Goal: Task Accomplishment & Management: Manage account settings

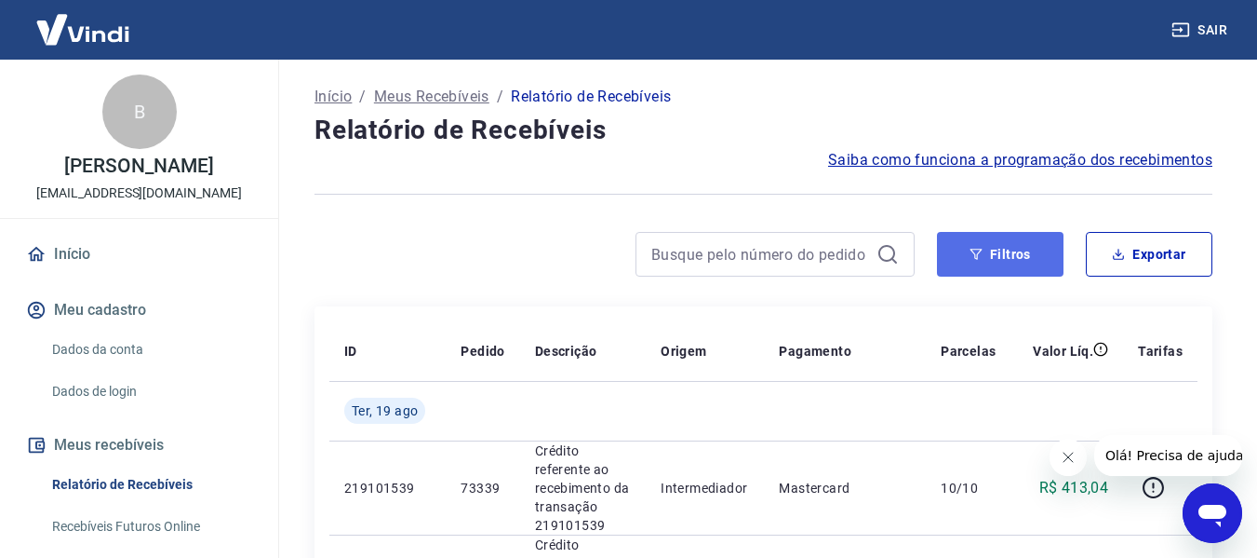
click at [995, 253] on button "Filtros" at bounding box center [1000, 254] width 127 height 45
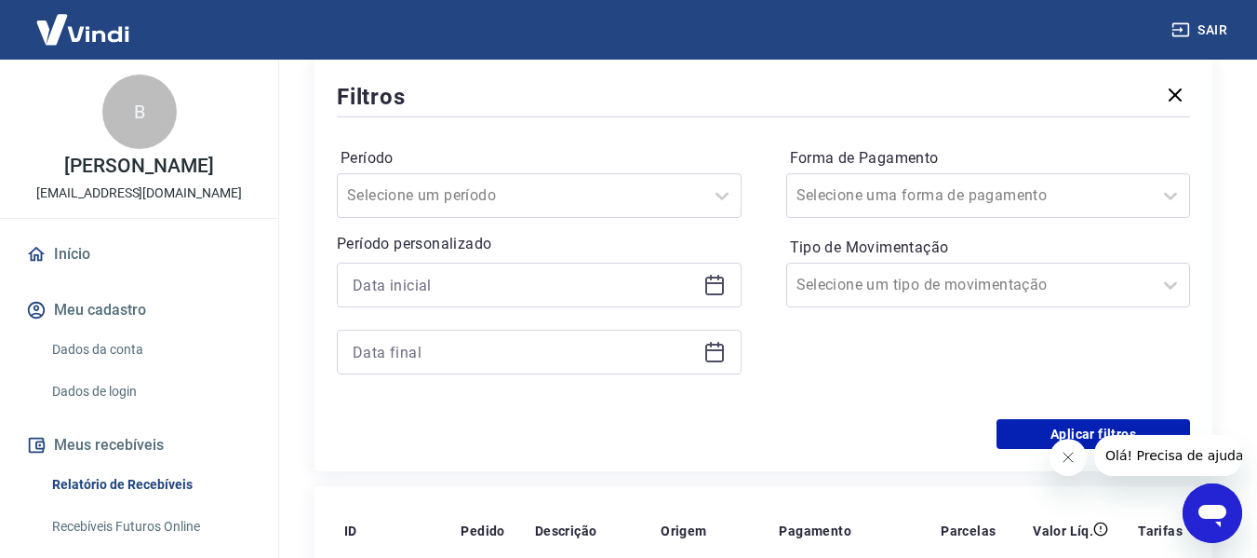
scroll to position [279, 0]
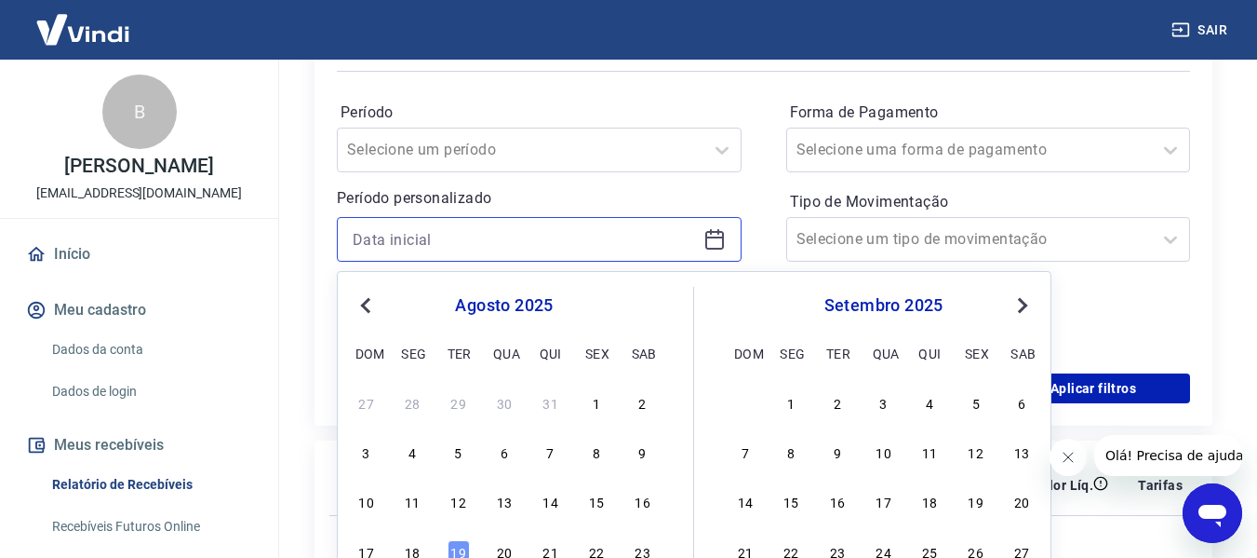
click at [436, 239] on input at bounding box center [524, 239] width 343 height 28
click at [368, 304] on span "Previous Month" at bounding box center [368, 304] width 0 height 21
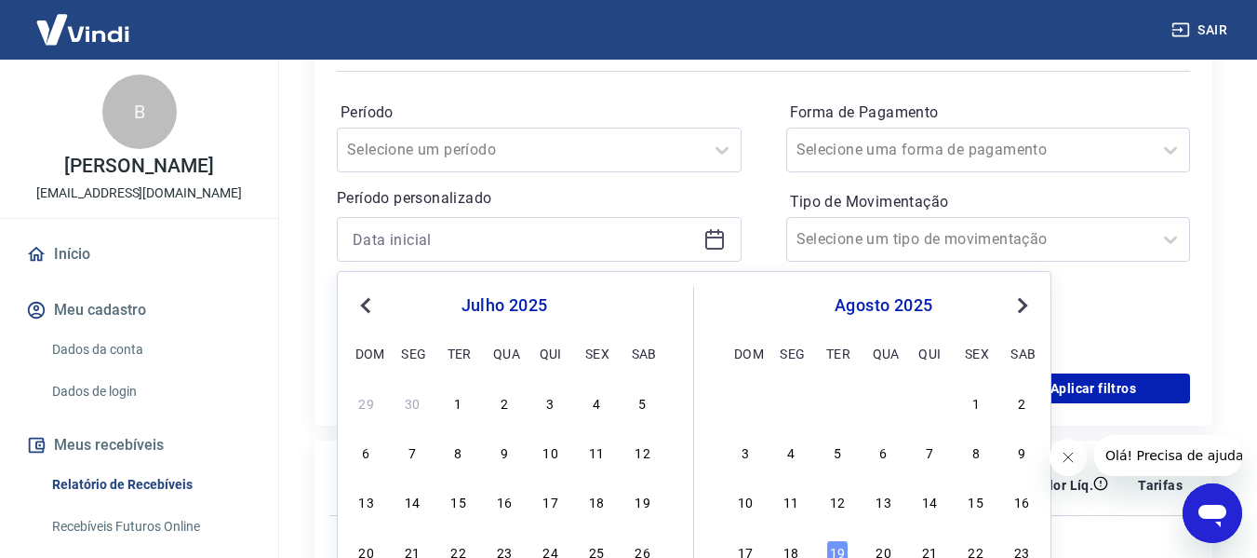
click at [368, 304] on span "Previous Month" at bounding box center [368, 304] width 0 height 21
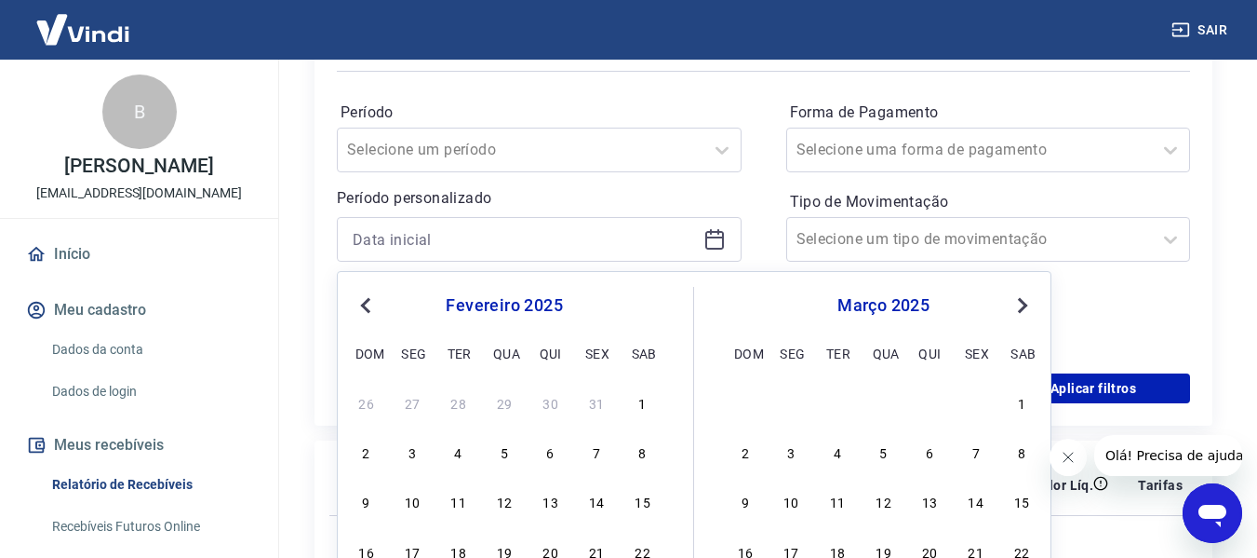
click at [368, 304] on span "Previous Month" at bounding box center [368, 304] width 0 height 21
click at [504, 404] on div "1" at bounding box center [504, 402] width 22 height 22
type input "[DATE]"
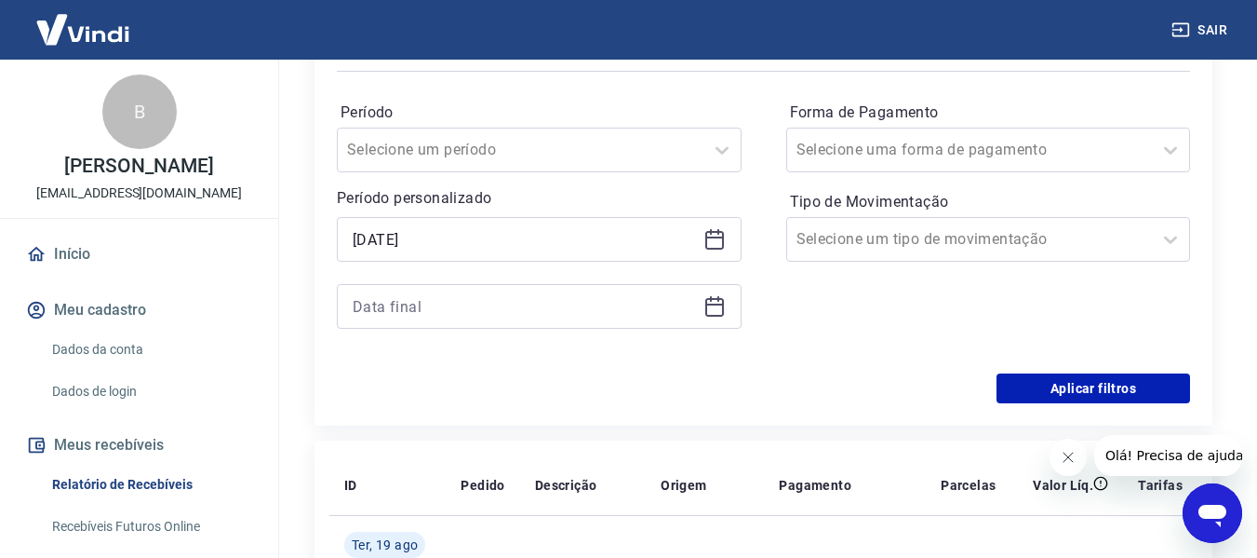
click at [718, 307] on icon at bounding box center [715, 306] width 22 height 22
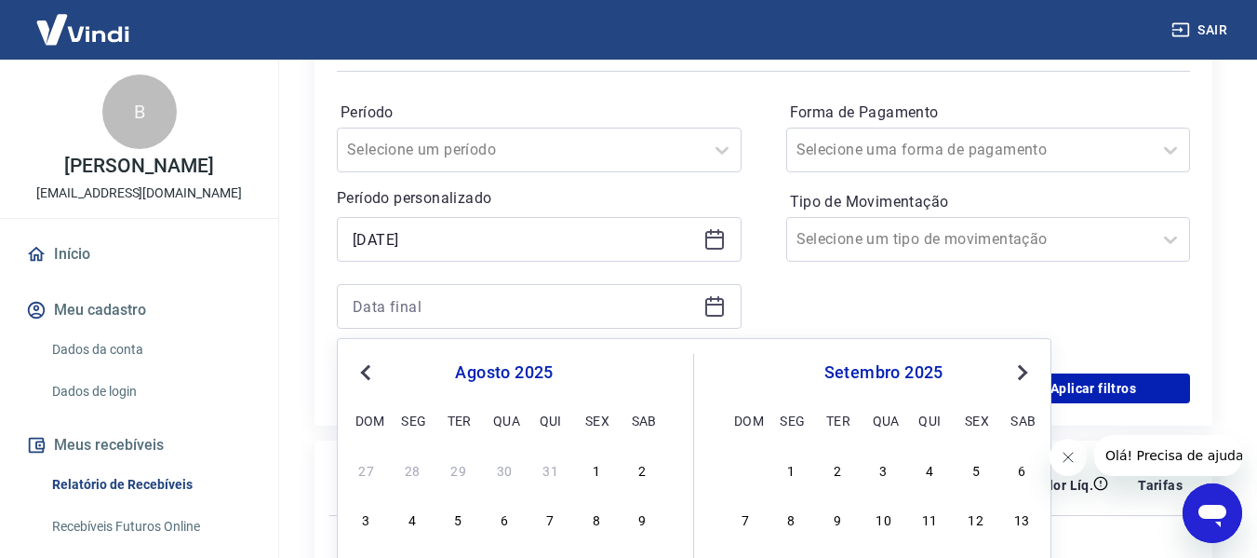
click at [368, 372] on span "Previous Month" at bounding box center [368, 371] width 0 height 21
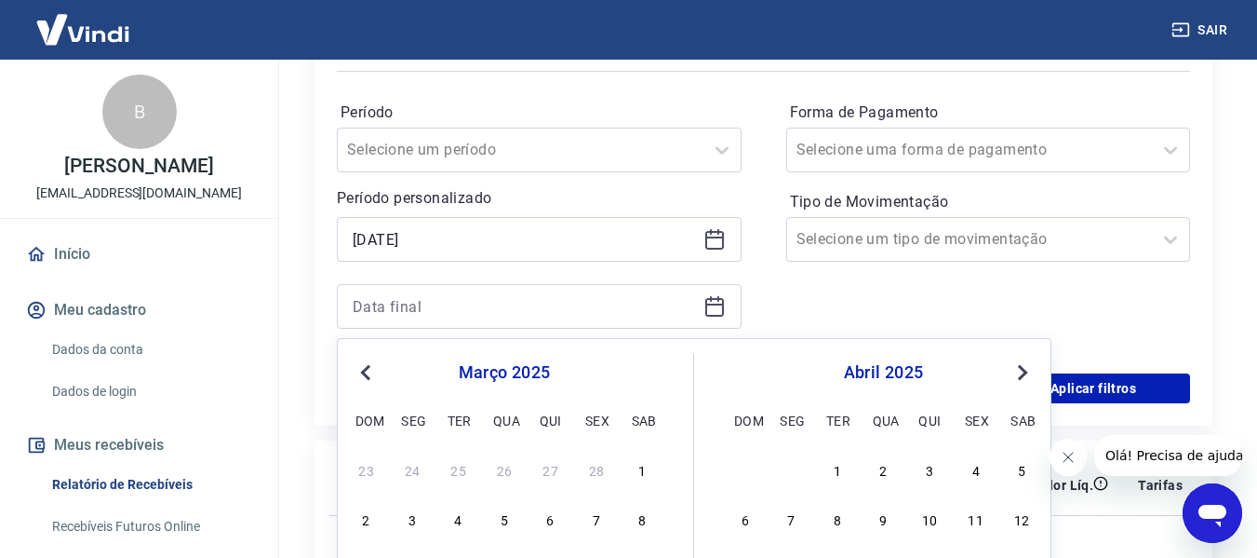
click at [368, 372] on span "Previous Month" at bounding box center [368, 371] width 0 height 21
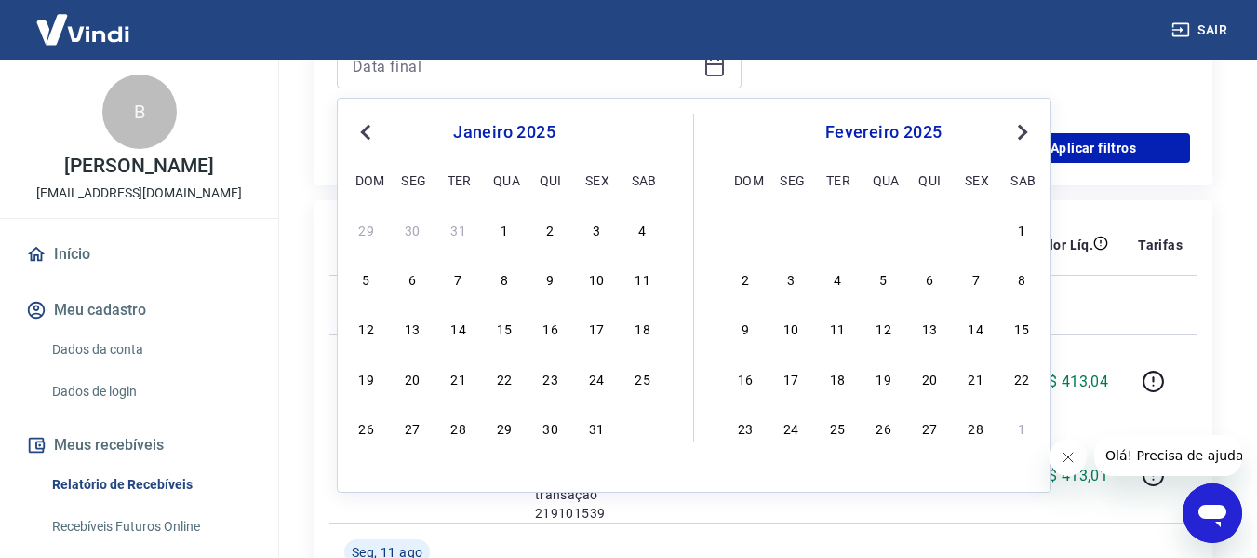
scroll to position [558, 0]
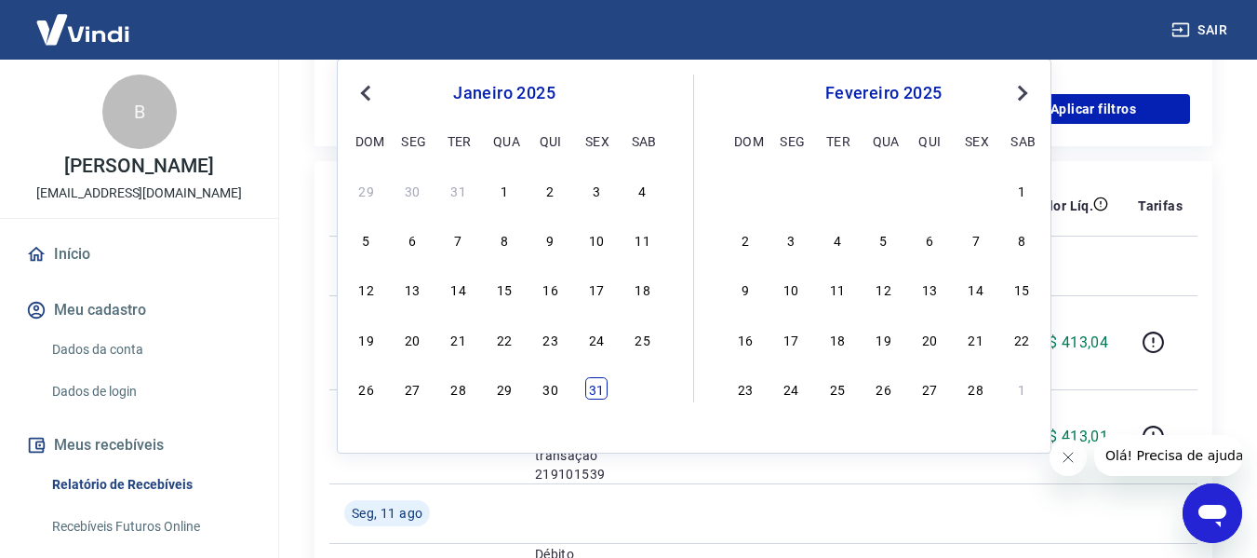
click at [598, 395] on div "31" at bounding box center [596, 388] width 22 height 22
type input "31/01/2025"
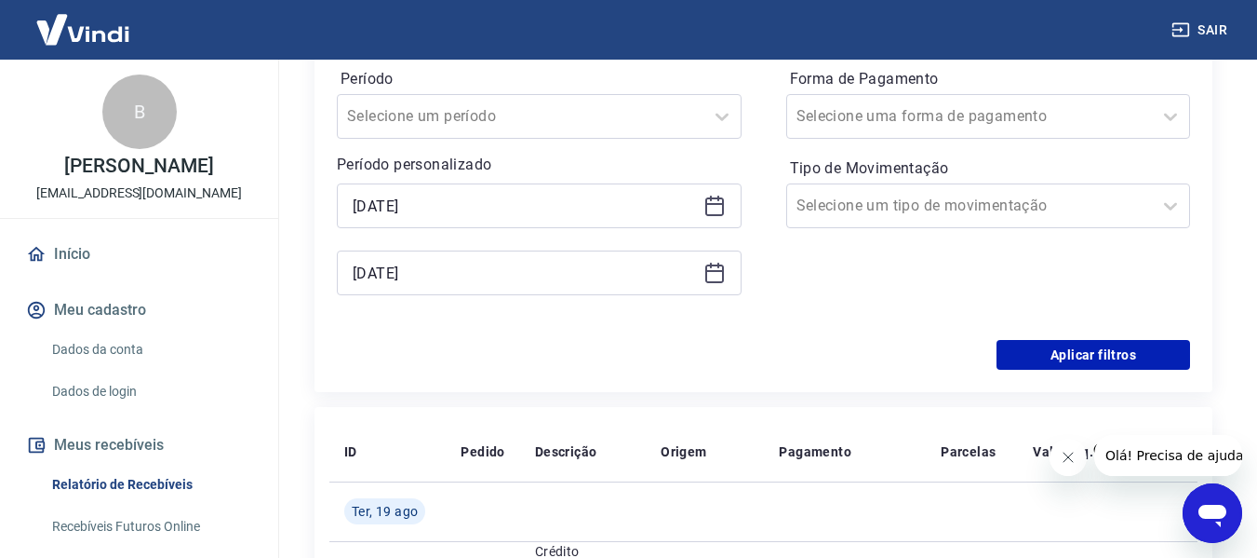
scroll to position [279, 0]
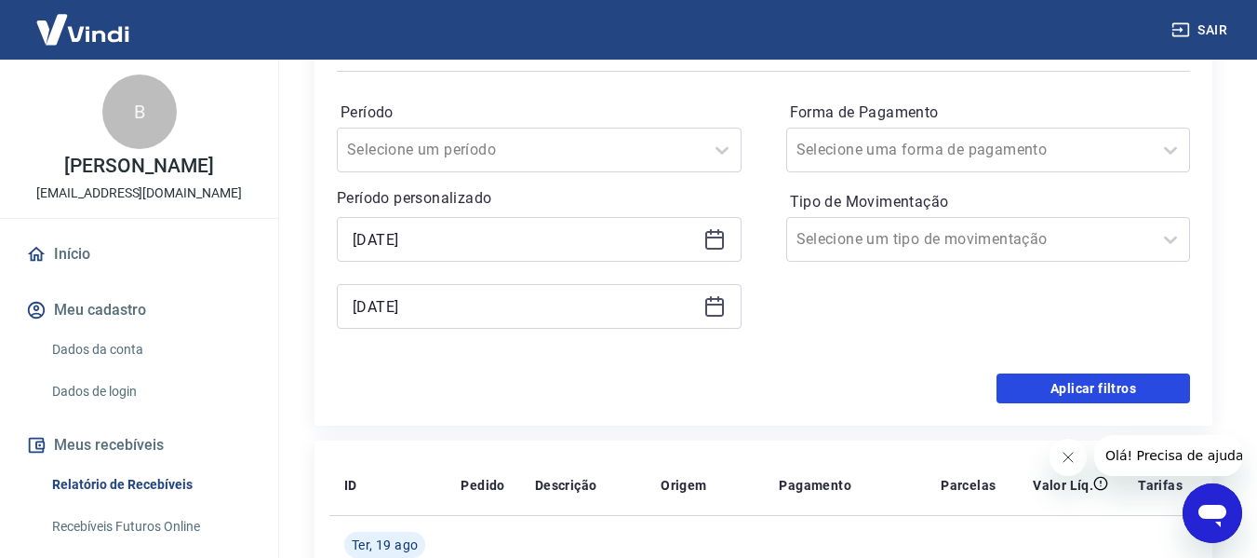
click at [1117, 397] on button "Aplicar filtros" at bounding box center [1094, 388] width 194 height 30
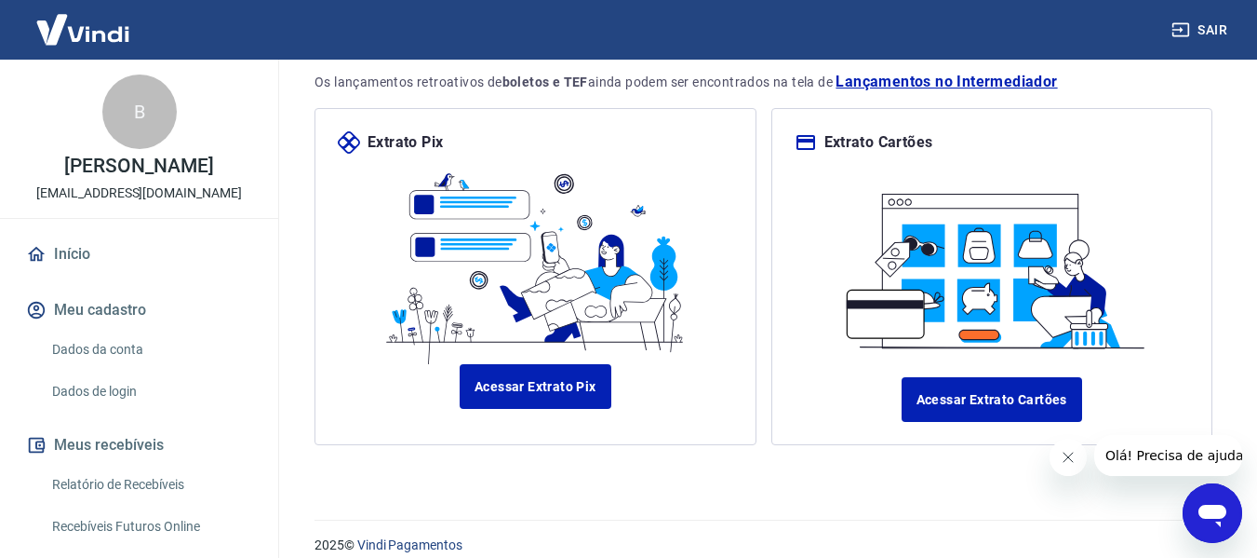
scroll to position [215, 0]
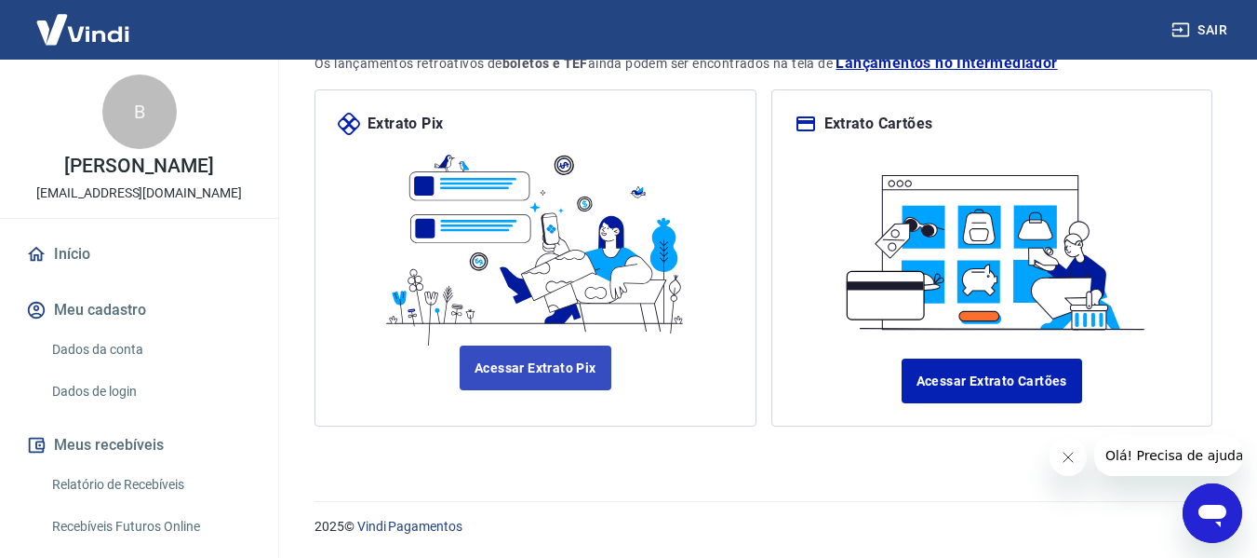
click at [538, 369] on link "Acessar Extrato Pix" at bounding box center [536, 367] width 152 height 45
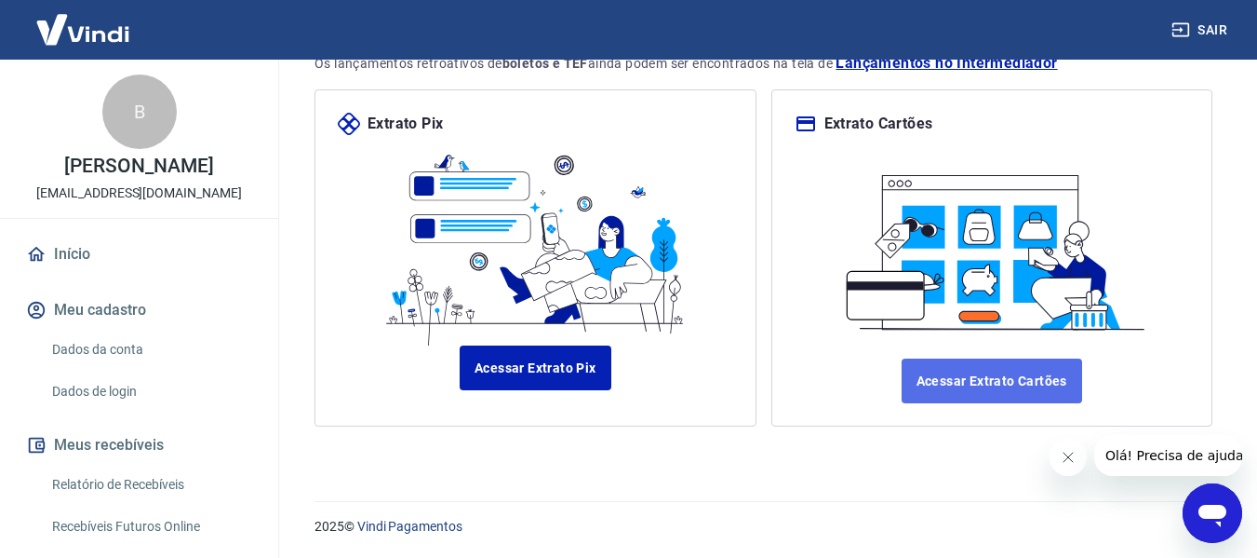
click at [996, 377] on link "Acessar Extrato Cartões" at bounding box center [992, 380] width 181 height 45
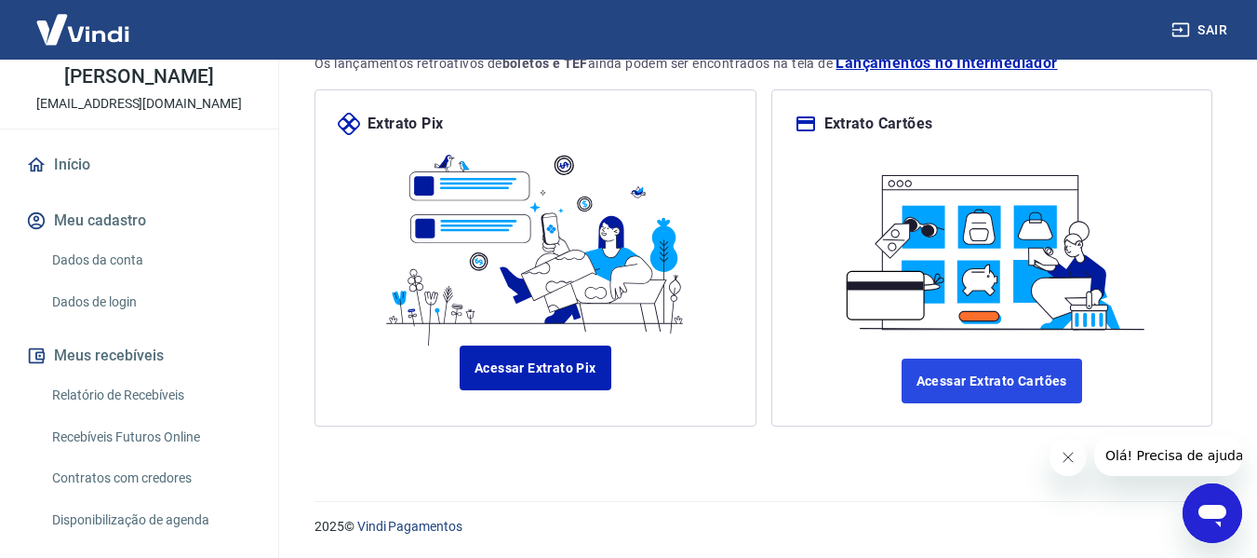
scroll to position [0, 0]
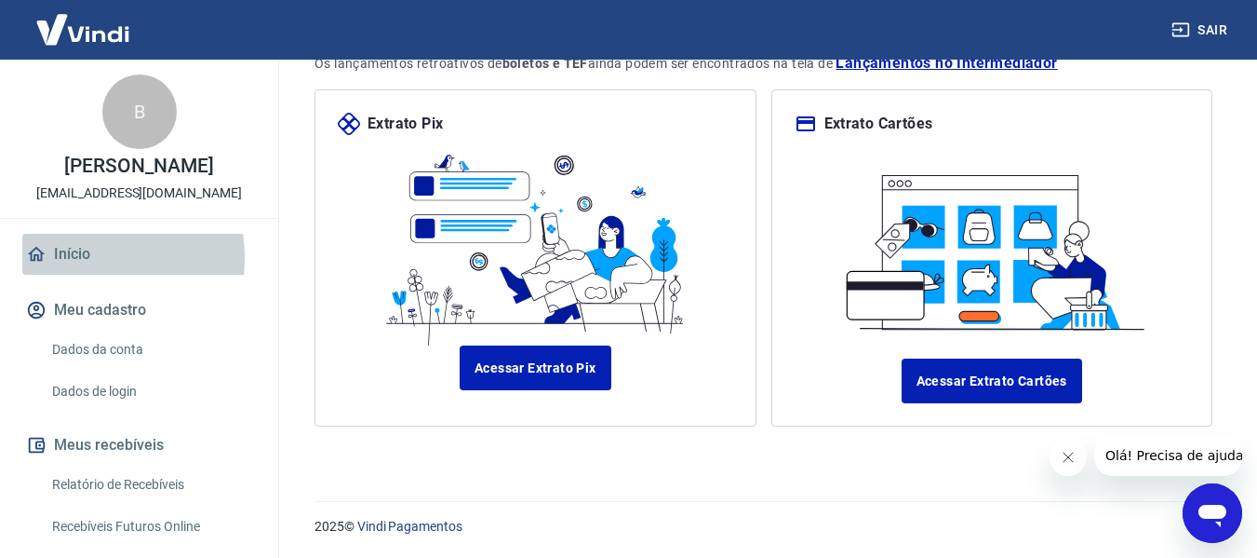
click at [66, 258] on link "Início" at bounding box center [139, 254] width 234 height 41
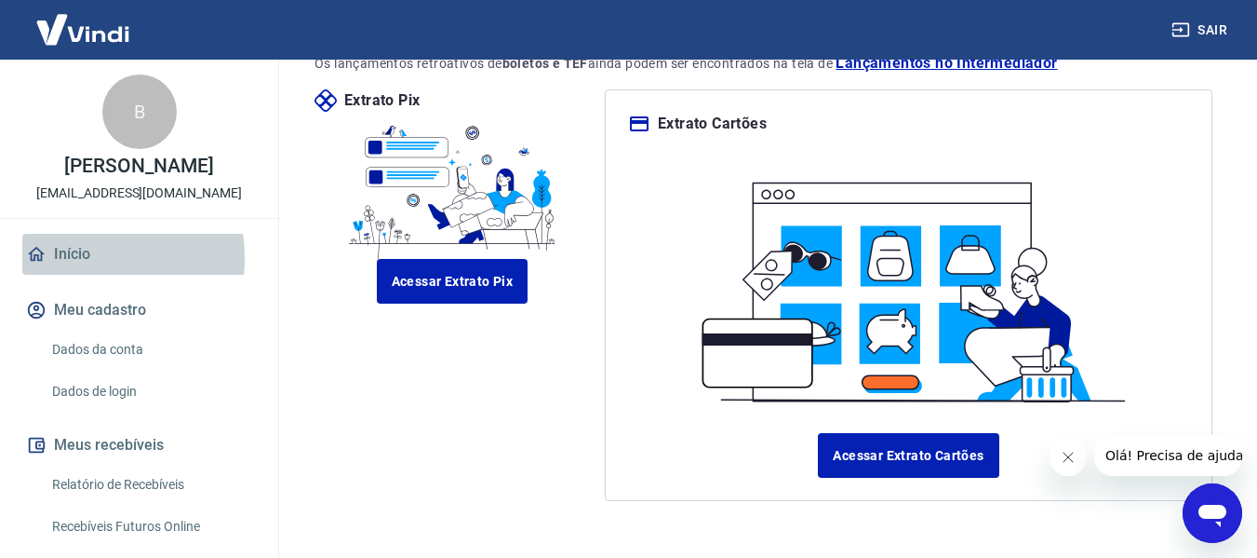
scroll to position [1036, 0]
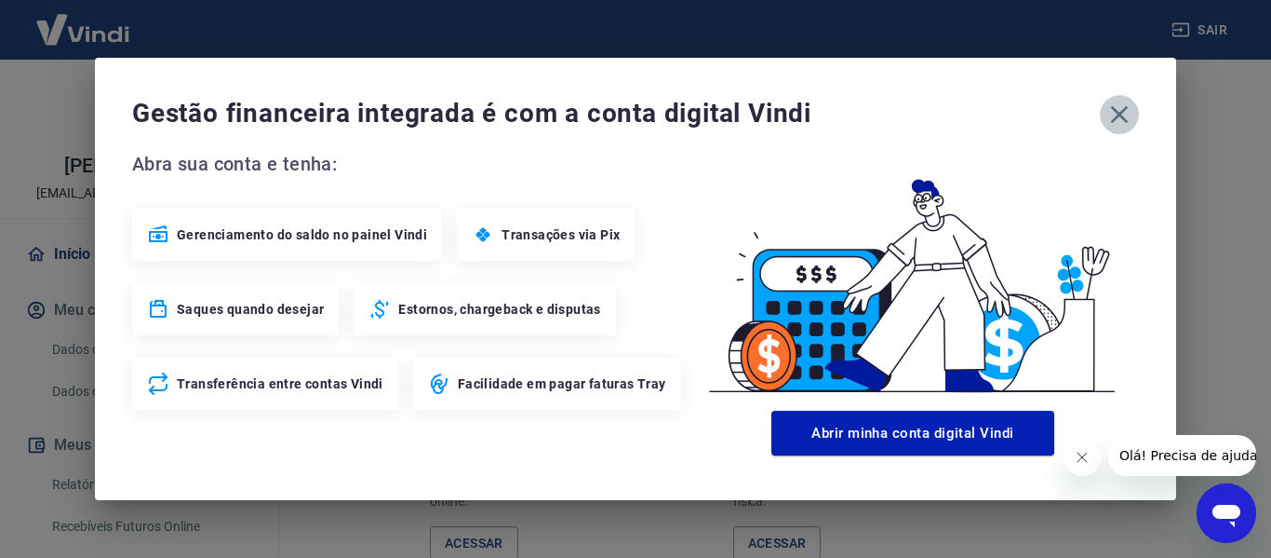
click at [1126, 116] on icon "button" at bounding box center [1120, 115] width 30 height 30
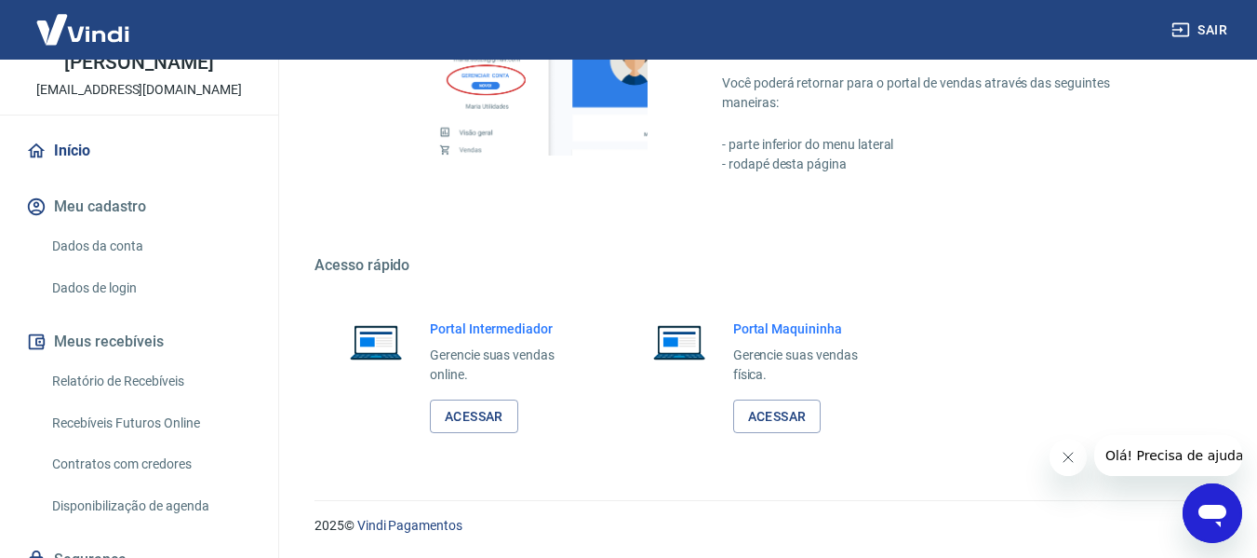
scroll to position [0, 0]
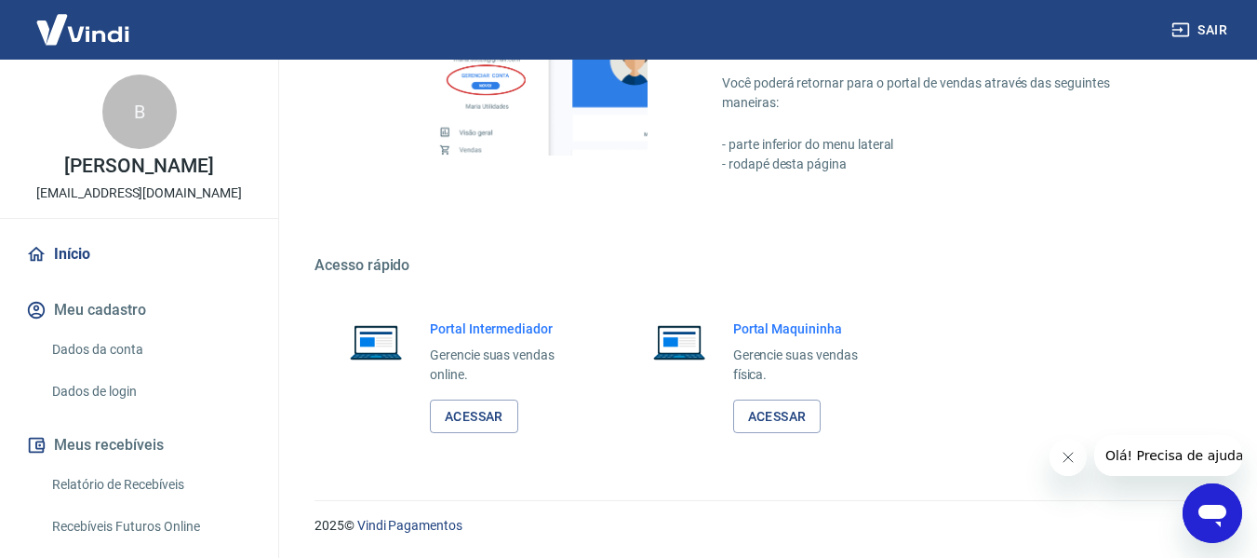
click at [88, 37] on img at bounding box center [82, 29] width 121 height 57
click at [88, 36] on img at bounding box center [82, 29] width 121 height 57
click at [87, 35] on img at bounding box center [82, 29] width 121 height 57
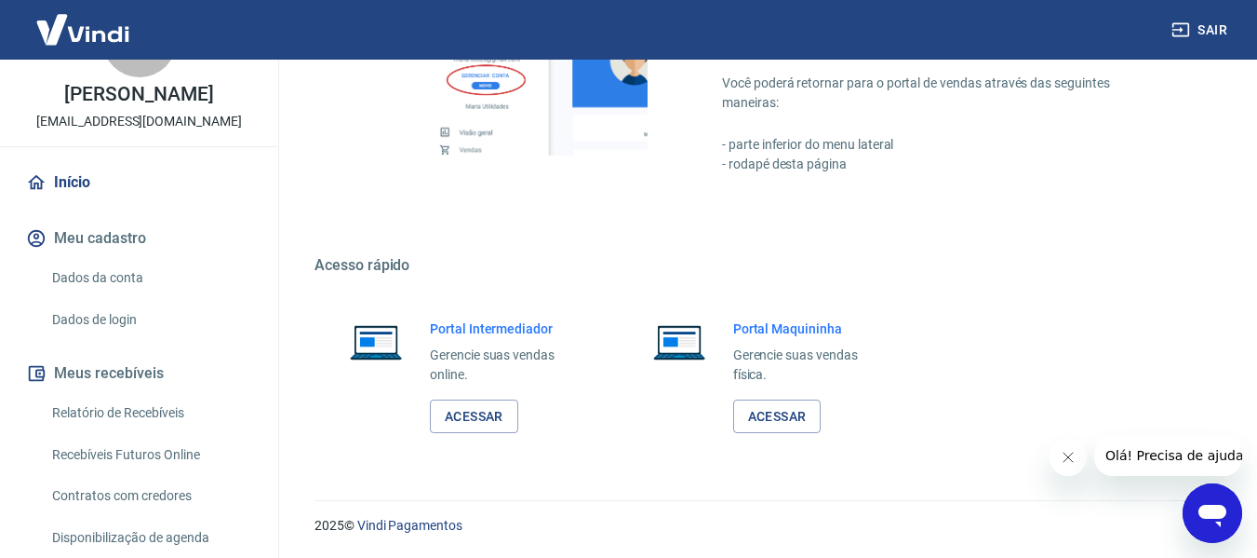
scroll to position [181, 0]
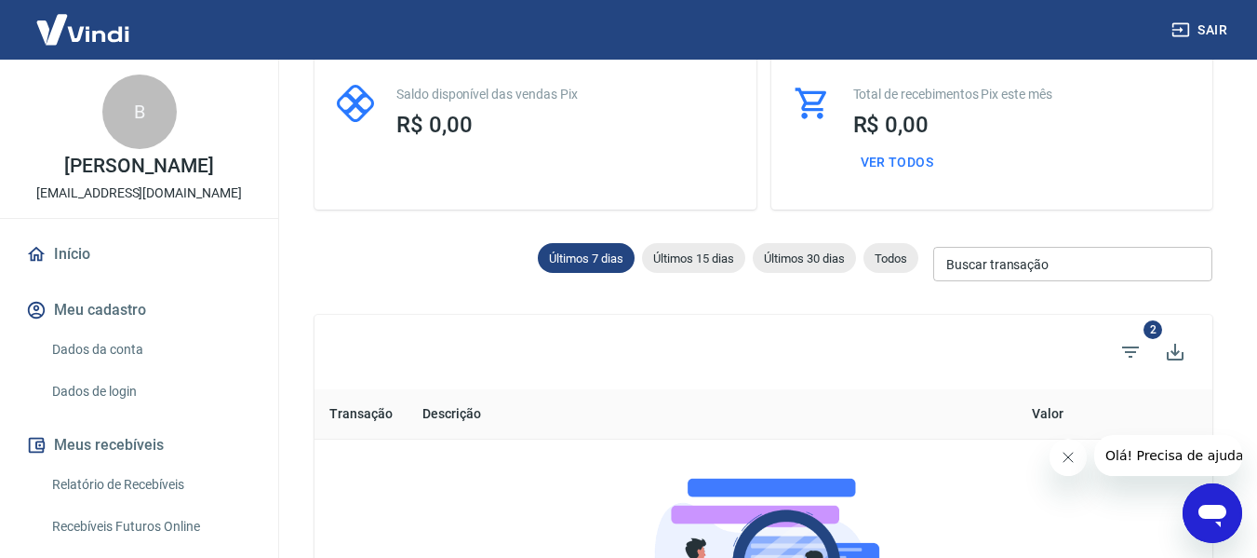
scroll to position [84, 0]
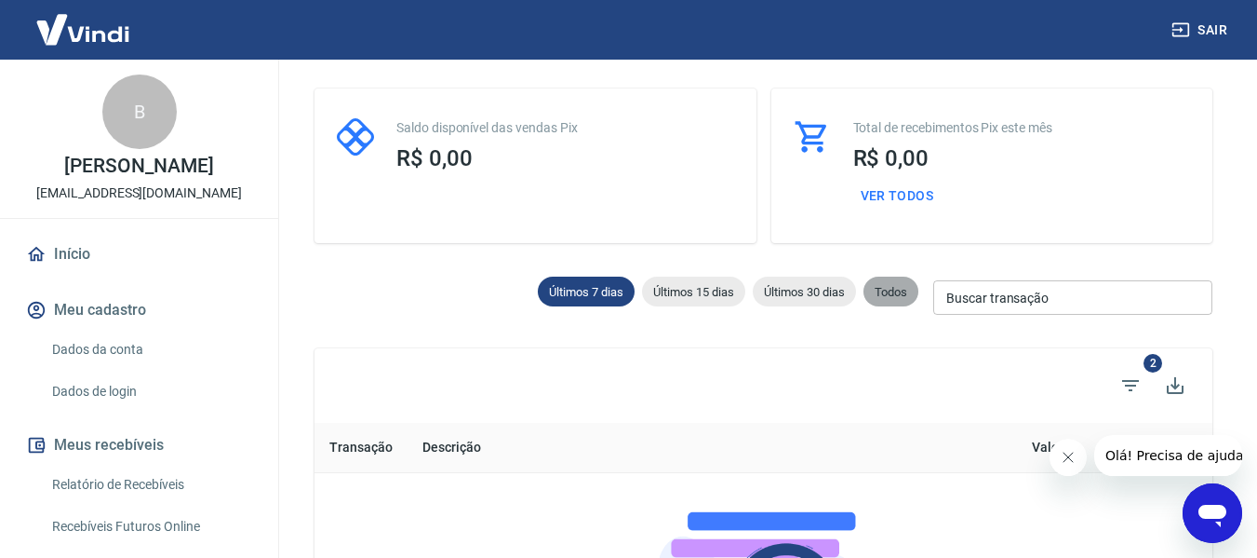
click at [890, 290] on span "Todos" at bounding box center [891, 292] width 55 height 14
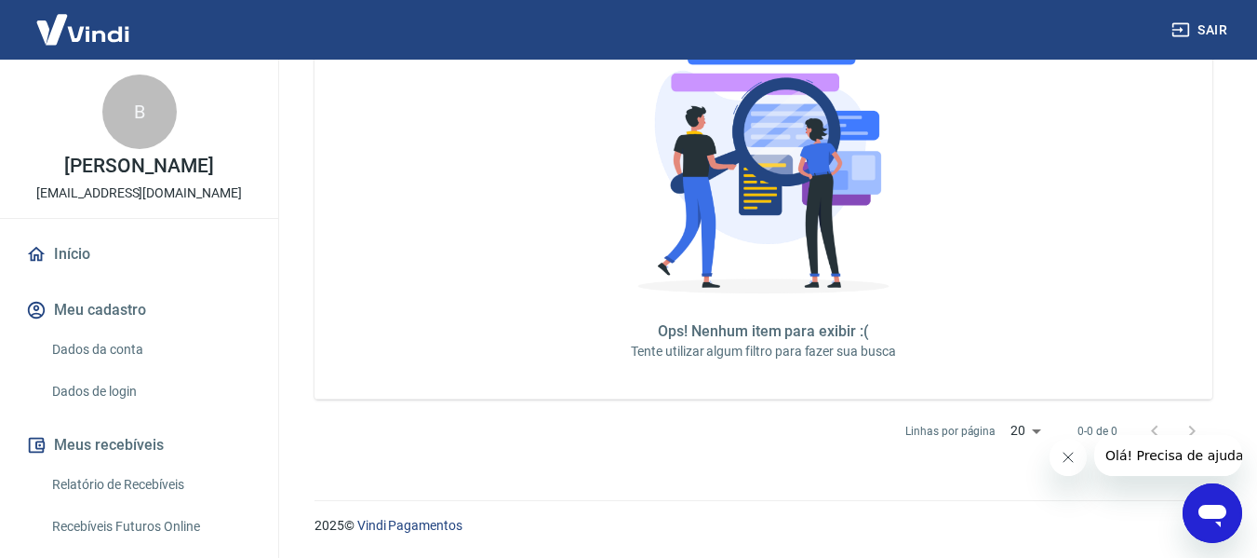
scroll to position [177, 0]
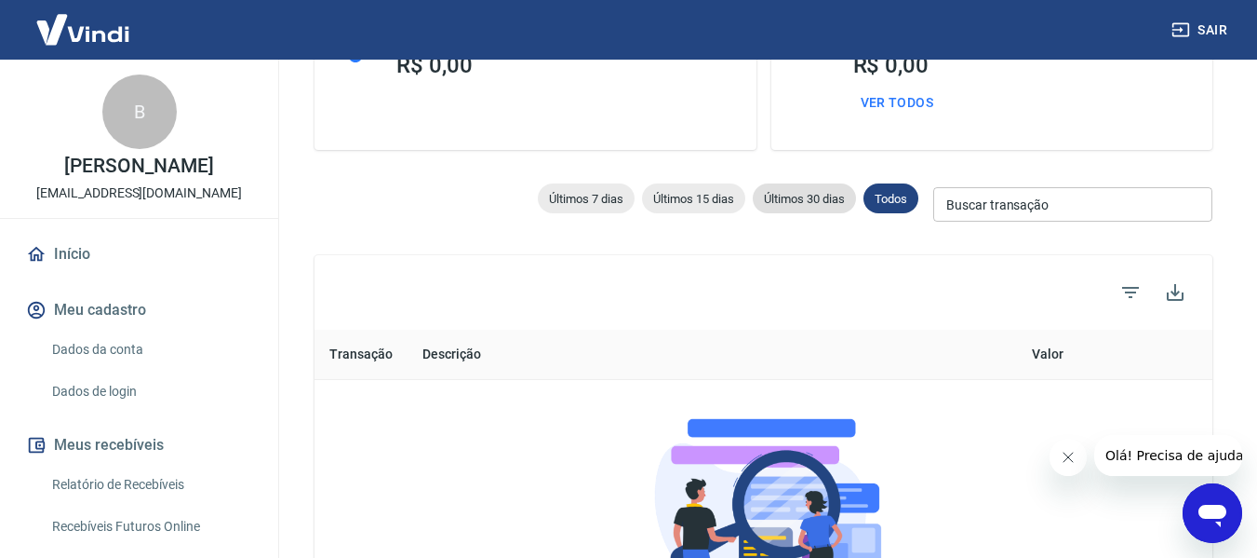
click at [792, 203] on span "Últimos 30 dias" at bounding box center [804, 199] width 103 height 14
type input "[DATE]"
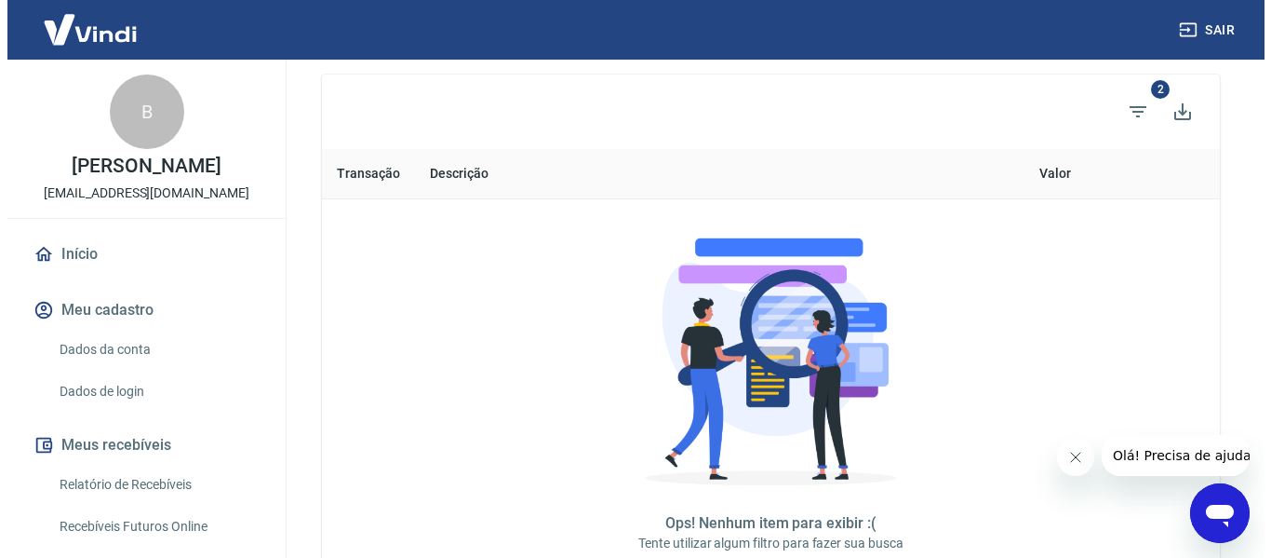
scroll to position [177, 0]
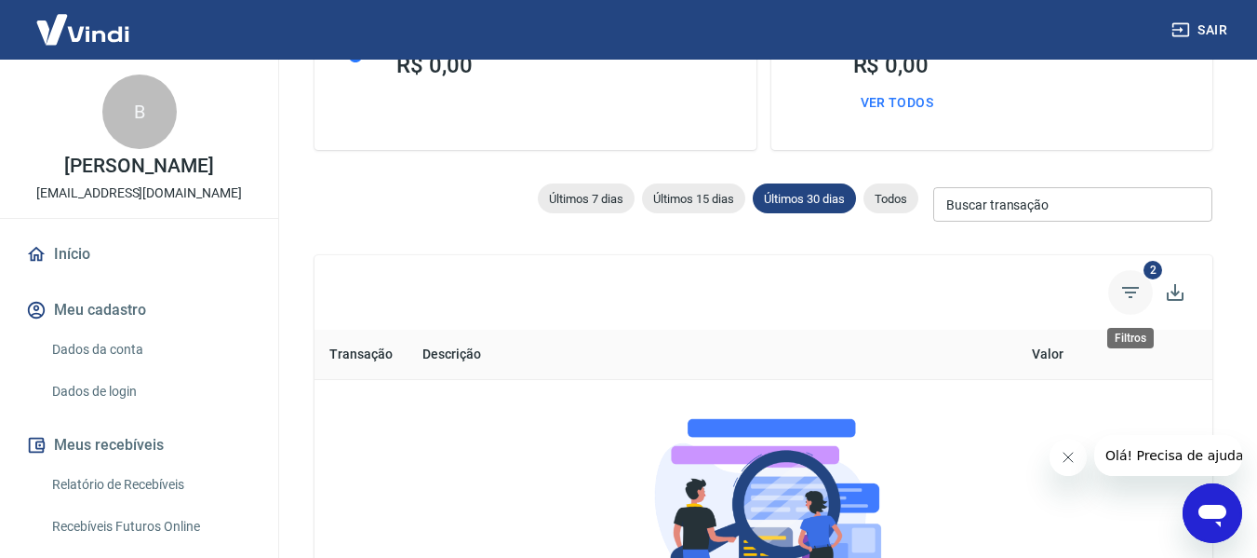
click at [1132, 289] on icon "Filtros" at bounding box center [1131, 292] width 22 height 22
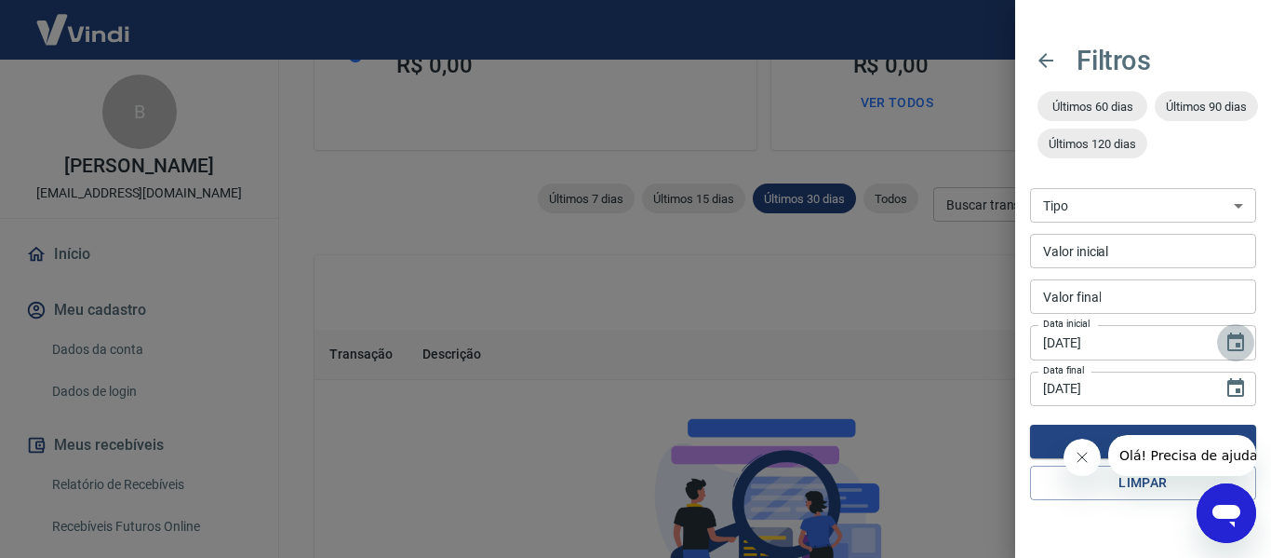
click at [1233, 340] on icon "Choose date, selected date is 20 de jul de 2025" at bounding box center [1236, 342] width 22 height 22
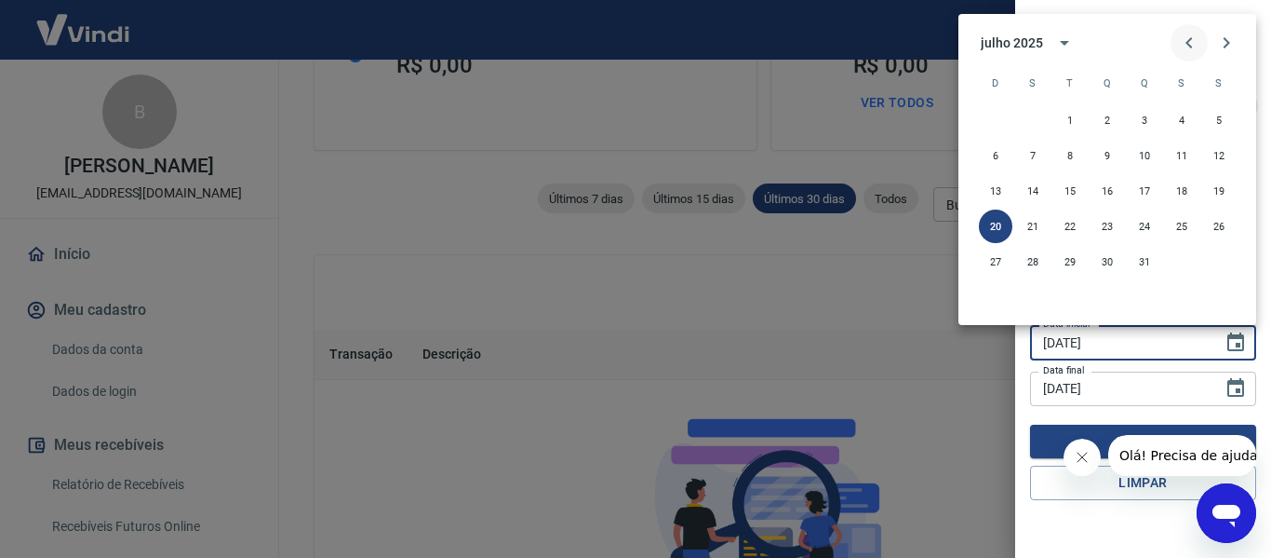
click at [1194, 43] on icon "Previous month" at bounding box center [1189, 43] width 22 height 22
click at [1186, 40] on icon "Previous month" at bounding box center [1189, 43] width 22 height 22
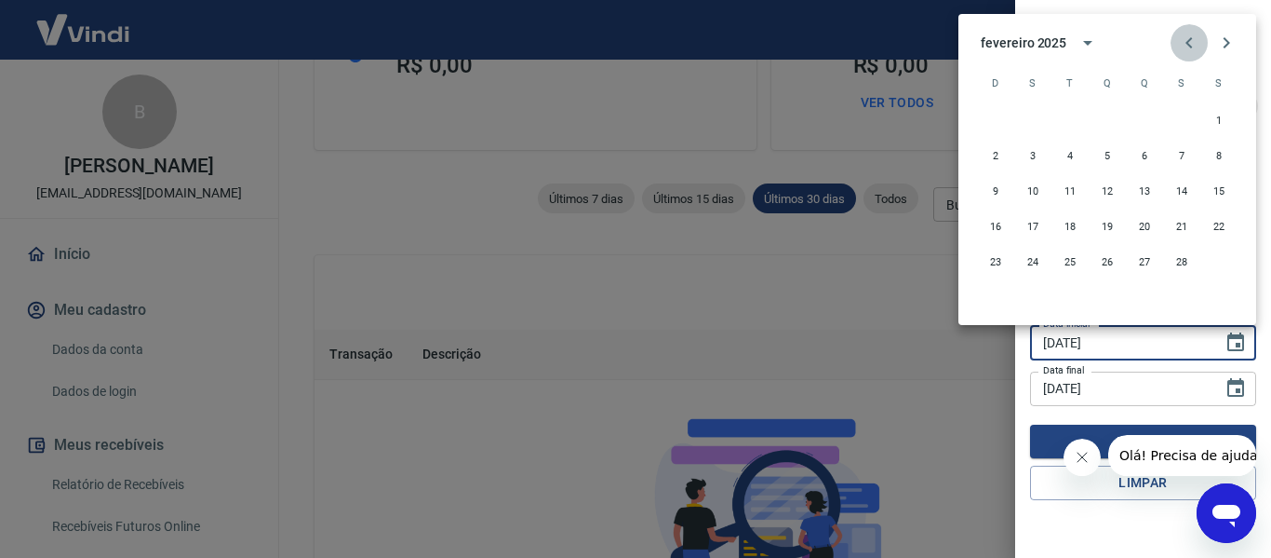
click at [1186, 40] on icon "Previous month" at bounding box center [1189, 43] width 22 height 22
click at [1109, 119] on button "1" at bounding box center [1108, 120] width 34 height 34
type input "01/01/2025"
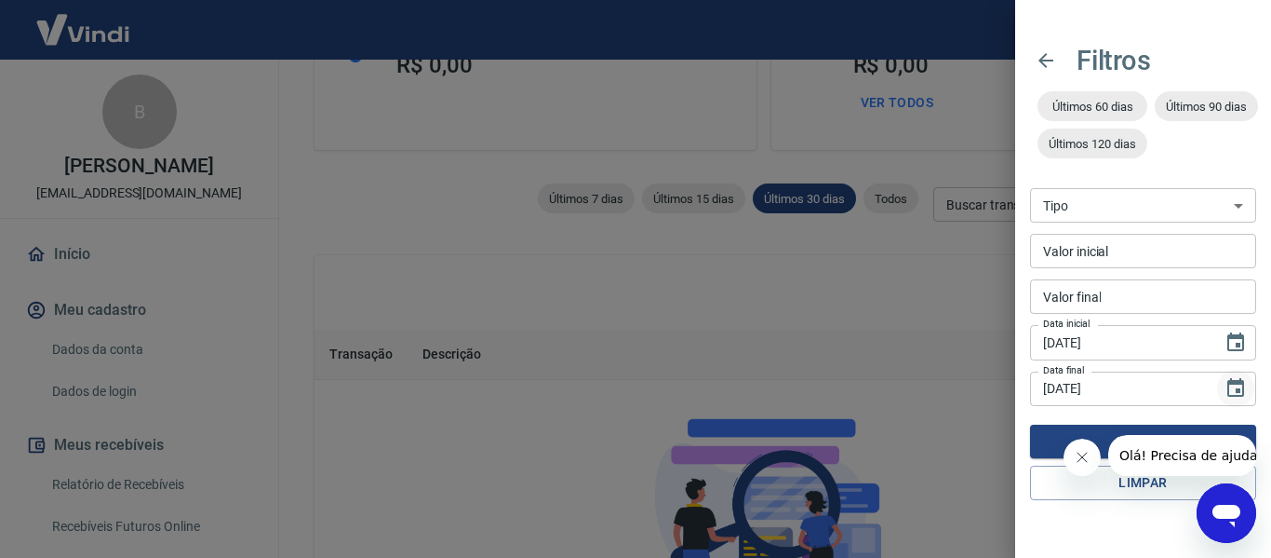
click at [1232, 384] on icon "Choose date, selected date is 19 de ago de 2025" at bounding box center [1236, 387] width 17 height 19
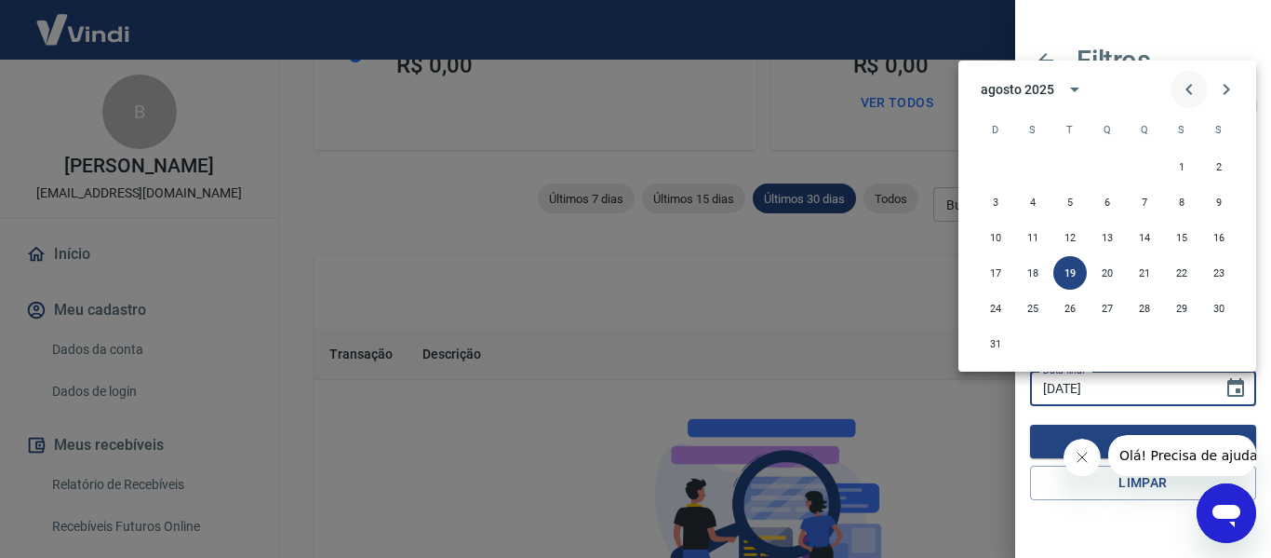
click at [1187, 87] on icon "Previous month" at bounding box center [1189, 89] width 22 height 22
click at [1144, 310] on button "31" at bounding box center [1145, 308] width 34 height 34
type input "[DATE]"
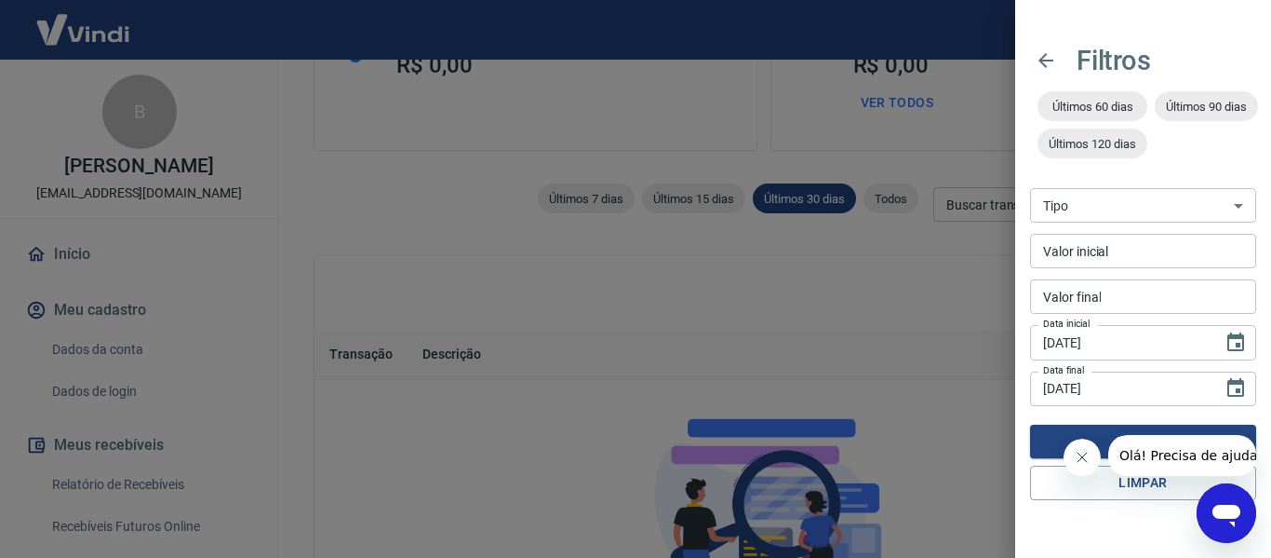
click at [1072, 454] on button "Fechar mensagem da empresa" at bounding box center [1081, 456] width 37 height 37
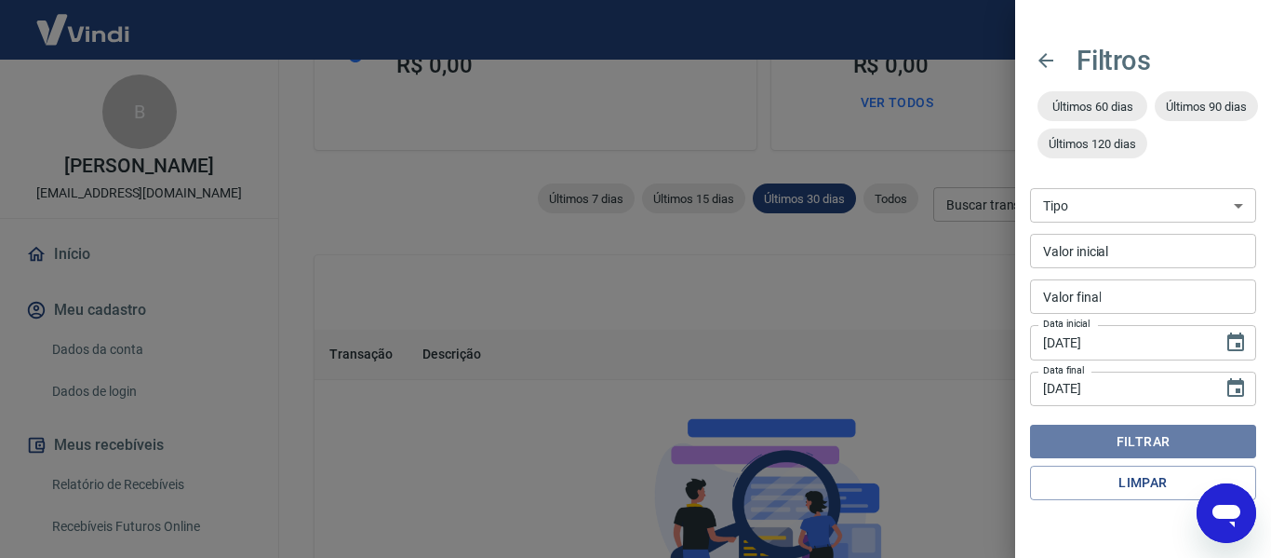
click at [1156, 438] on button "Filtrar" at bounding box center [1143, 441] width 226 height 34
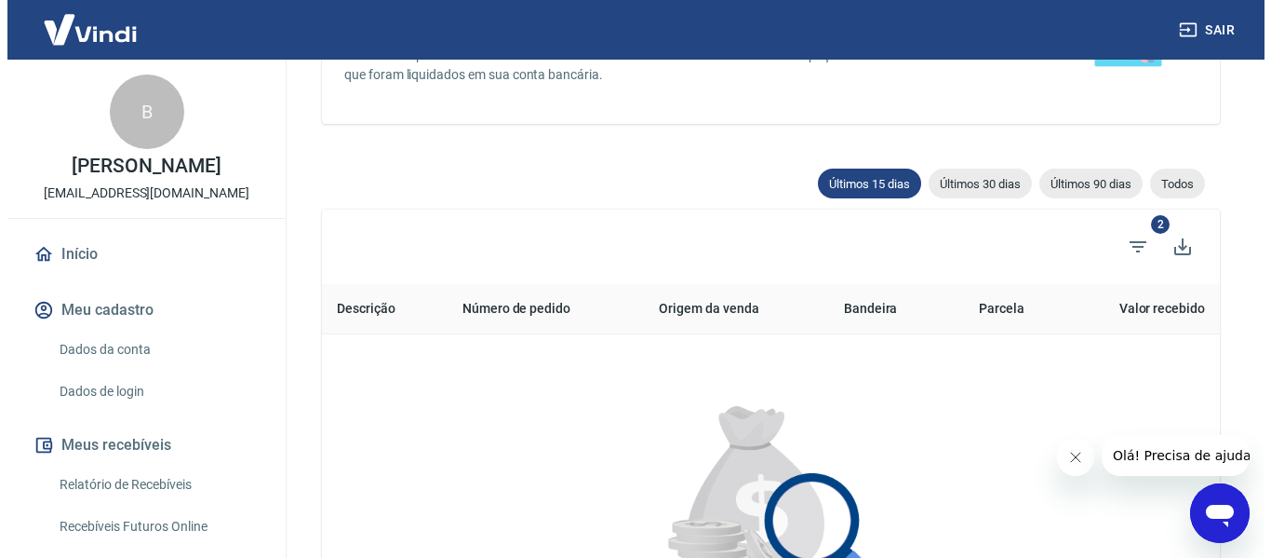
scroll to position [279, 0]
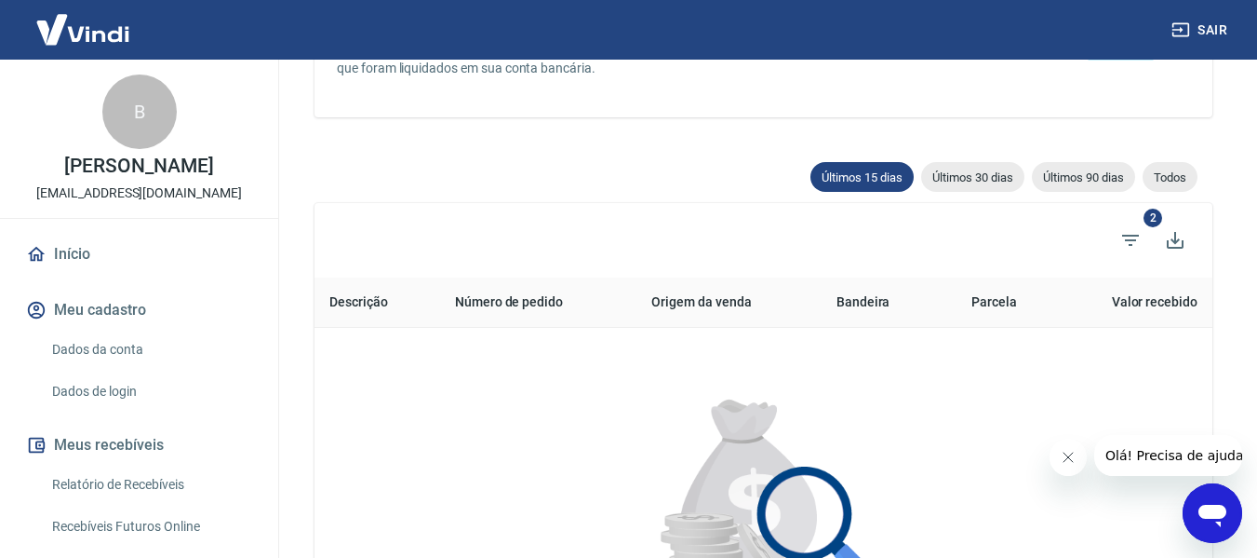
click at [1067, 455] on icon "Fechar mensagem da empresa" at bounding box center [1067, 457] width 15 height 15
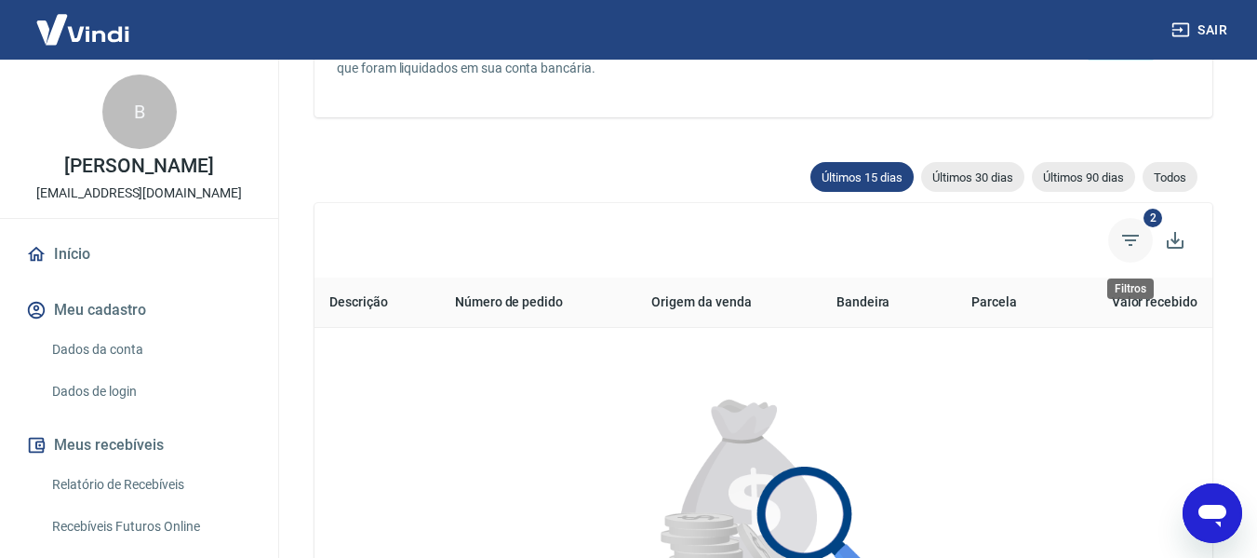
click at [1136, 237] on icon "Filtros" at bounding box center [1130, 240] width 17 height 11
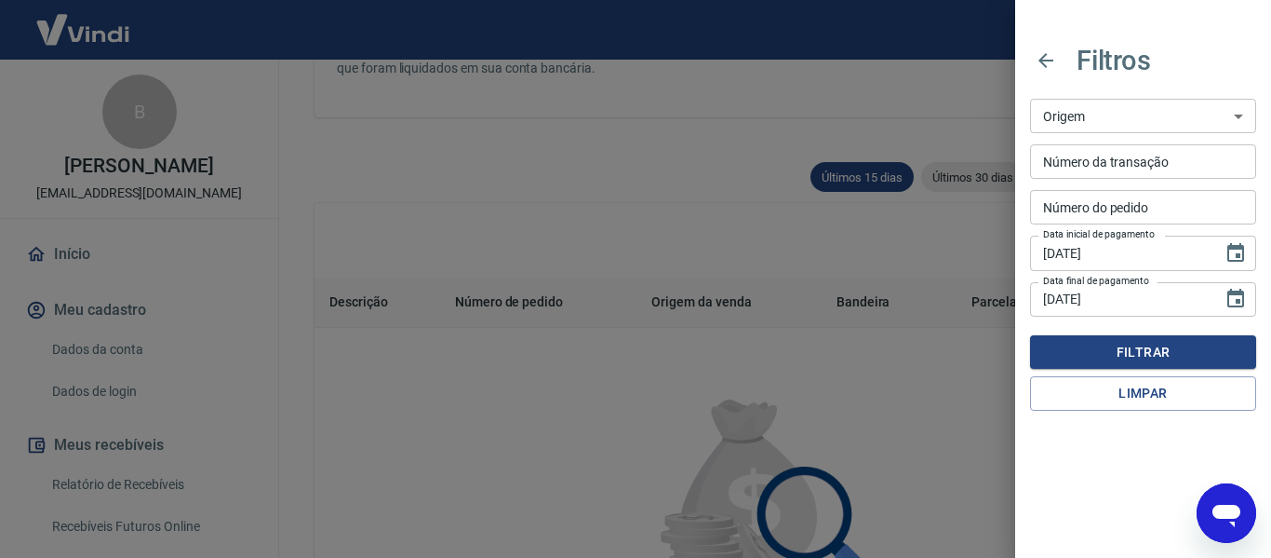
click at [1169, 116] on select "Maquininha Intermediador" at bounding box center [1143, 116] width 226 height 34
click at [1232, 252] on icon "Choose date, selected date is 4 de ago de 2025" at bounding box center [1236, 253] width 22 height 22
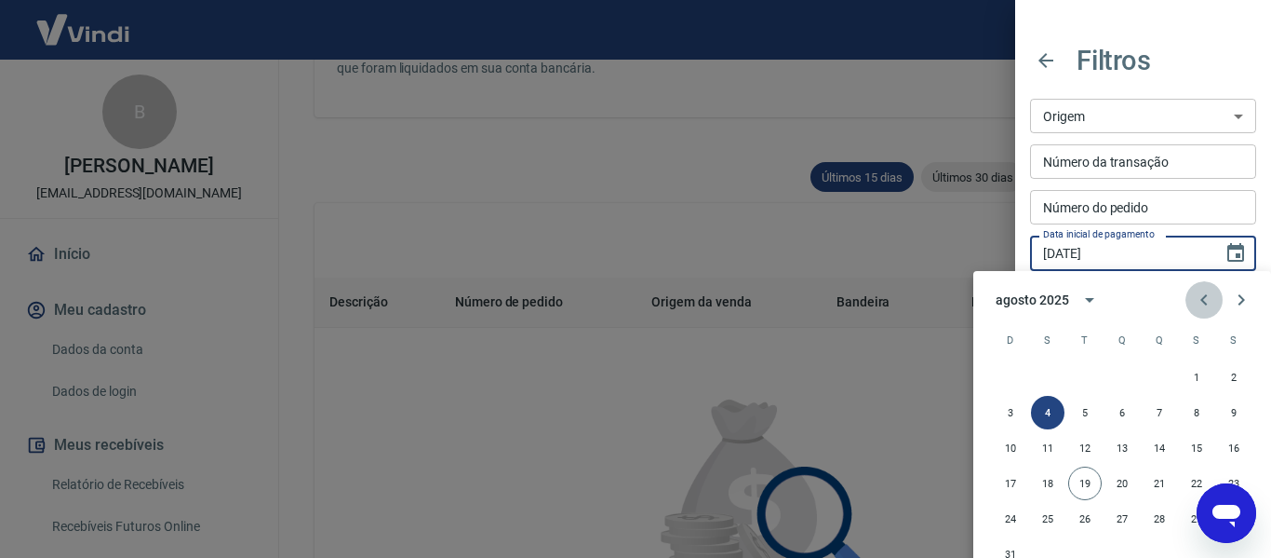
click at [1203, 300] on icon "Previous month" at bounding box center [1204, 300] width 22 height 22
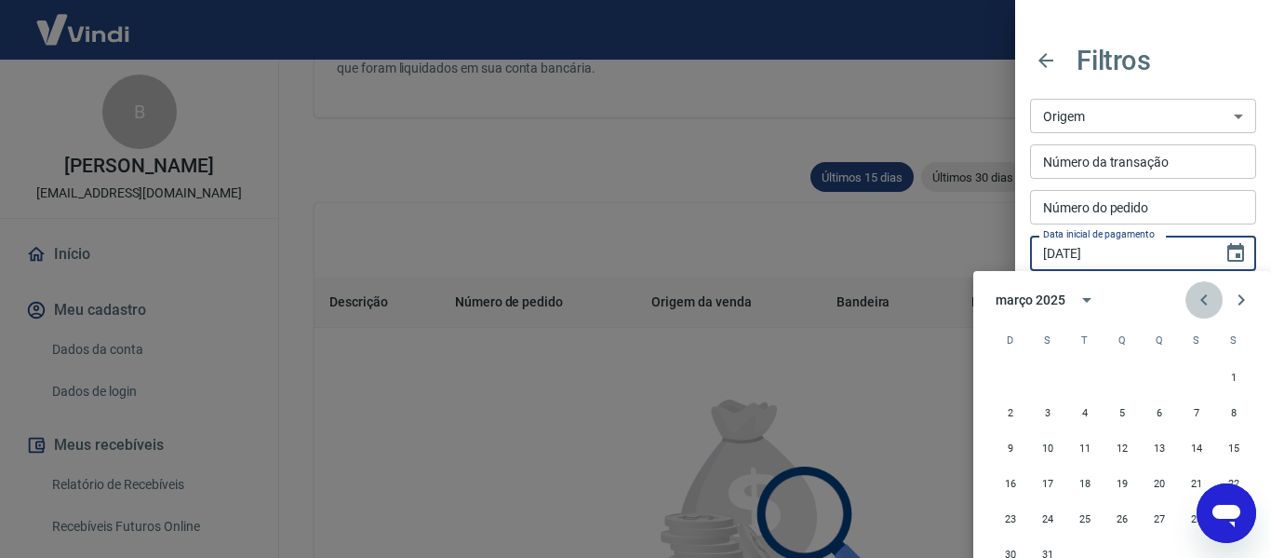
click at [1203, 300] on icon "Previous month" at bounding box center [1204, 300] width 22 height 22
click at [1122, 376] on button "1" at bounding box center [1123, 377] width 34 height 34
type input "[DATE]"
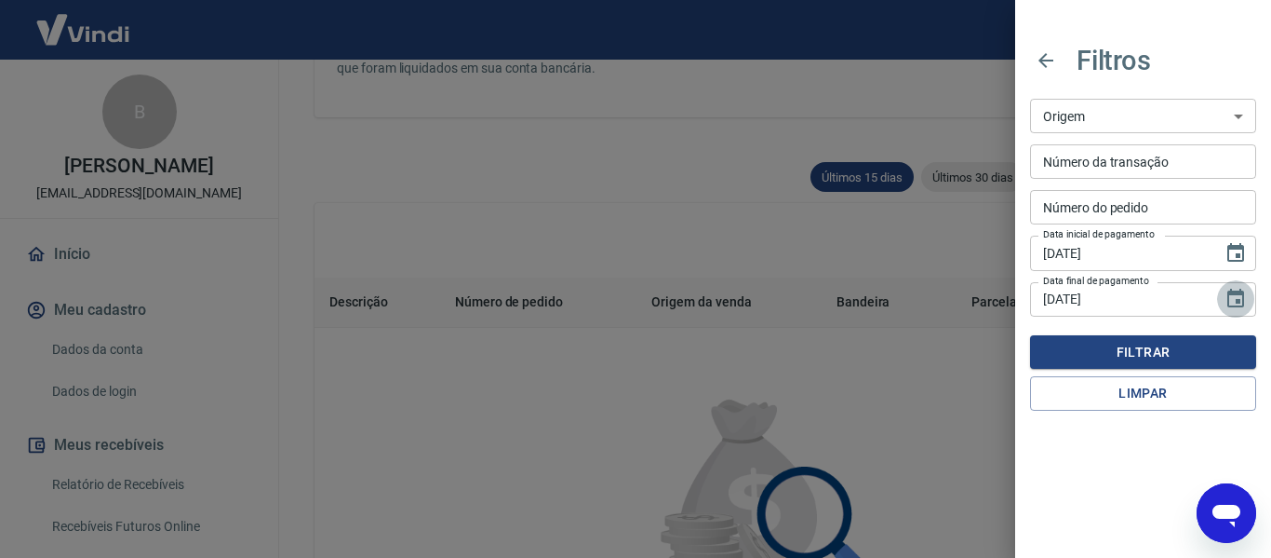
click at [1240, 300] on icon "Choose date, selected date is 19 de ago de 2025" at bounding box center [1236, 298] width 17 height 19
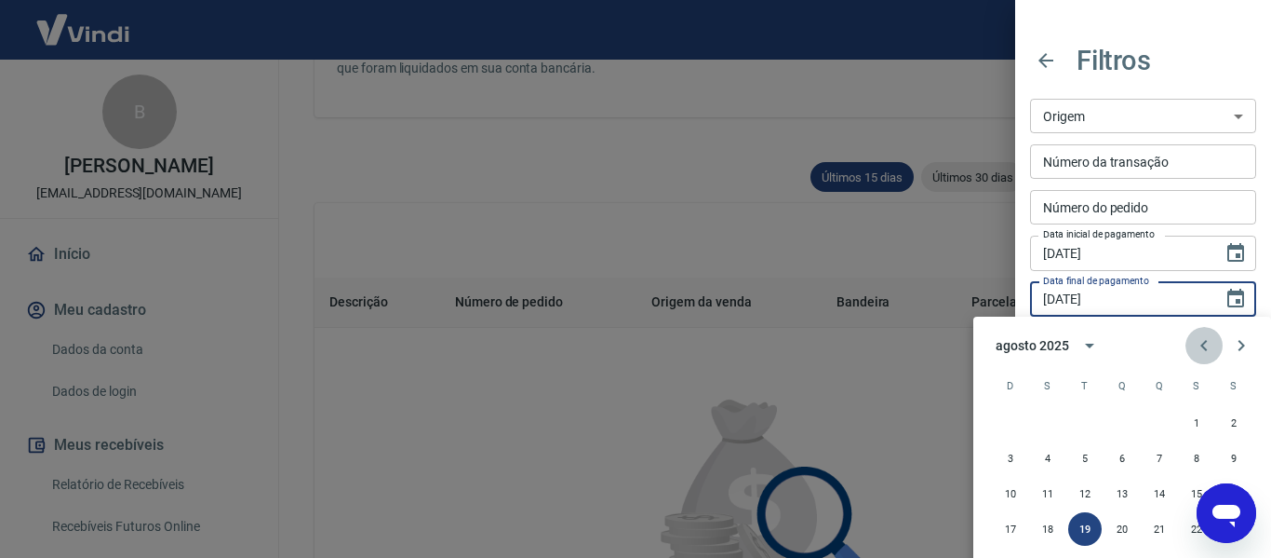
click at [1202, 344] on icon "Previous month" at bounding box center [1204, 345] width 7 height 11
drag, startPoint x: 1163, startPoint y: 527, endPoint x: 1144, endPoint y: 461, distance: 68.9
click at [1163, 519] on button "24" at bounding box center [1160, 529] width 34 height 34
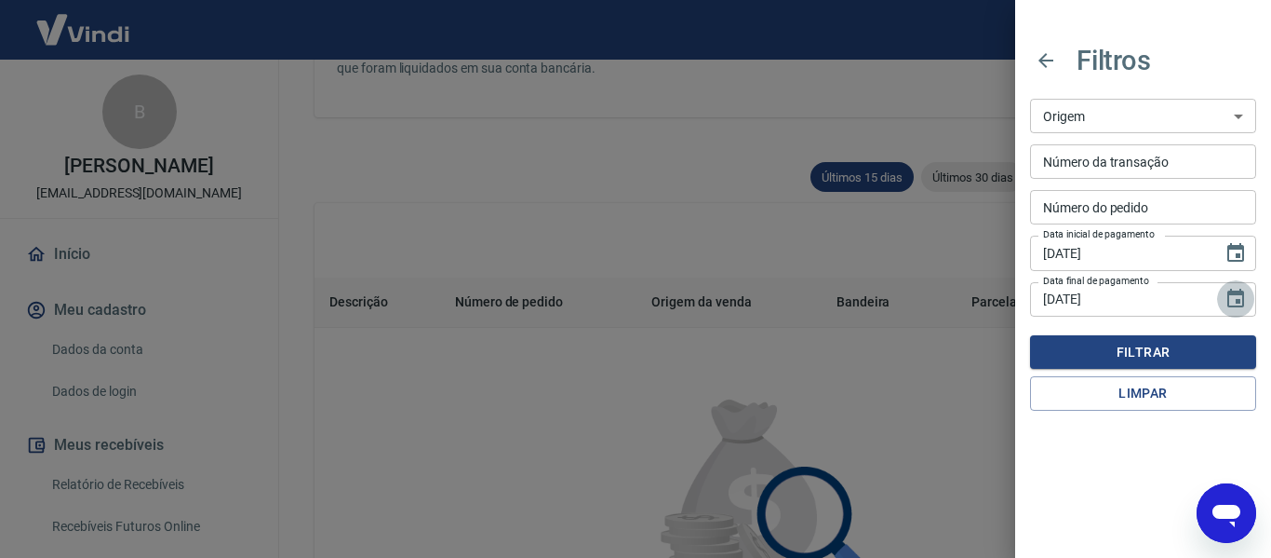
click at [1239, 301] on icon "Choose date, selected date is 24 de jul de 2025" at bounding box center [1236, 298] width 17 height 19
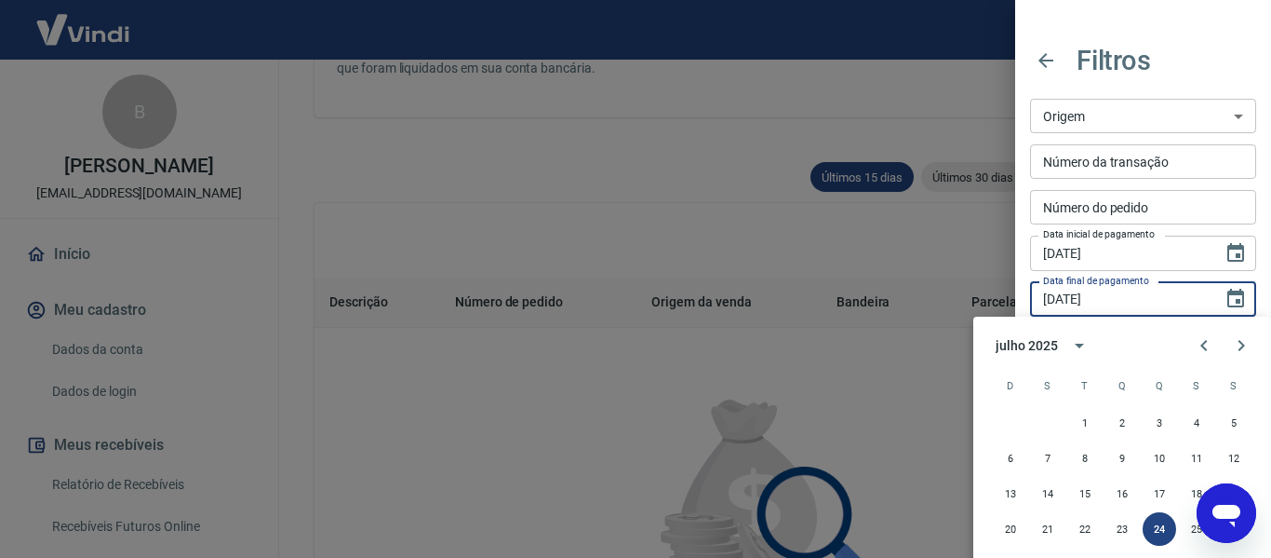
click at [1118, 305] on input "24/07/2025" at bounding box center [1120, 299] width 180 height 34
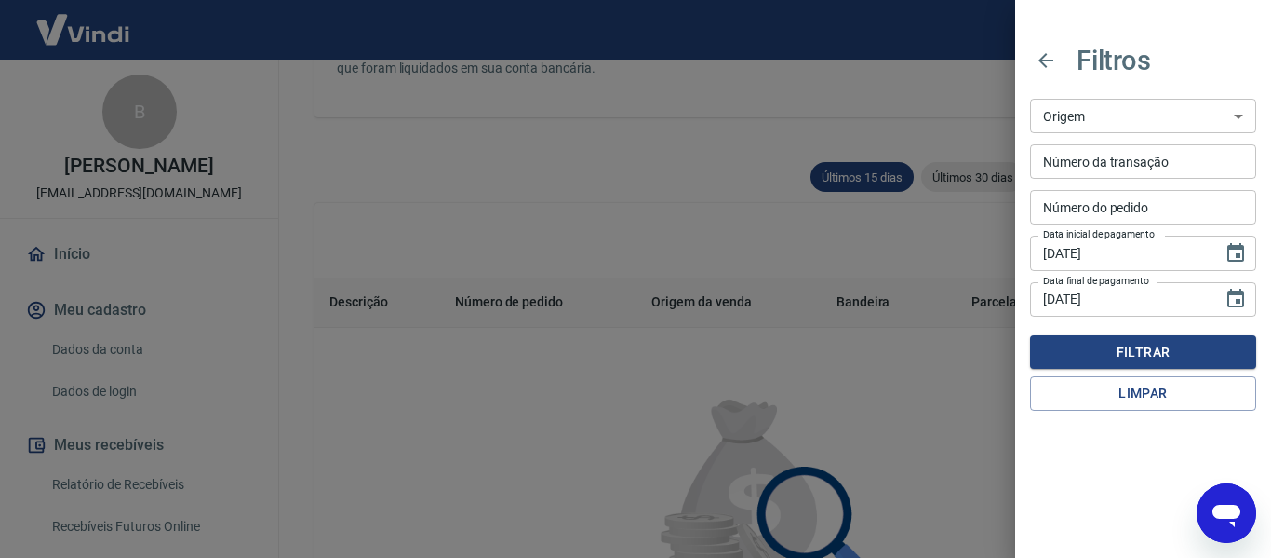
click at [1055, 298] on input "24/07/2025" at bounding box center [1120, 299] width 180 height 34
click at [1156, 291] on input "31/07/2025" at bounding box center [1120, 299] width 180 height 34
type input "31/07/2025"
click at [1139, 354] on button "Filtrar" at bounding box center [1143, 352] width 226 height 34
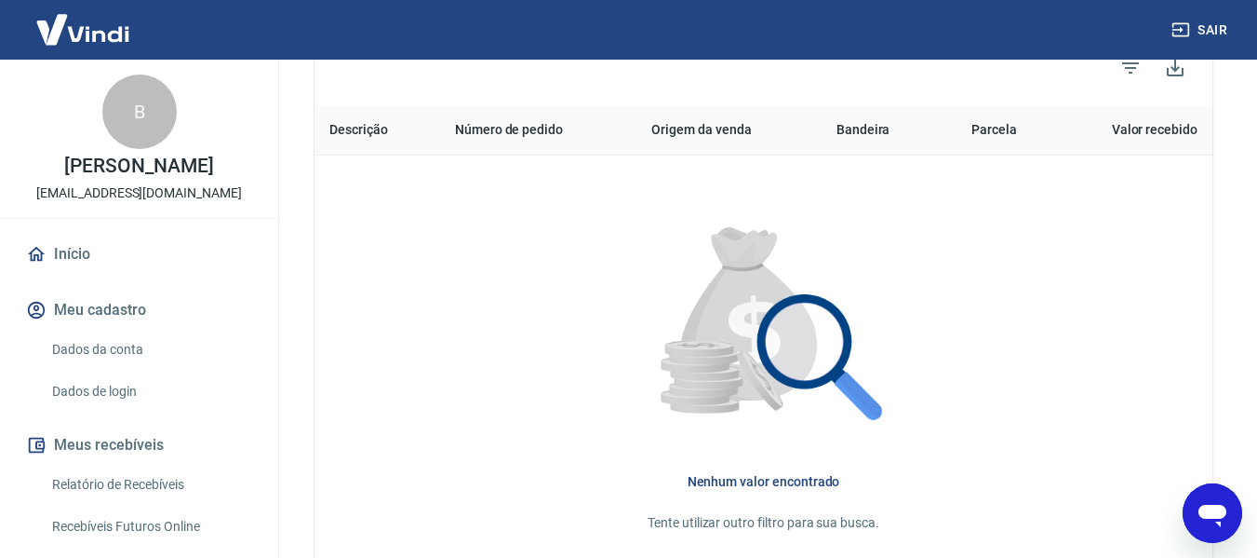
scroll to position [253, 0]
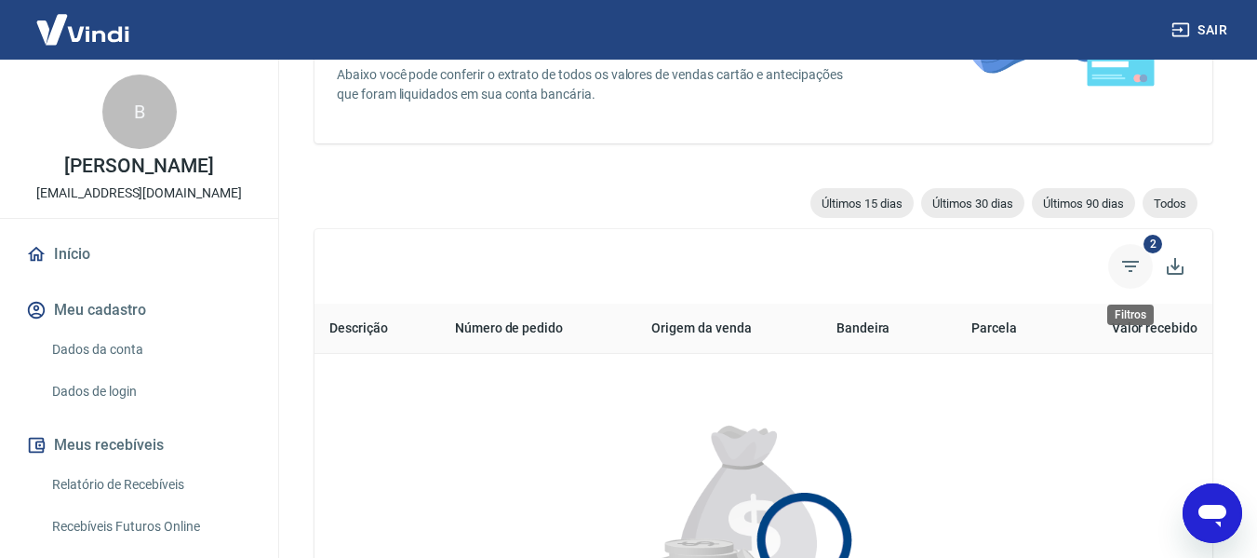
click at [1127, 261] on icon "Filtros" at bounding box center [1131, 266] width 22 height 22
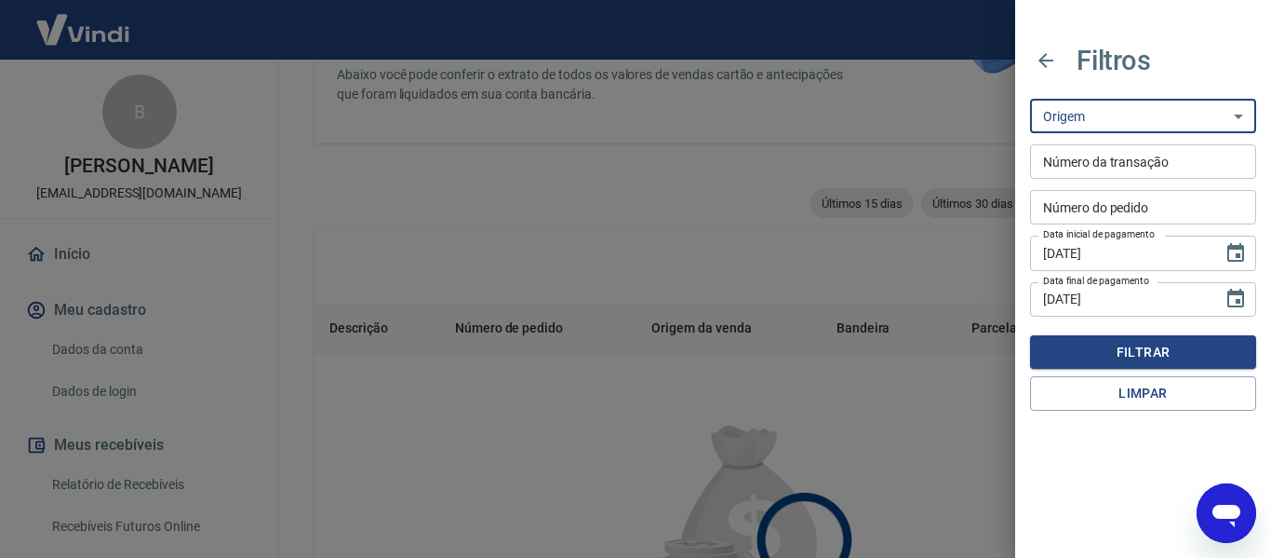
click at [1080, 126] on select "Maquininha Intermediador" at bounding box center [1143, 116] width 226 height 34
select select "pos"
click at [1030, 99] on select "Maquininha Intermediador" at bounding box center [1143, 116] width 226 height 34
click at [1107, 156] on input "Número da transação" at bounding box center [1143, 161] width 226 height 34
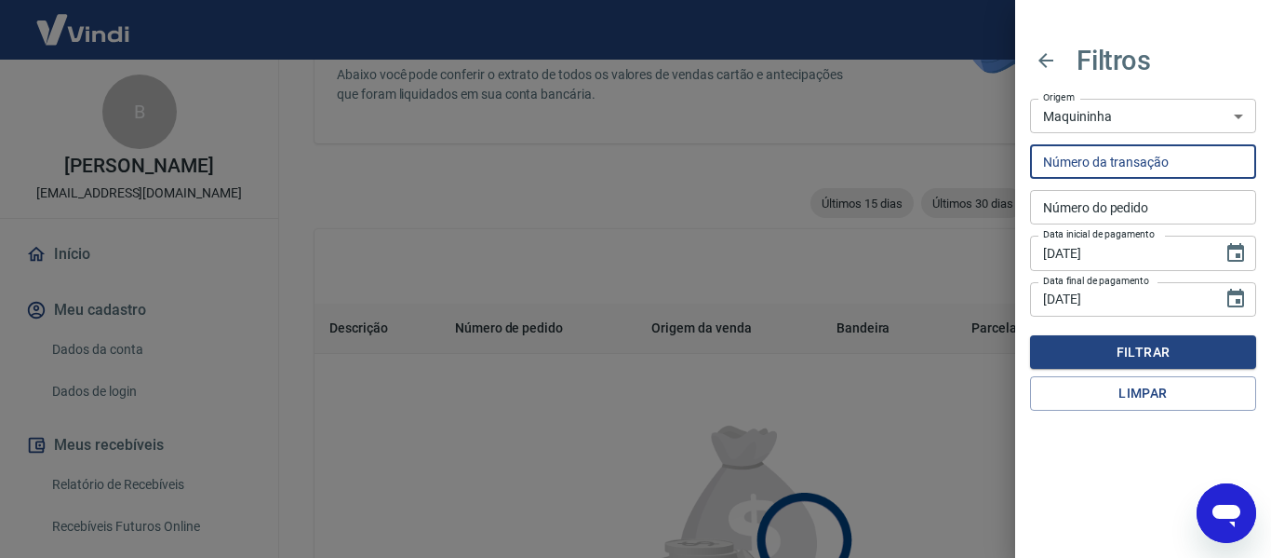
click at [1140, 208] on input "Número do pedido" at bounding box center [1143, 207] width 226 height 34
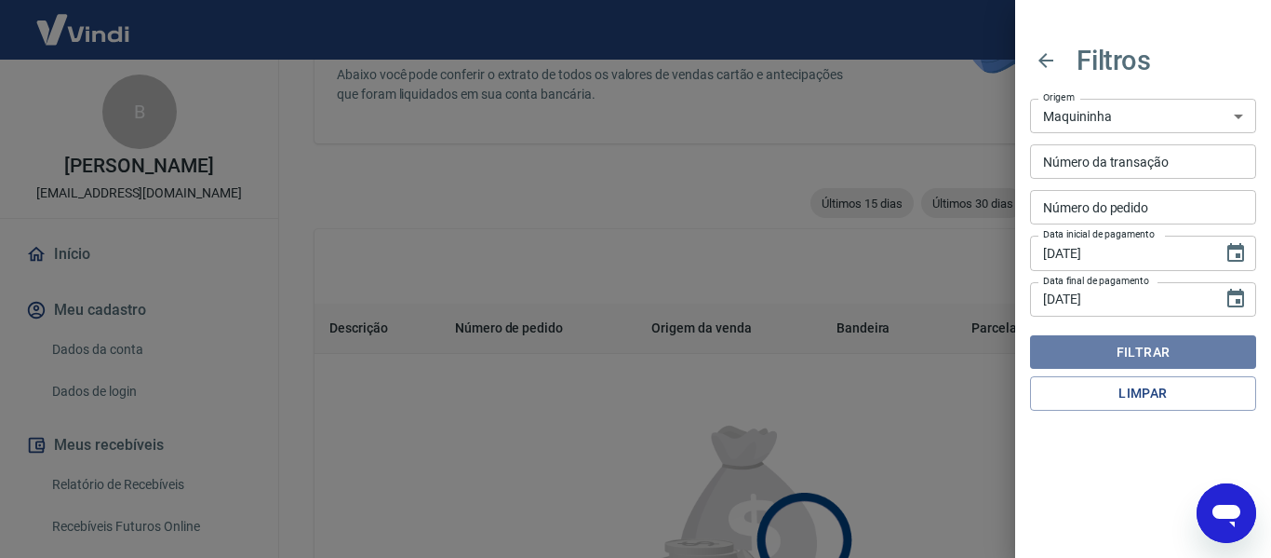
click at [1136, 352] on button "Filtrar" at bounding box center [1143, 352] width 226 height 34
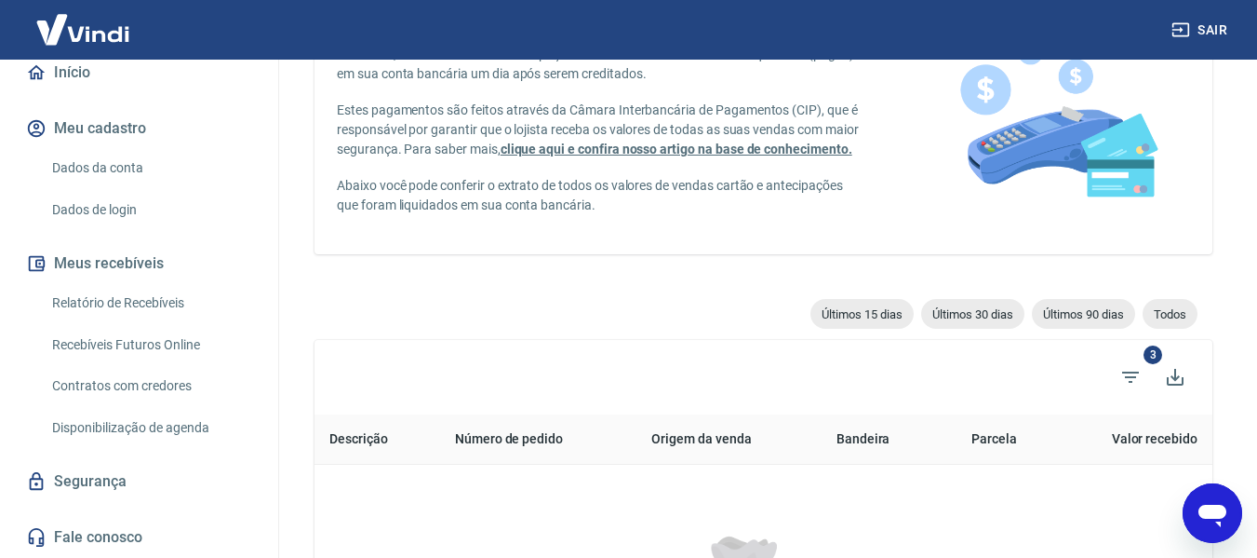
scroll to position [186, 0]
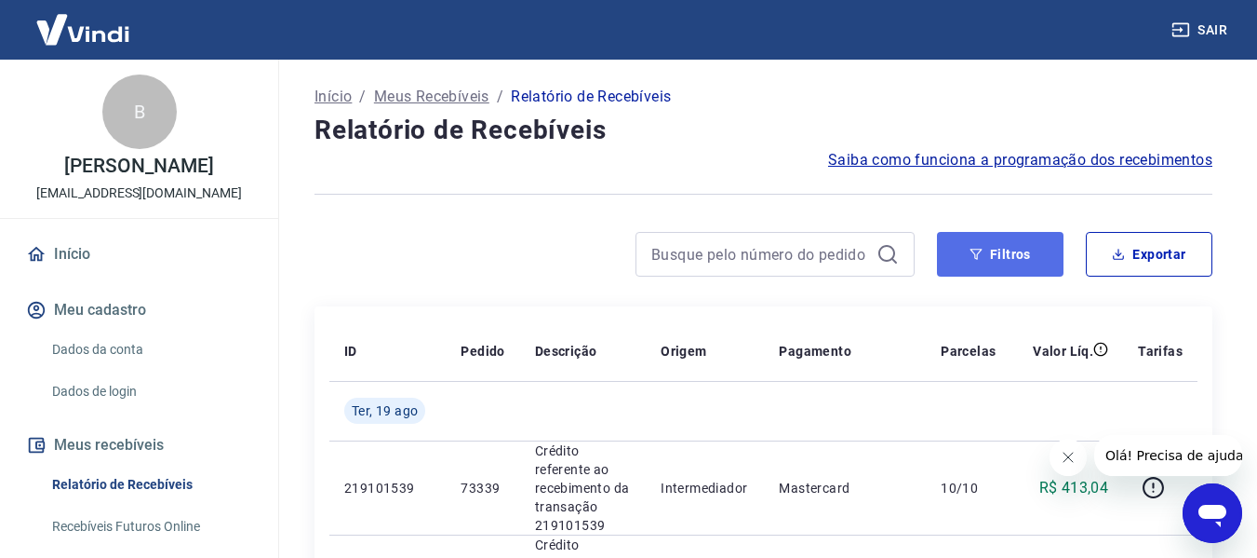
click at [998, 240] on button "Filtros" at bounding box center [1000, 254] width 127 height 45
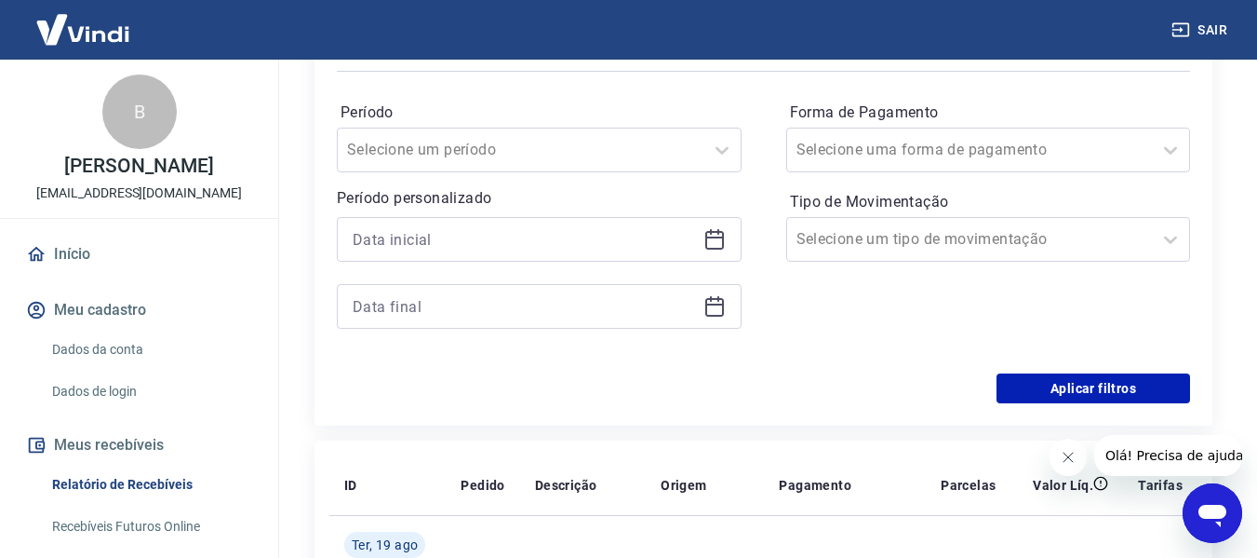
scroll to position [186, 0]
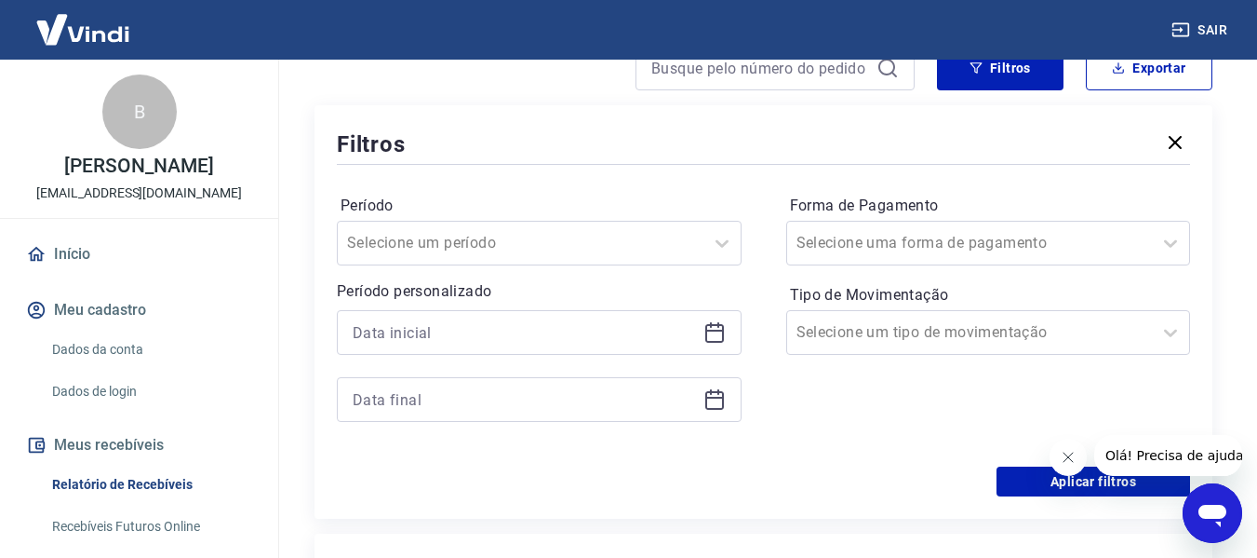
click at [717, 335] on icon at bounding box center [715, 332] width 22 height 22
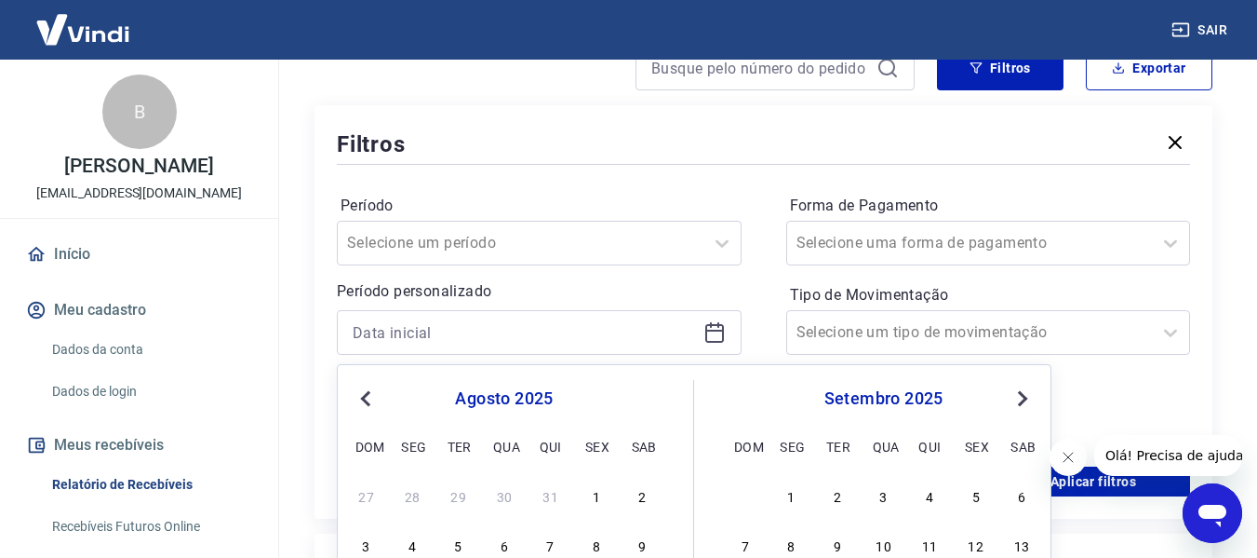
click at [359, 399] on button "Previous Month" at bounding box center [366, 398] width 22 height 22
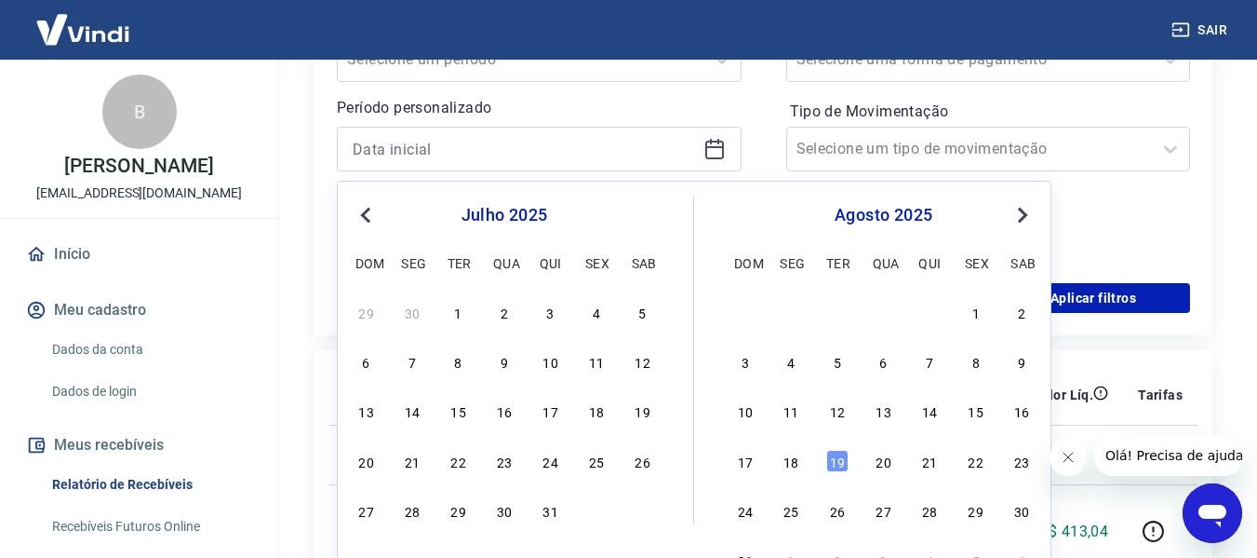
scroll to position [372, 0]
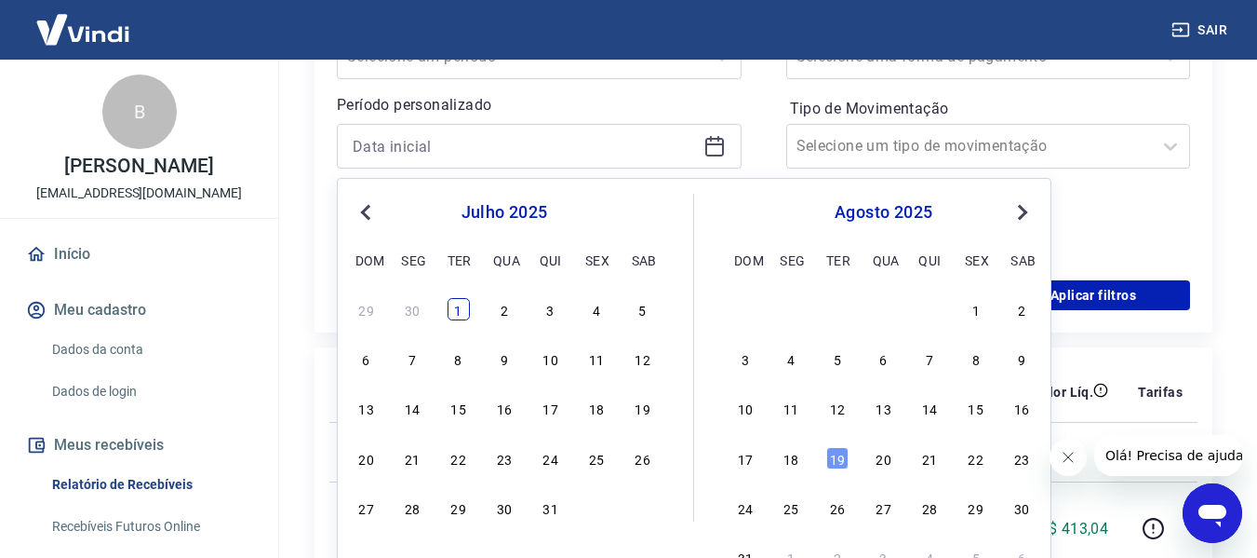
click at [452, 305] on div "1" at bounding box center [459, 309] width 22 height 22
type input "[DATE]"
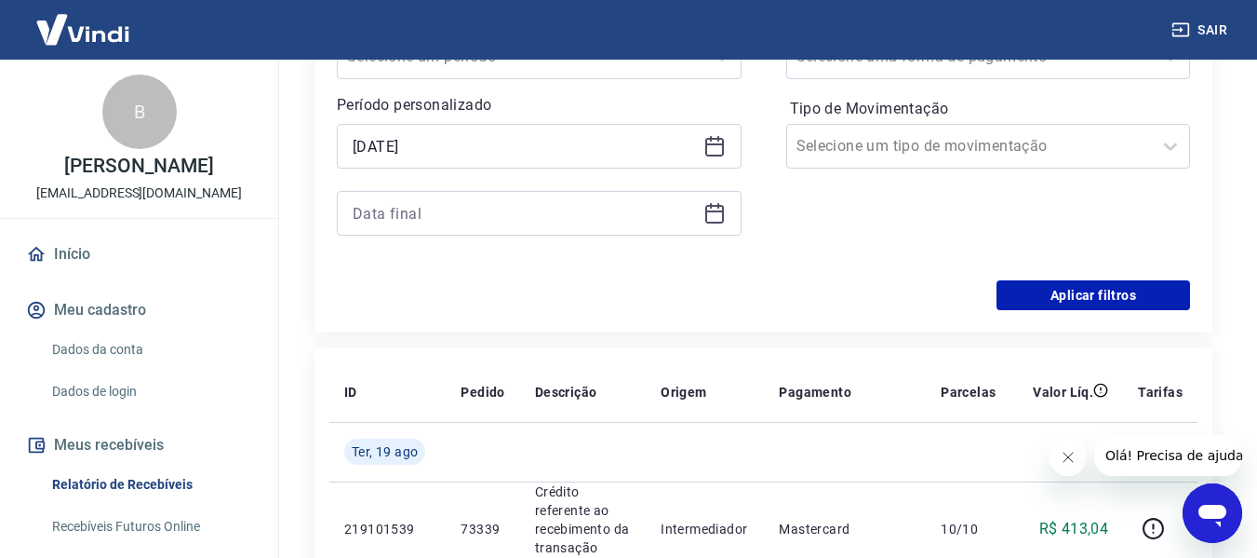
click at [709, 221] on icon at bounding box center [715, 213] width 22 height 22
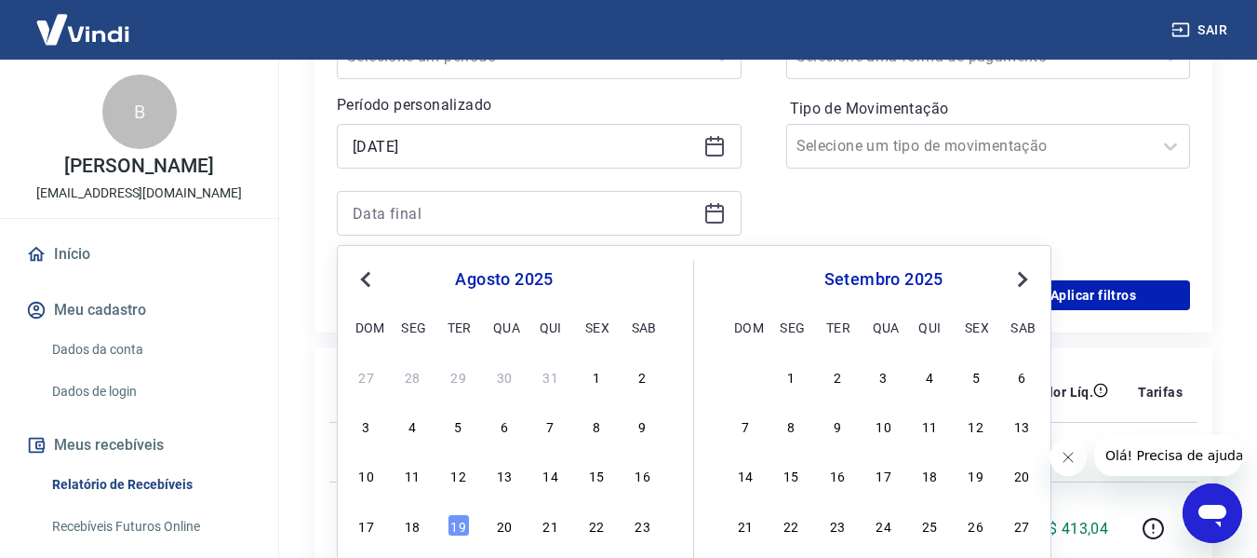
click at [346, 284] on div "Previous Month Next Month [DATE] dom seg ter qua qui sex sab 27 28 29 30 31 1 2…" at bounding box center [694, 442] width 715 height 395
click at [358, 278] on button "Previous Month" at bounding box center [366, 279] width 22 height 22
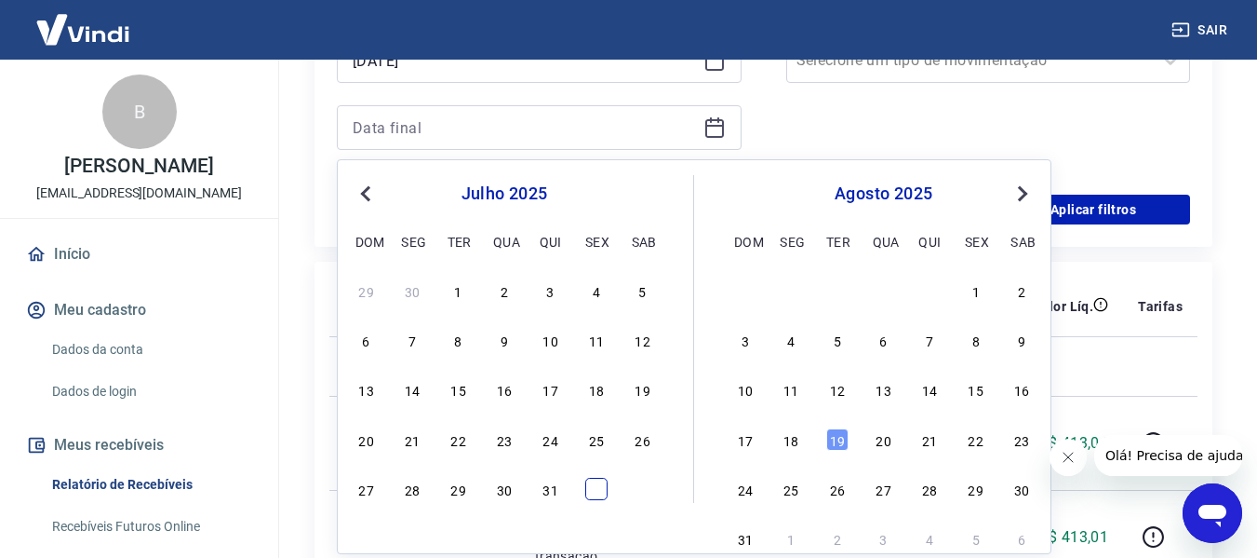
scroll to position [558, 0]
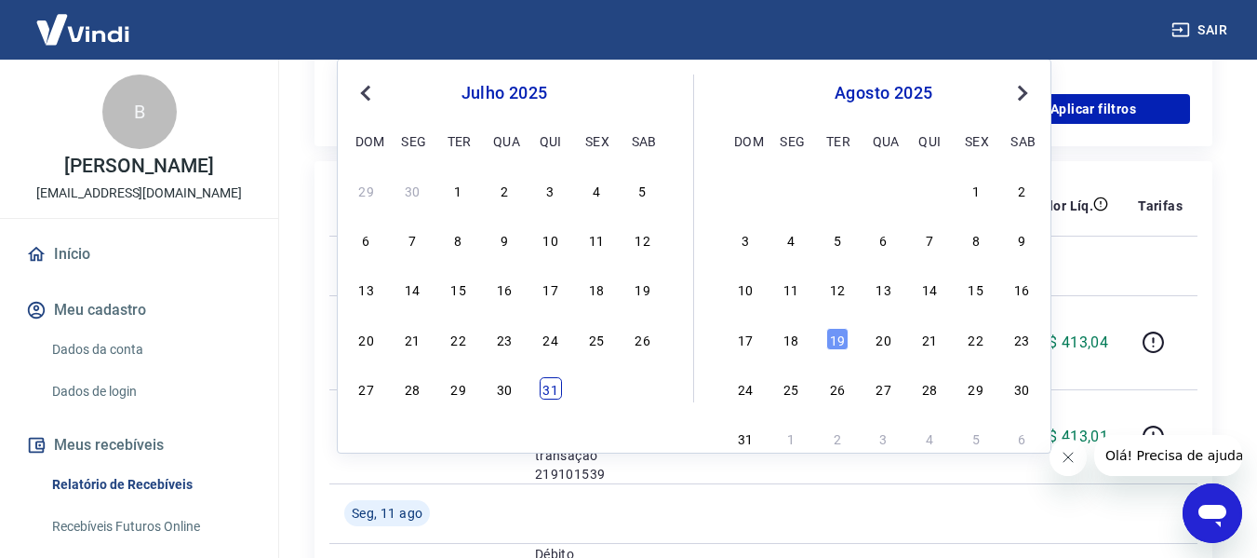
click at [551, 396] on div "31" at bounding box center [551, 388] width 22 height 22
type input "[DATE]"
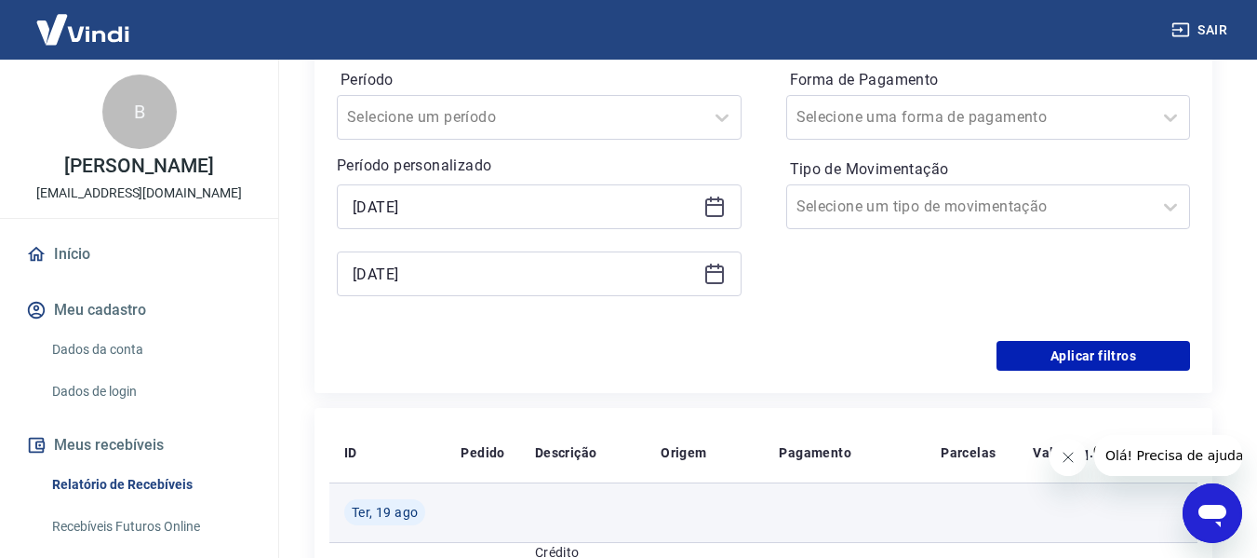
scroll to position [465, 0]
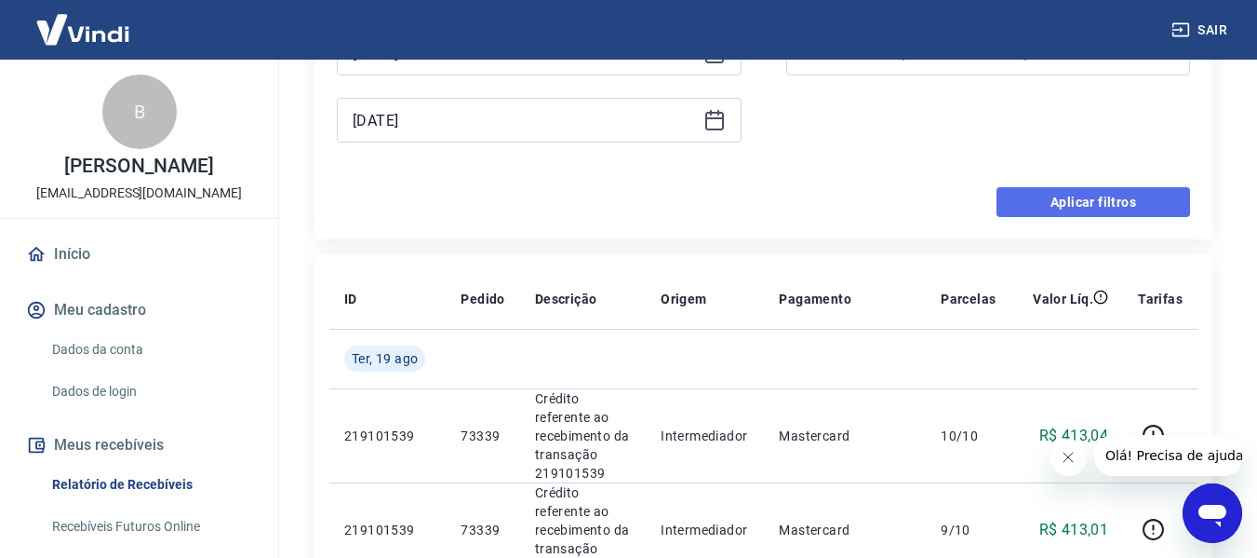
click at [1089, 197] on button "Aplicar filtros" at bounding box center [1094, 202] width 194 height 30
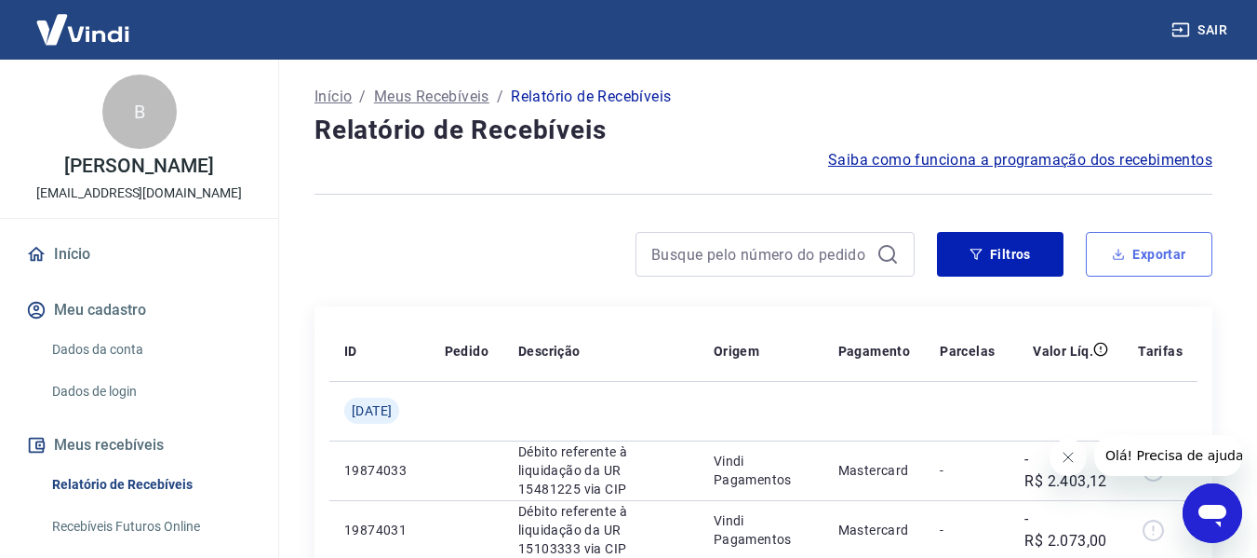
click at [1172, 255] on button "Exportar" at bounding box center [1149, 254] width 127 height 45
type input "[DATE]"
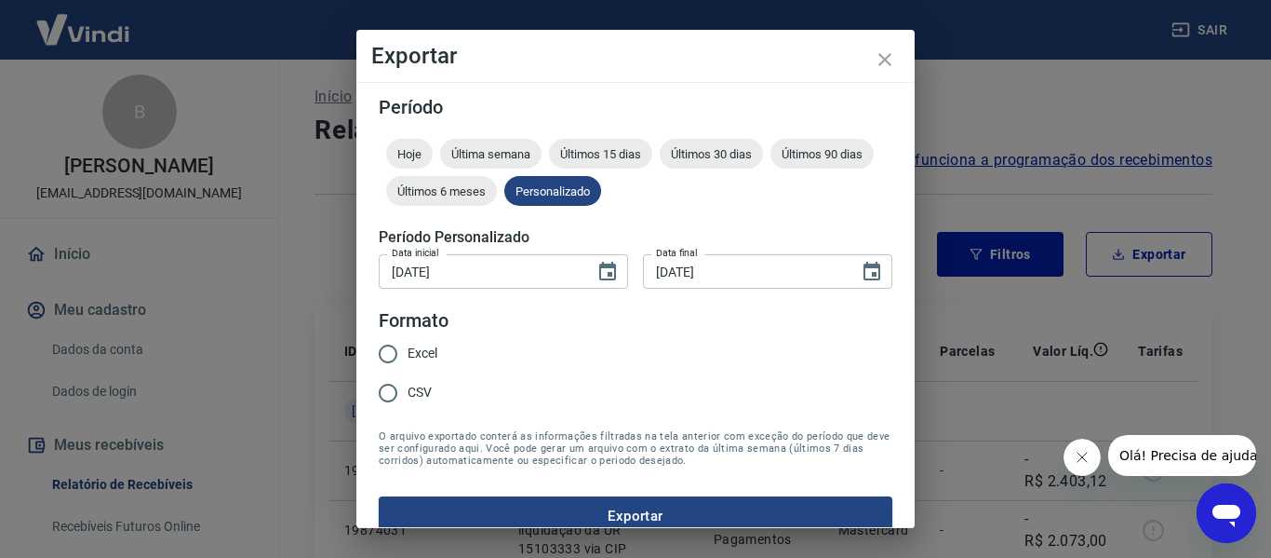
click at [390, 354] on input "Excel" at bounding box center [388, 353] width 39 height 39
radio input "true"
click at [384, 394] on input "CSV" at bounding box center [388, 392] width 39 height 39
radio input "true"
click at [392, 355] on input "Excel" at bounding box center [388, 353] width 39 height 39
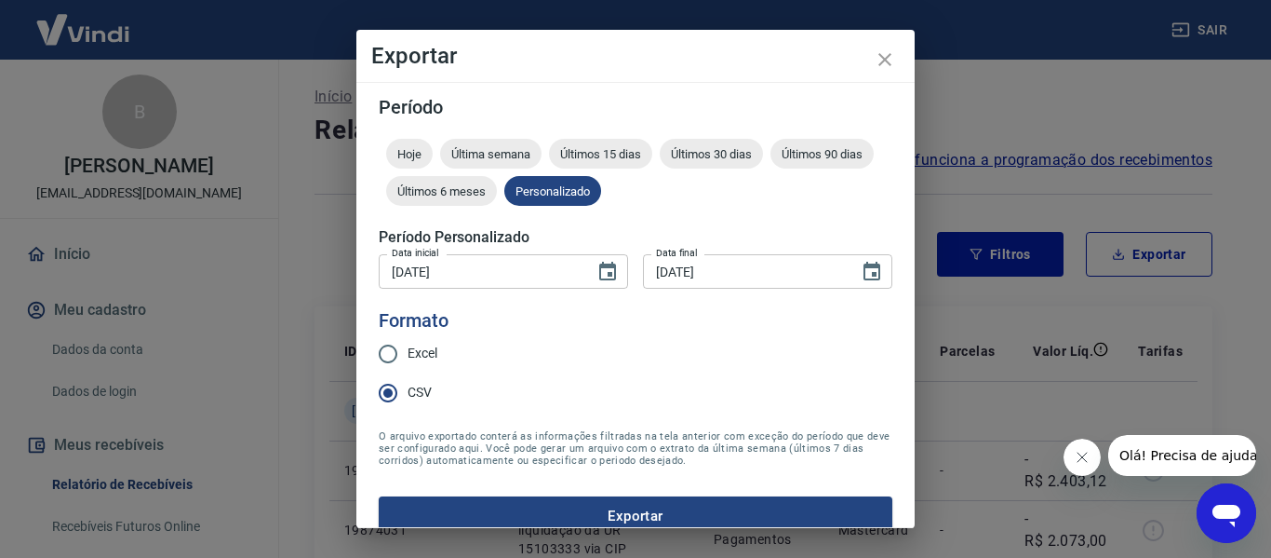
radio input "true"
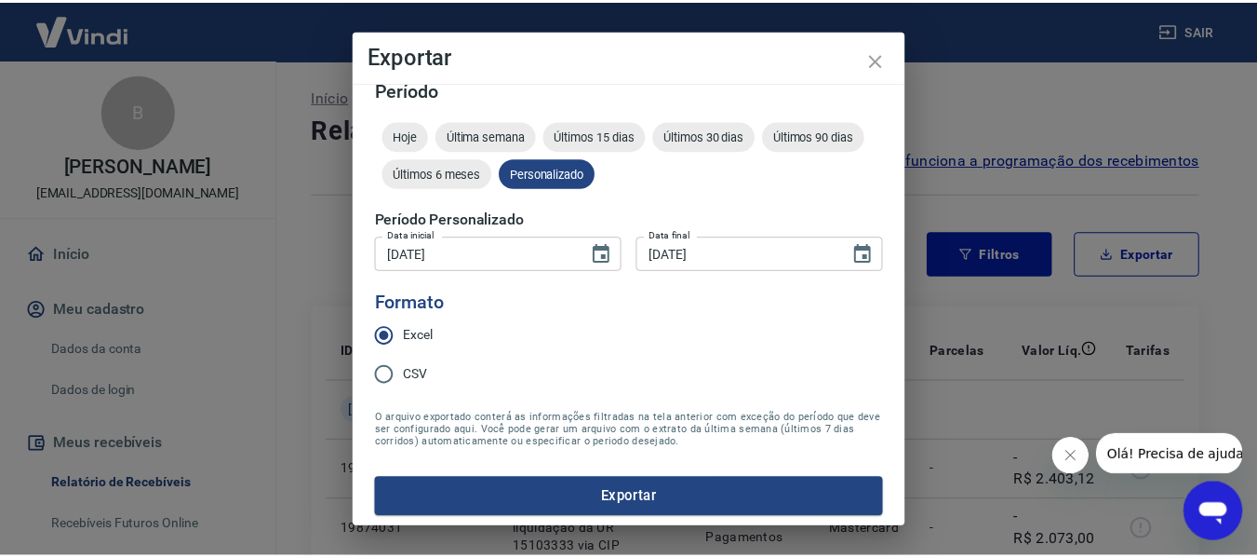
scroll to position [23, 0]
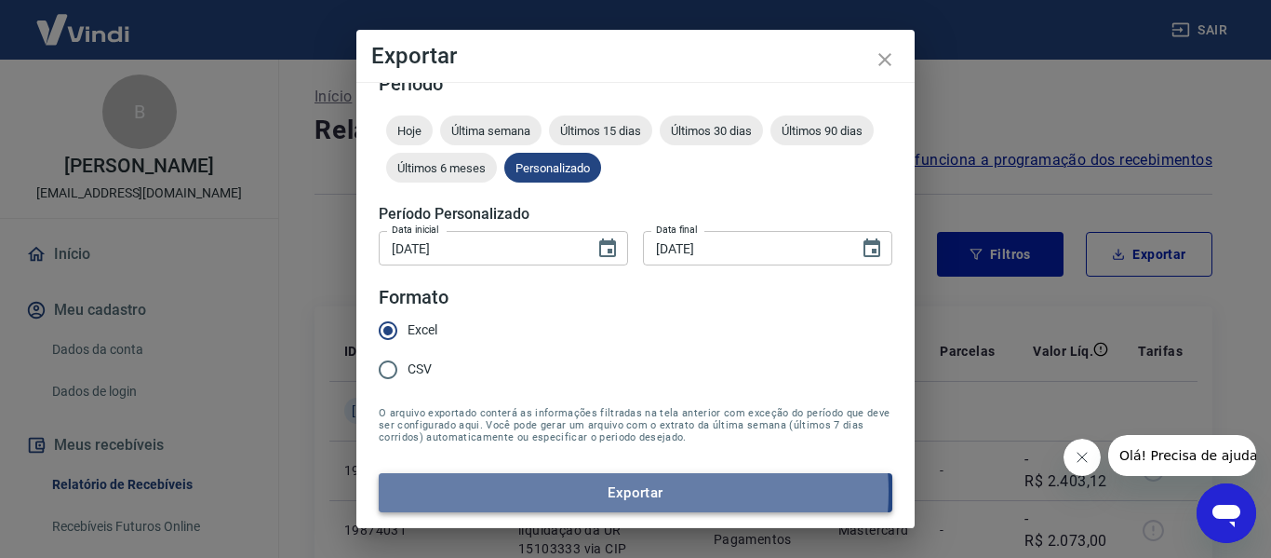
click at [633, 491] on button "Exportar" at bounding box center [636, 492] width 514 height 39
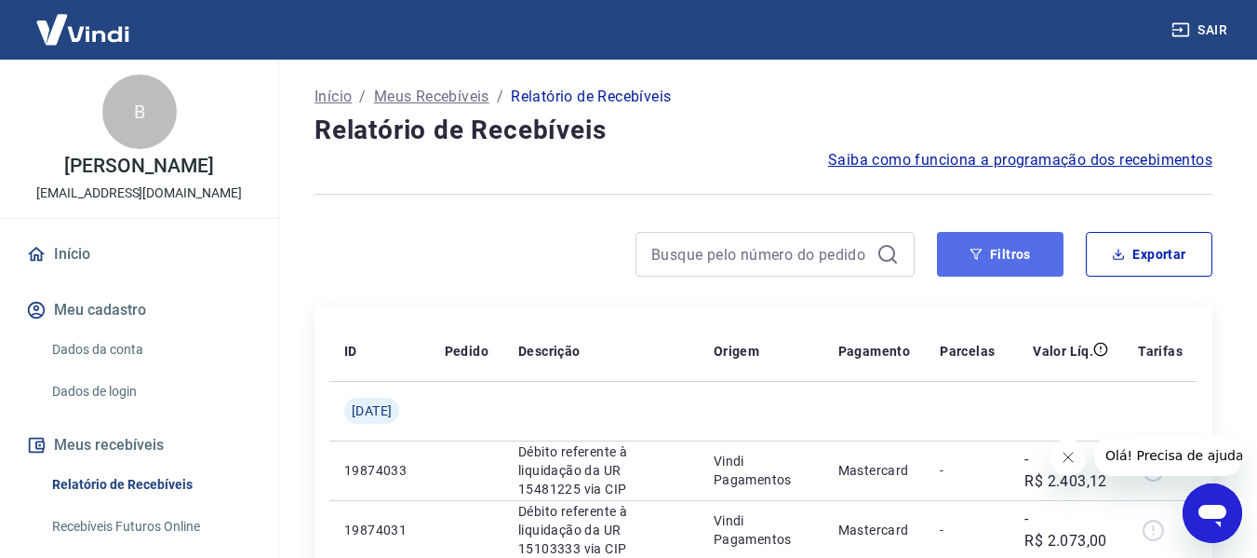
click at [1007, 258] on button "Filtros" at bounding box center [1000, 254] width 127 height 45
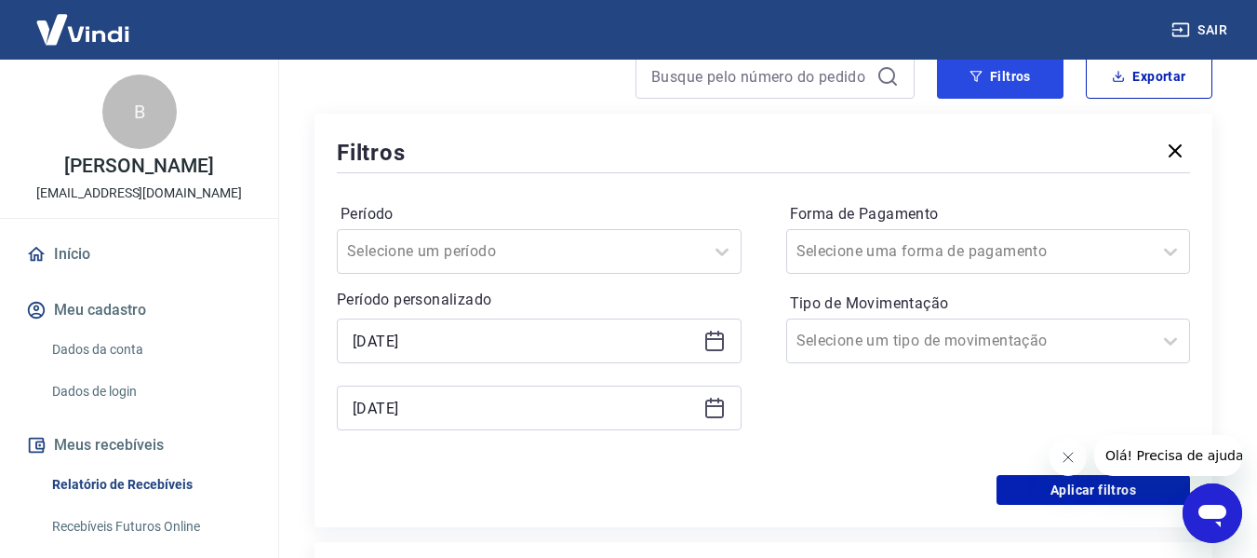
scroll to position [186, 0]
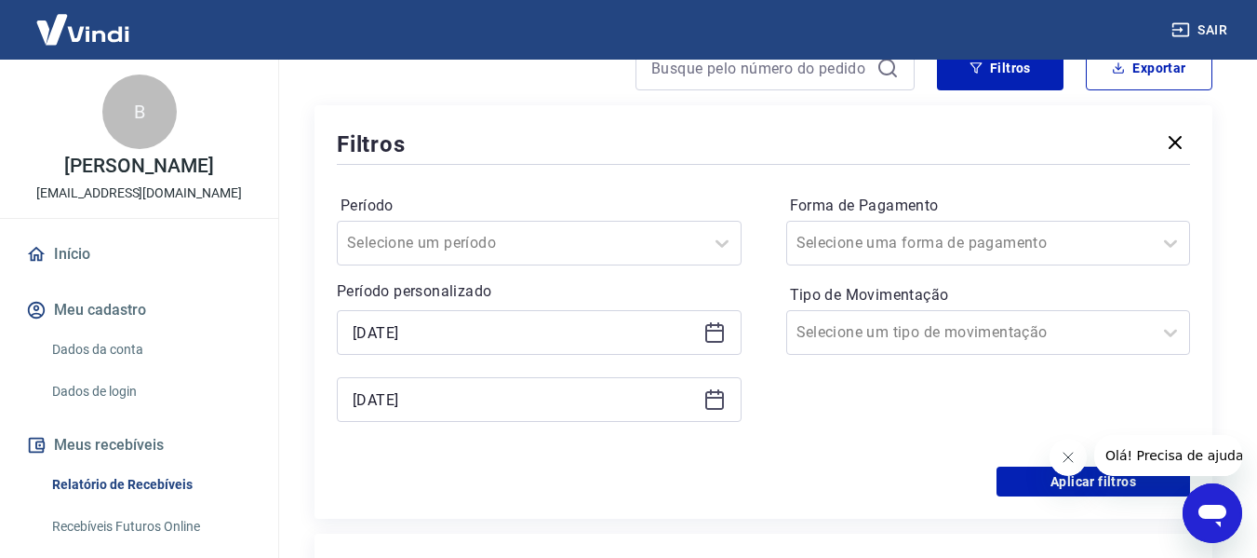
click at [712, 338] on icon at bounding box center [715, 332] width 22 height 22
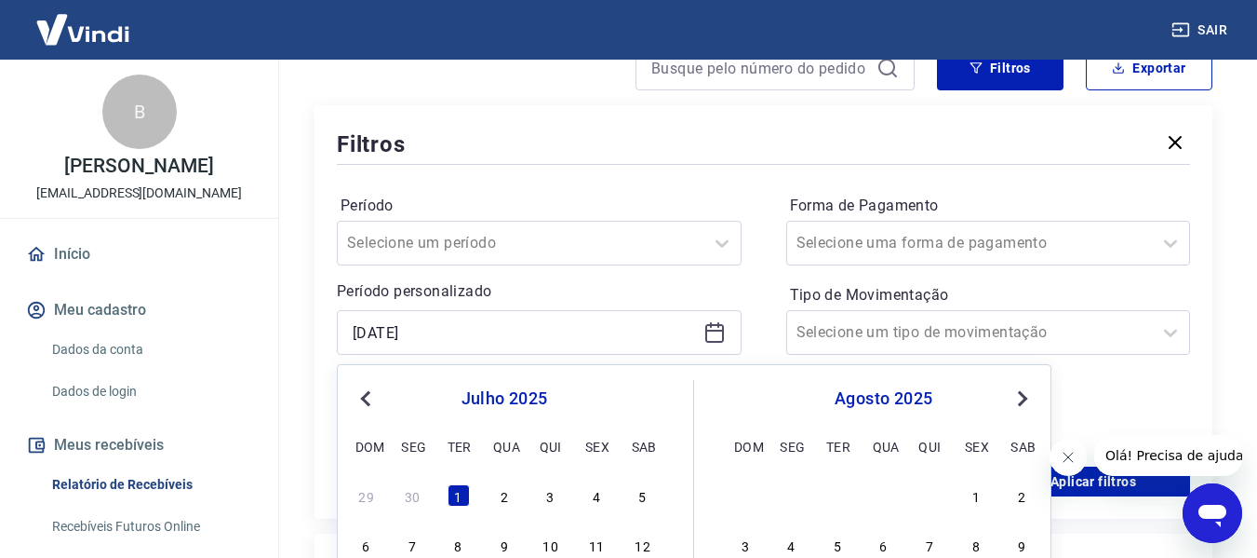
click at [368, 395] on span "Previous Month" at bounding box center [368, 397] width 0 height 21
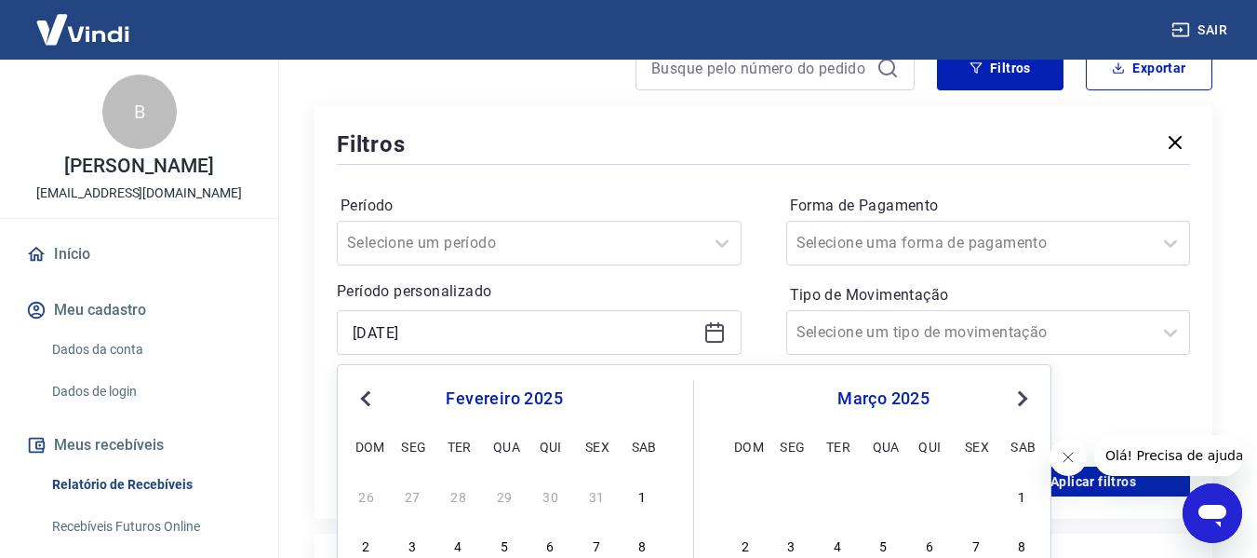
click at [368, 395] on span "Previous Month" at bounding box center [368, 397] width 0 height 21
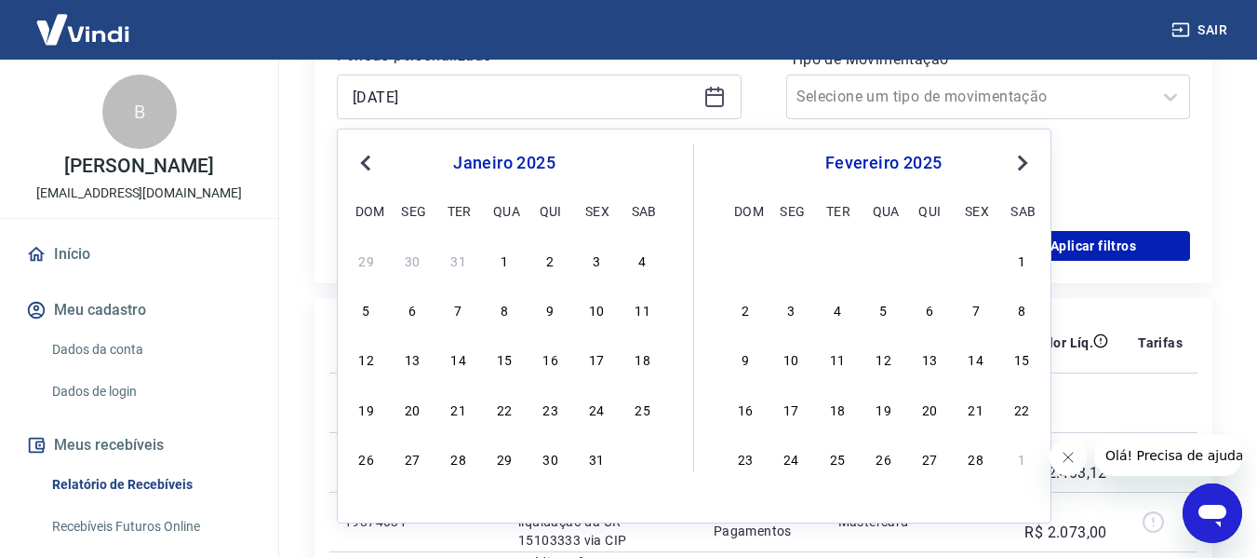
scroll to position [465, 0]
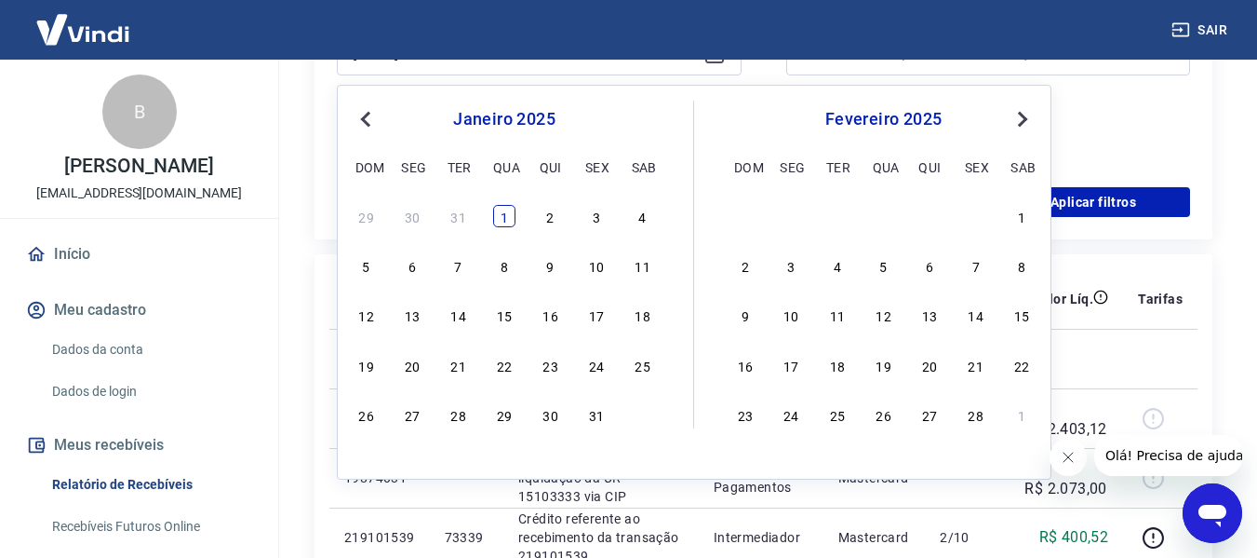
click at [504, 220] on div "1" at bounding box center [504, 216] width 22 height 22
type input "[DATE]"
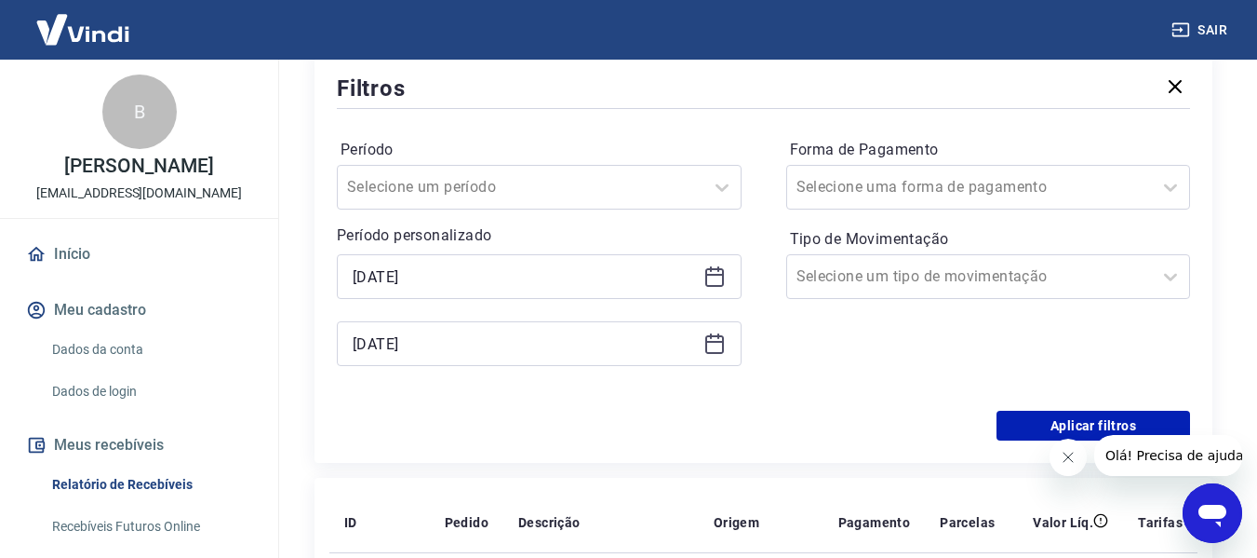
scroll to position [186, 0]
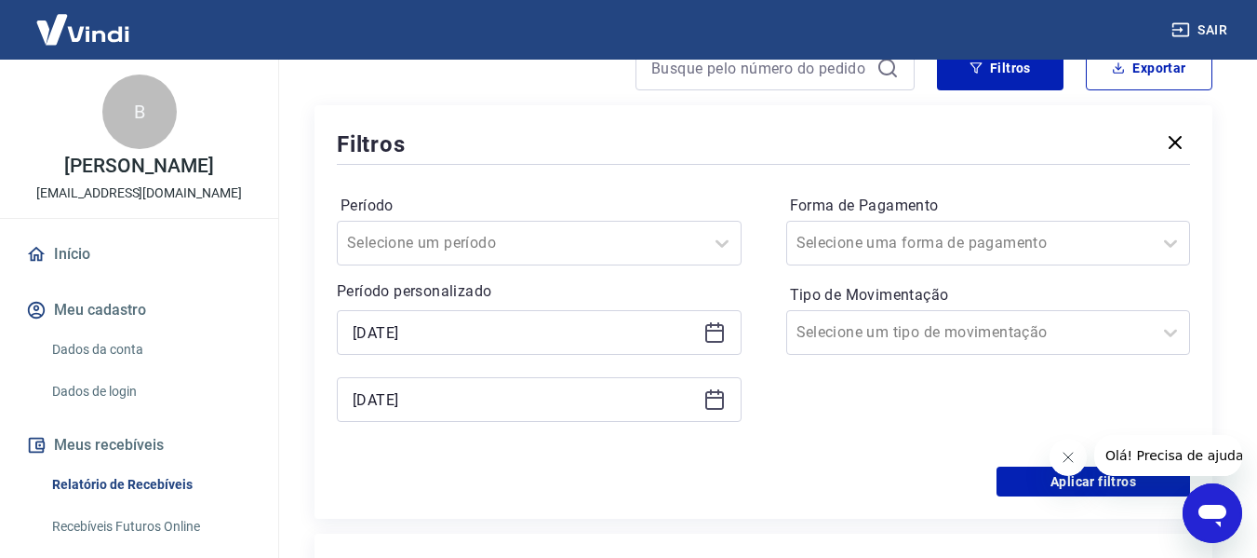
click at [718, 402] on icon at bounding box center [715, 399] width 22 height 22
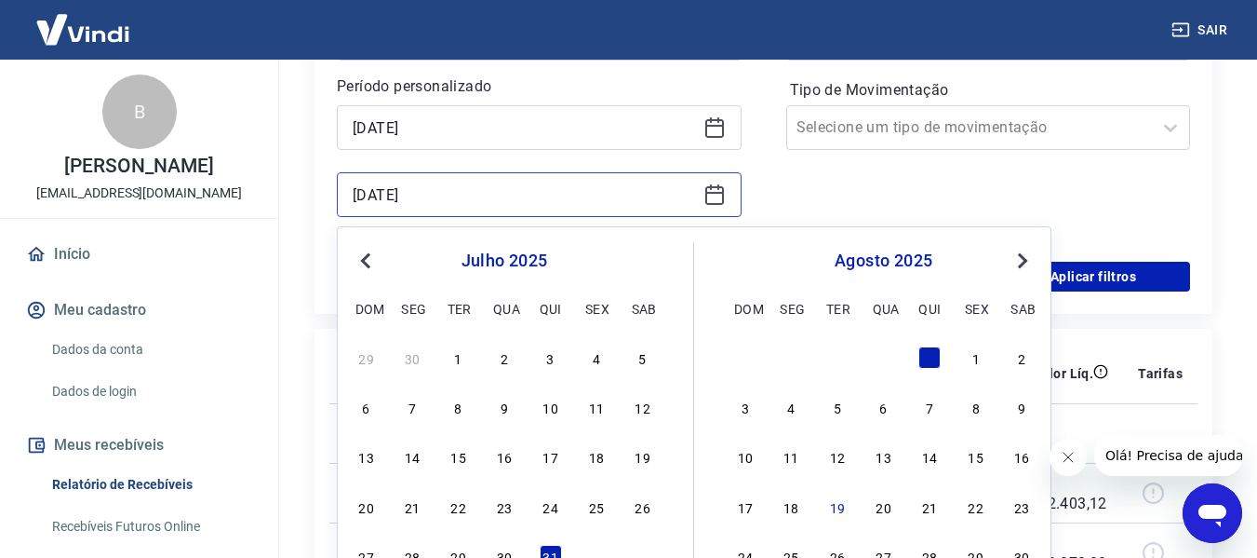
scroll to position [279, 0]
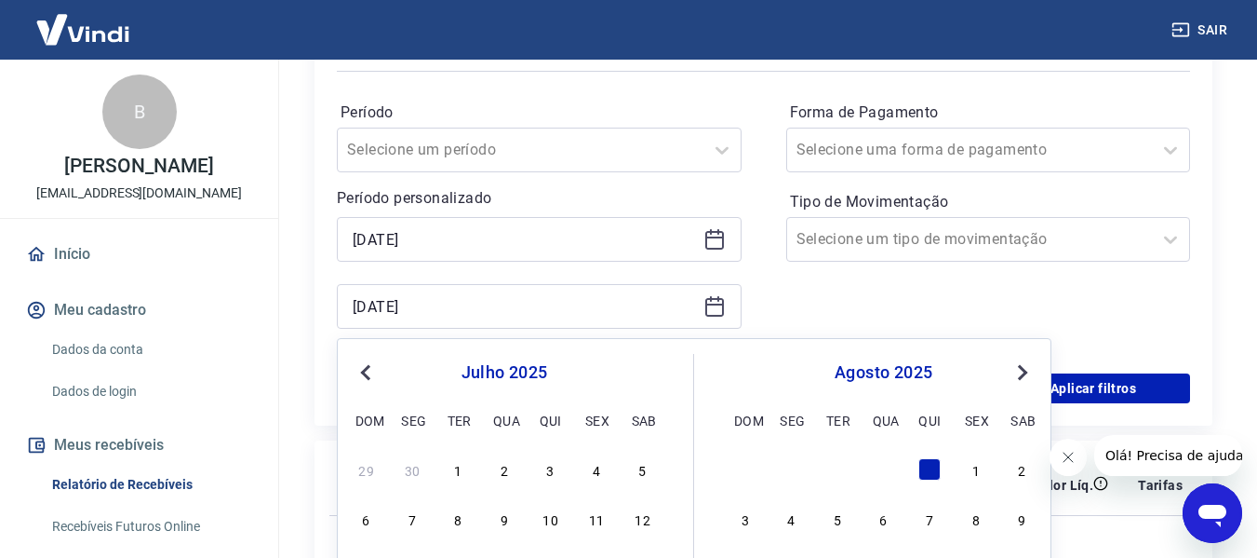
click at [368, 372] on span "Previous Month" at bounding box center [368, 371] width 0 height 21
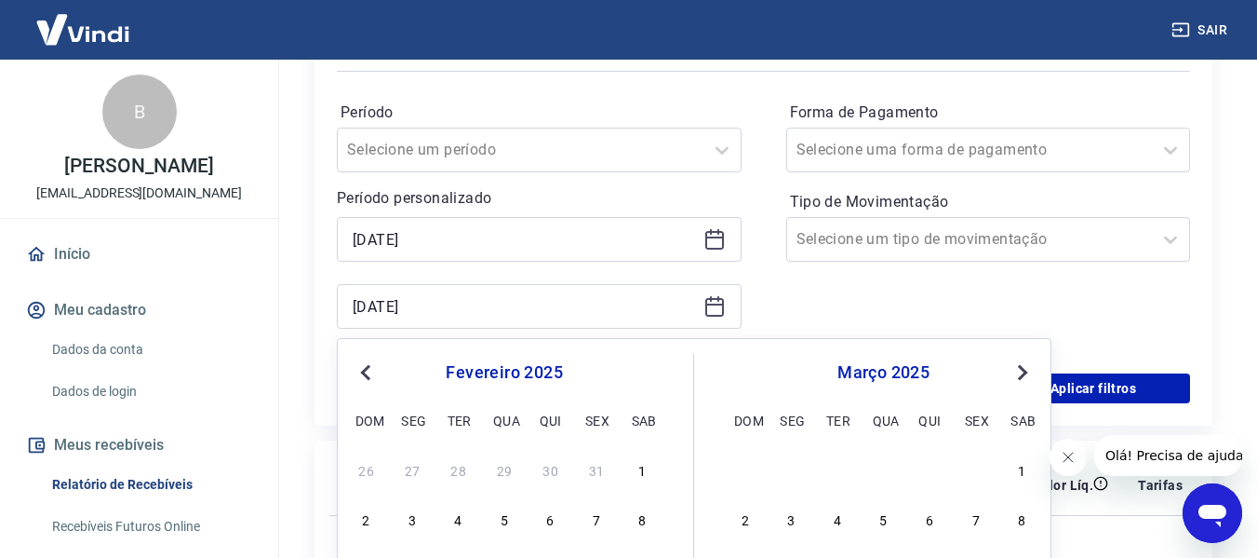
click at [368, 372] on span "Previous Month" at bounding box center [368, 371] width 0 height 21
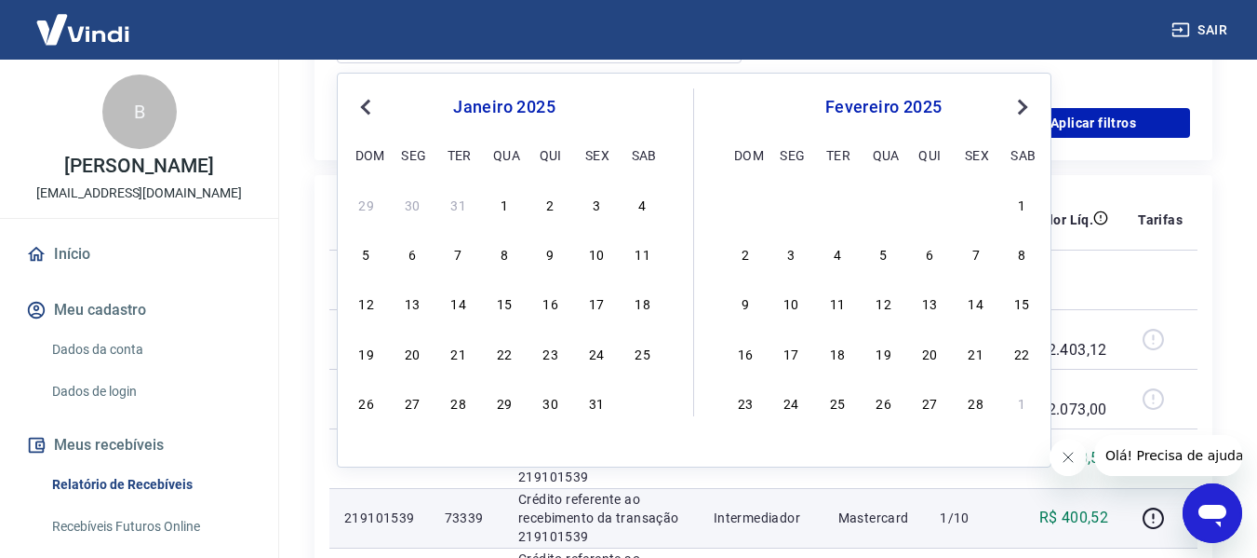
scroll to position [652, 0]
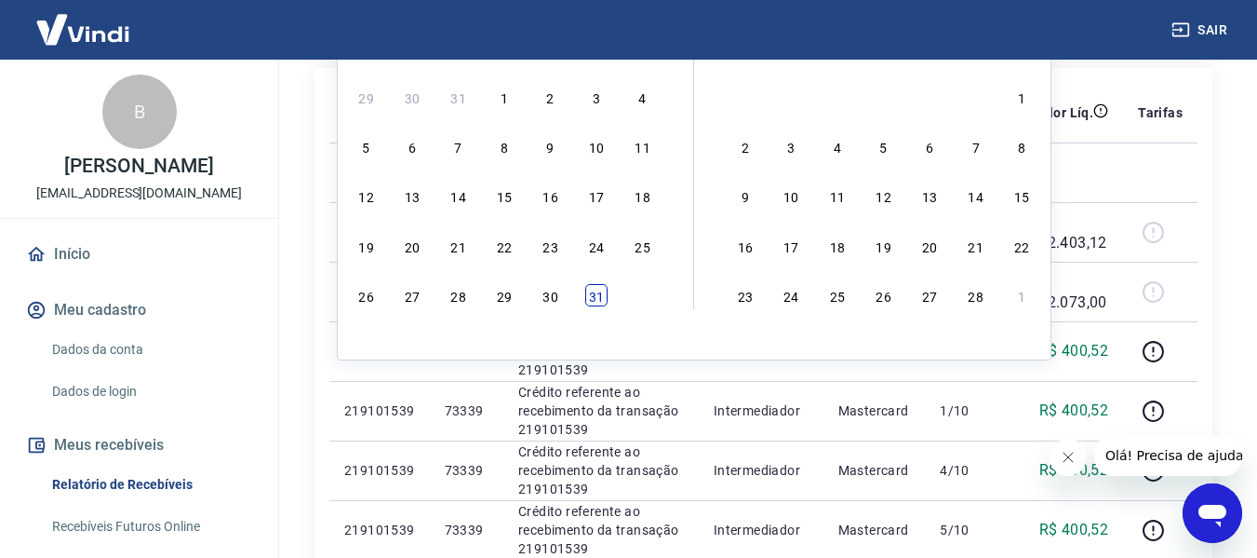
click at [604, 299] on div "31" at bounding box center [596, 295] width 22 height 22
type input "[DATE]"
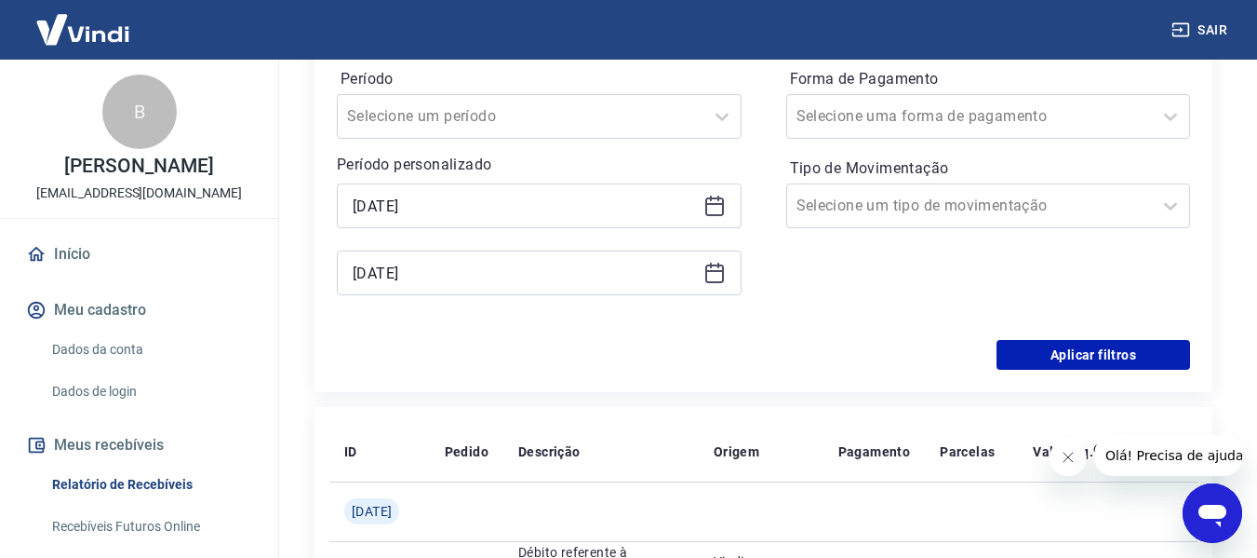
scroll to position [279, 0]
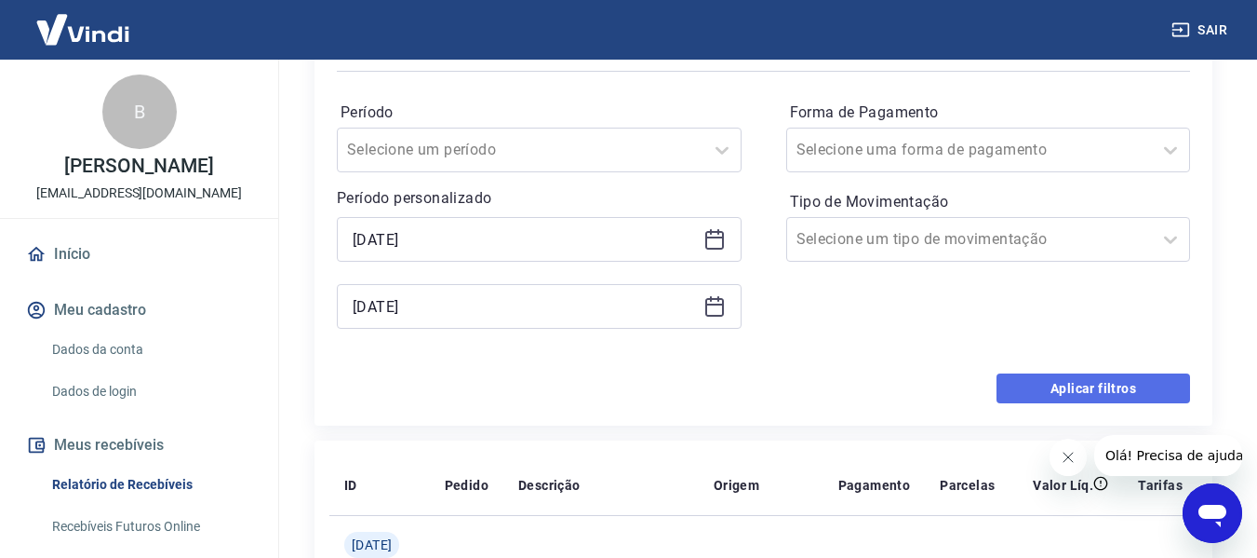
click at [1073, 394] on button "Aplicar filtros" at bounding box center [1094, 388] width 194 height 30
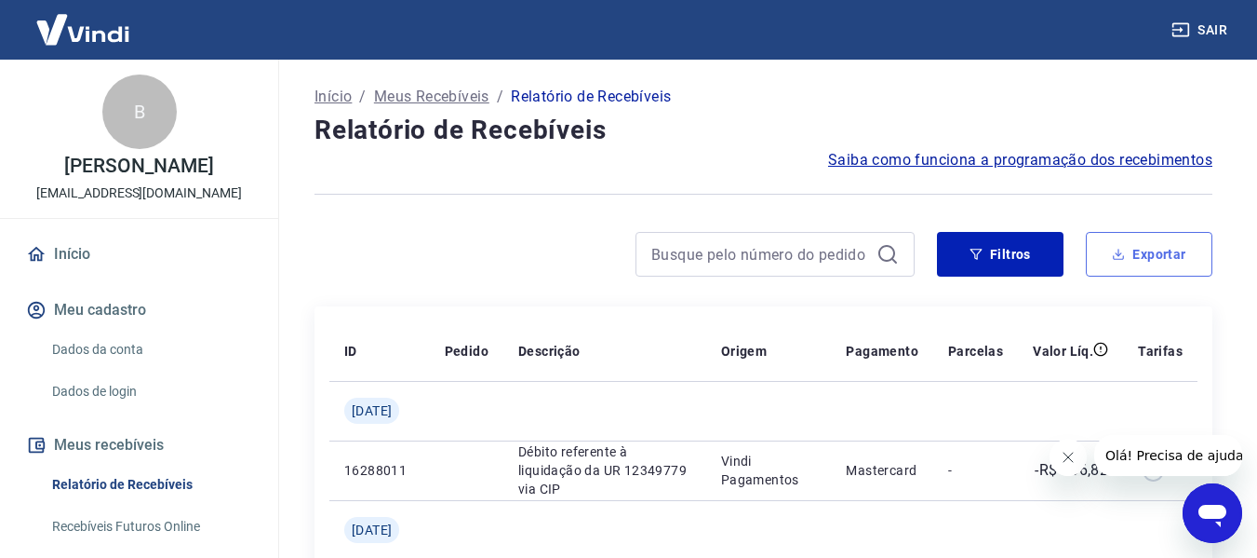
click at [1150, 260] on button "Exportar" at bounding box center [1149, 254] width 127 height 45
type input "[DATE]"
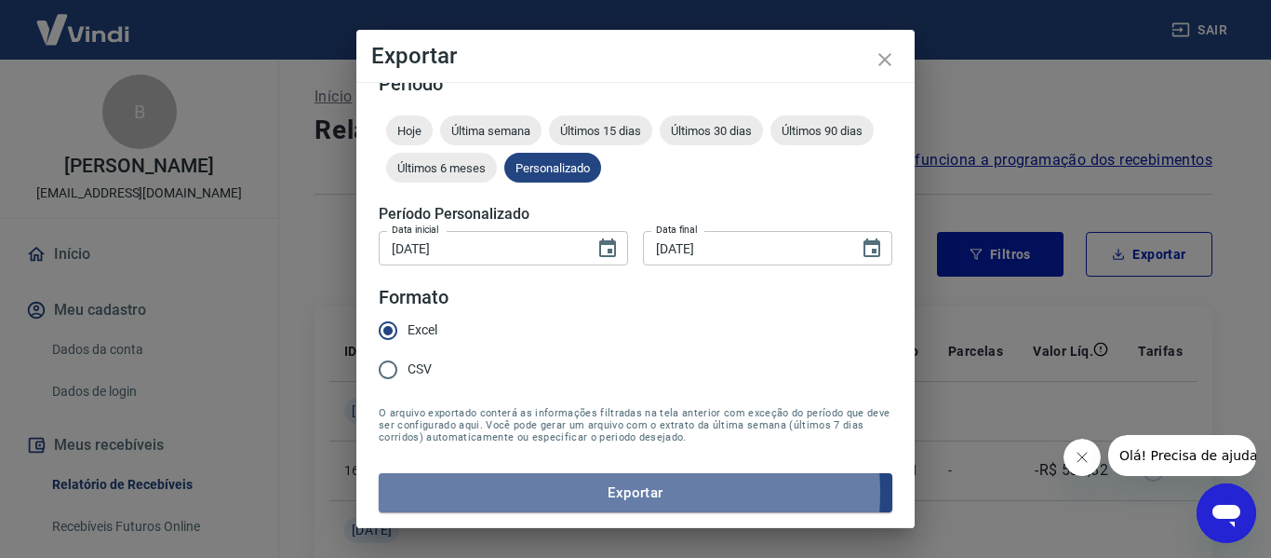
click at [628, 493] on button "Exportar" at bounding box center [636, 492] width 514 height 39
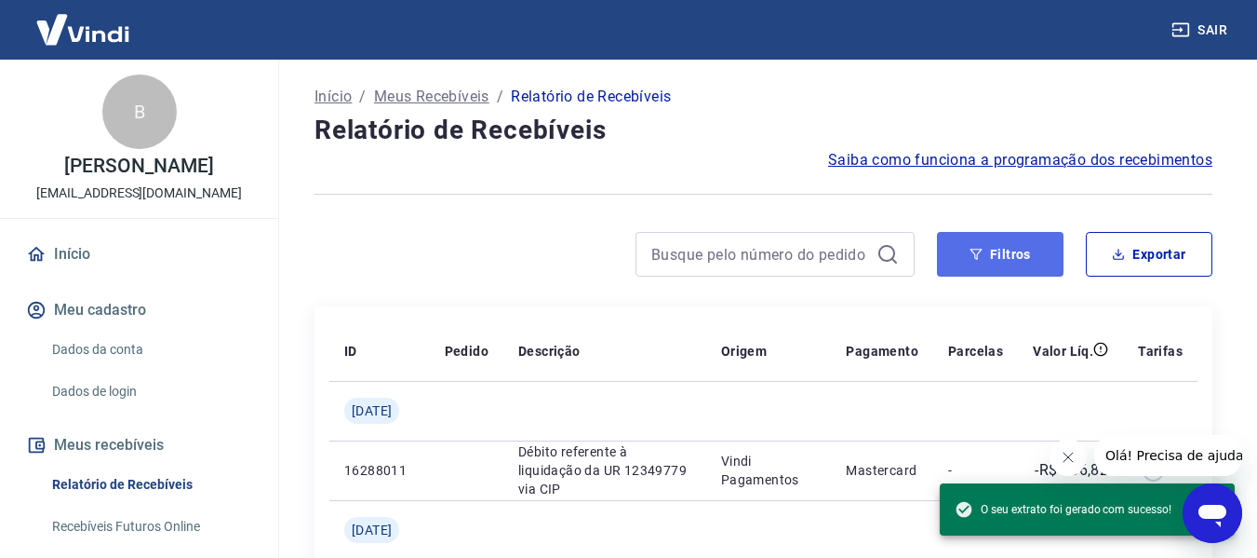
click at [1009, 258] on button "Filtros" at bounding box center [1000, 254] width 127 height 45
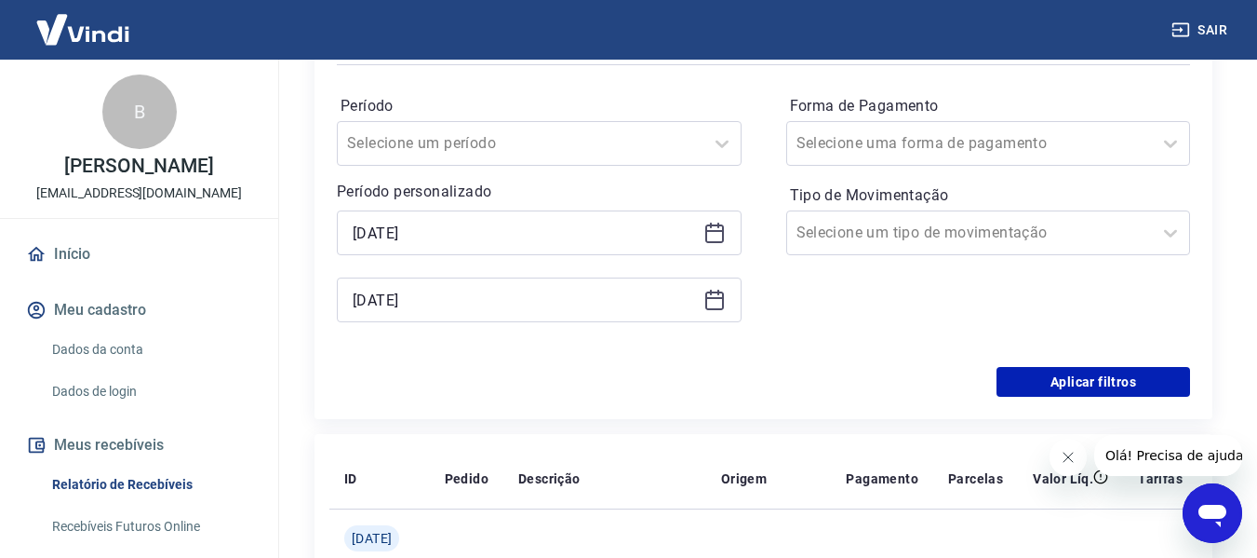
scroll to position [279, 0]
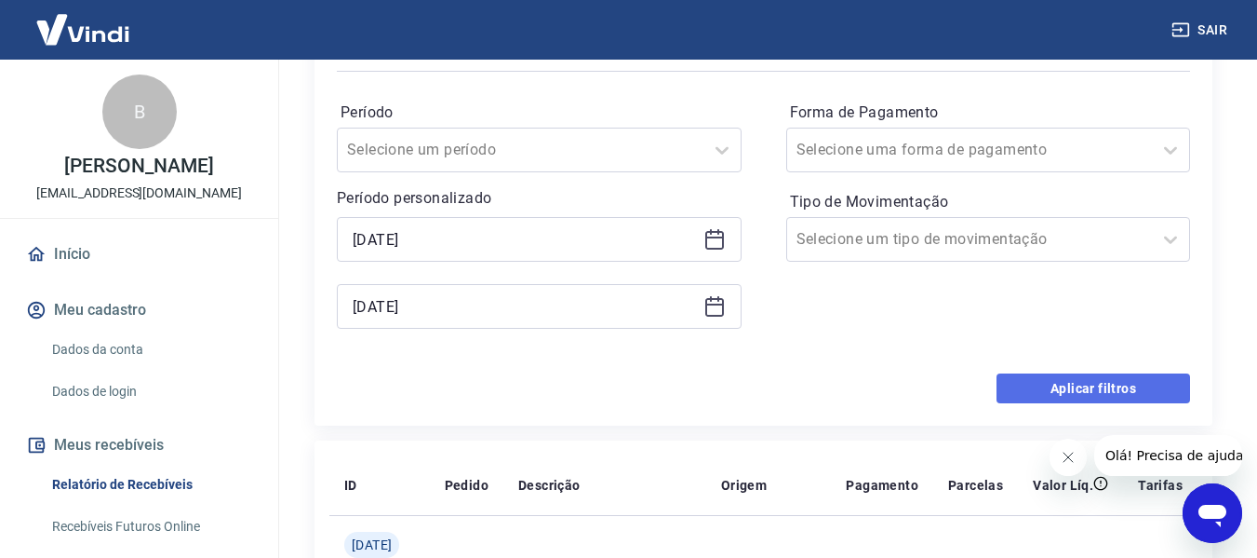
click at [1072, 381] on button "Aplicar filtros" at bounding box center [1094, 388] width 194 height 30
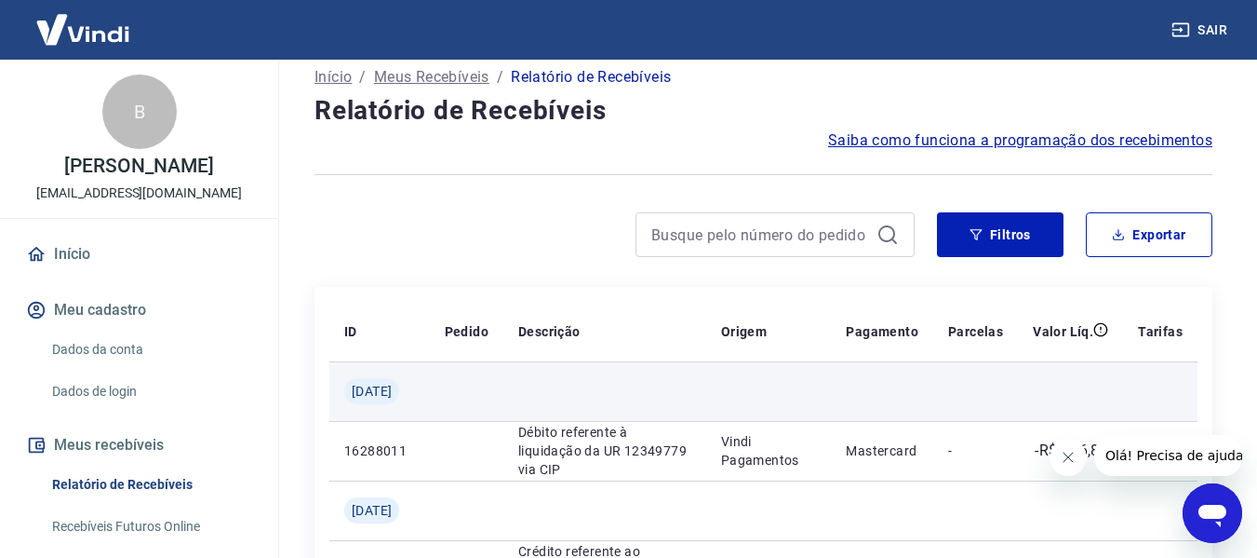
scroll to position [0, 0]
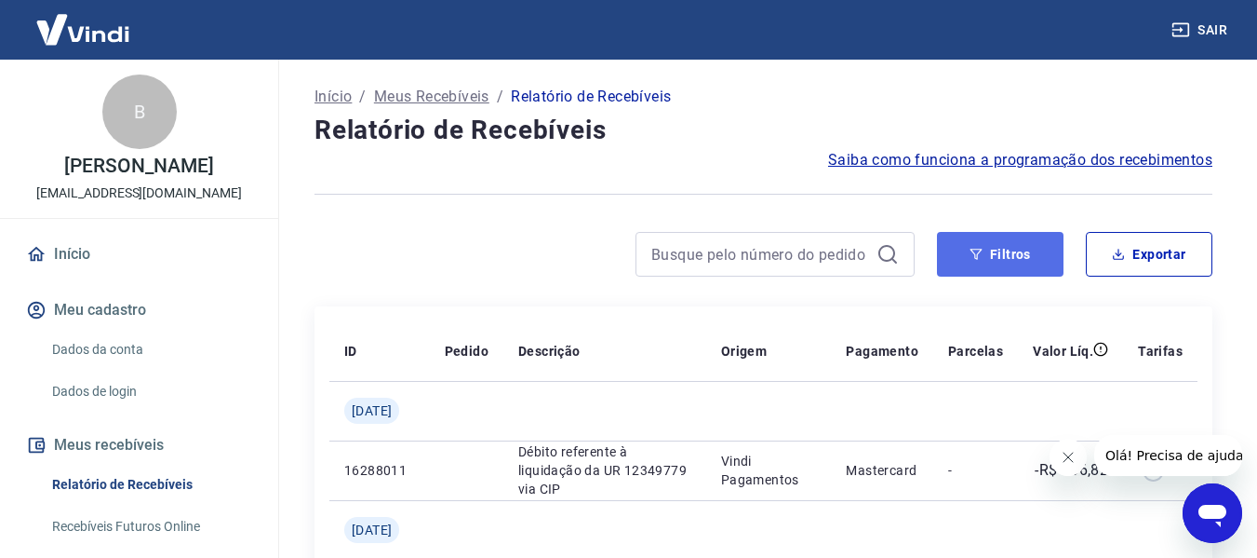
click at [982, 253] on icon "button" at bounding box center [976, 254] width 13 height 13
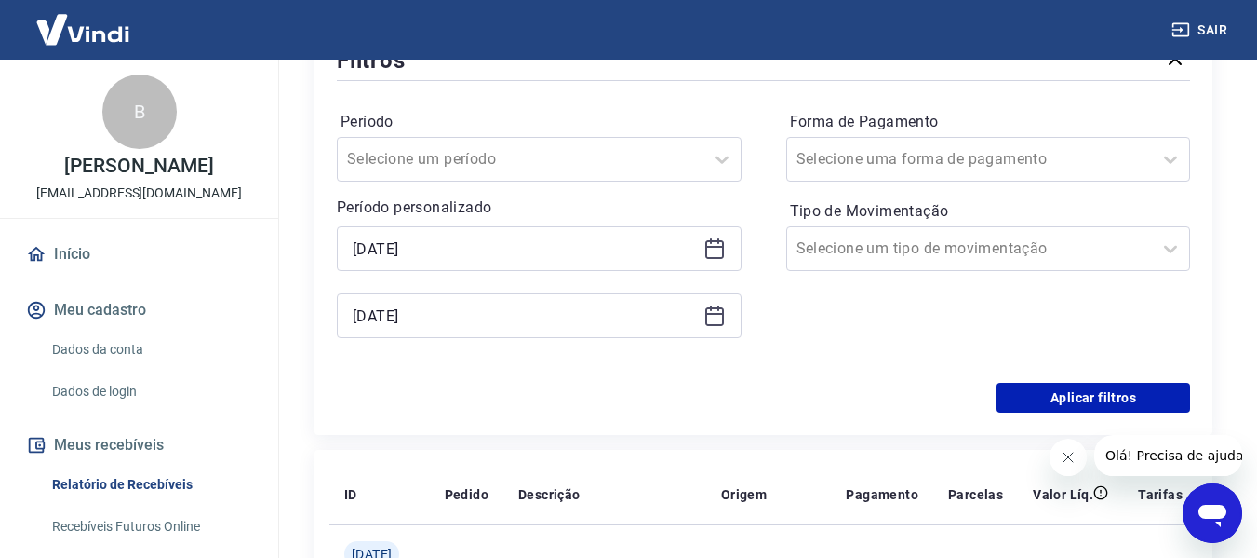
scroll to position [186, 0]
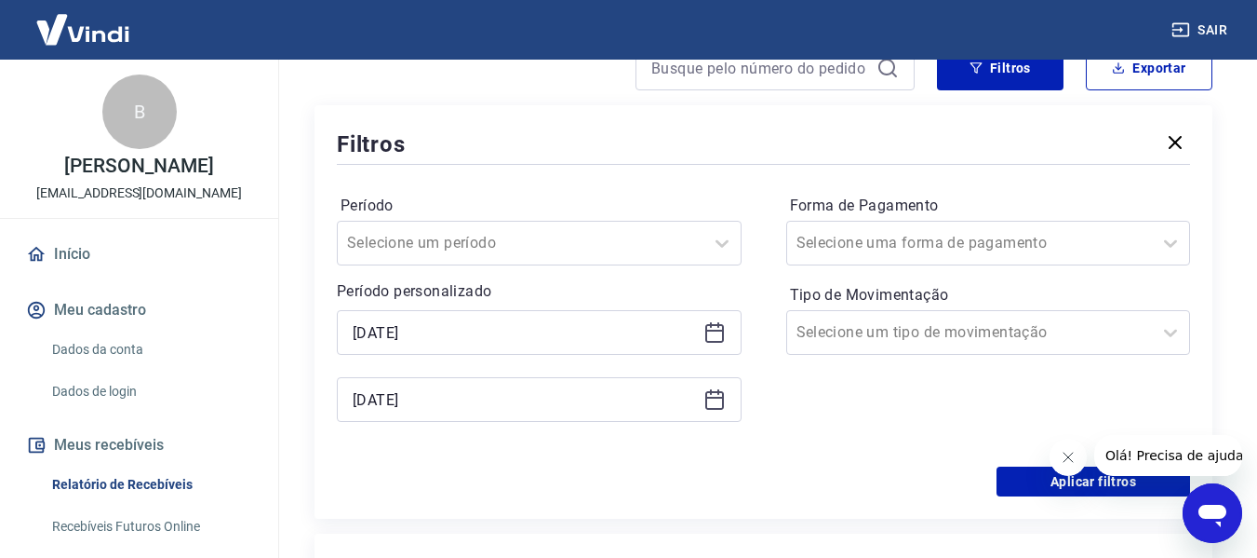
click at [715, 331] on icon at bounding box center [715, 330] width 19 height 2
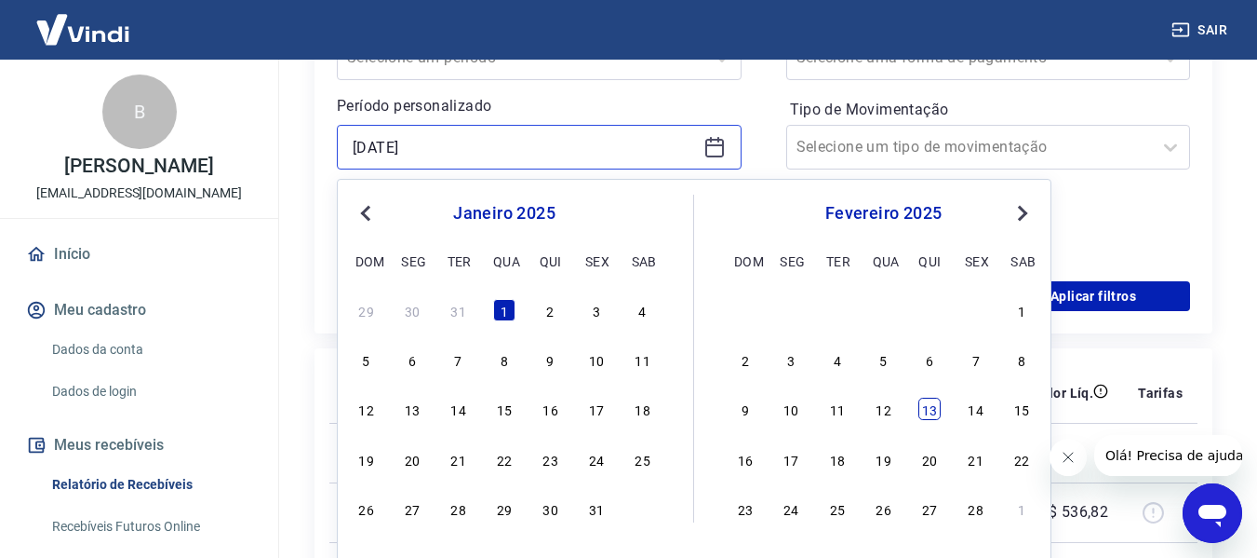
scroll to position [372, 0]
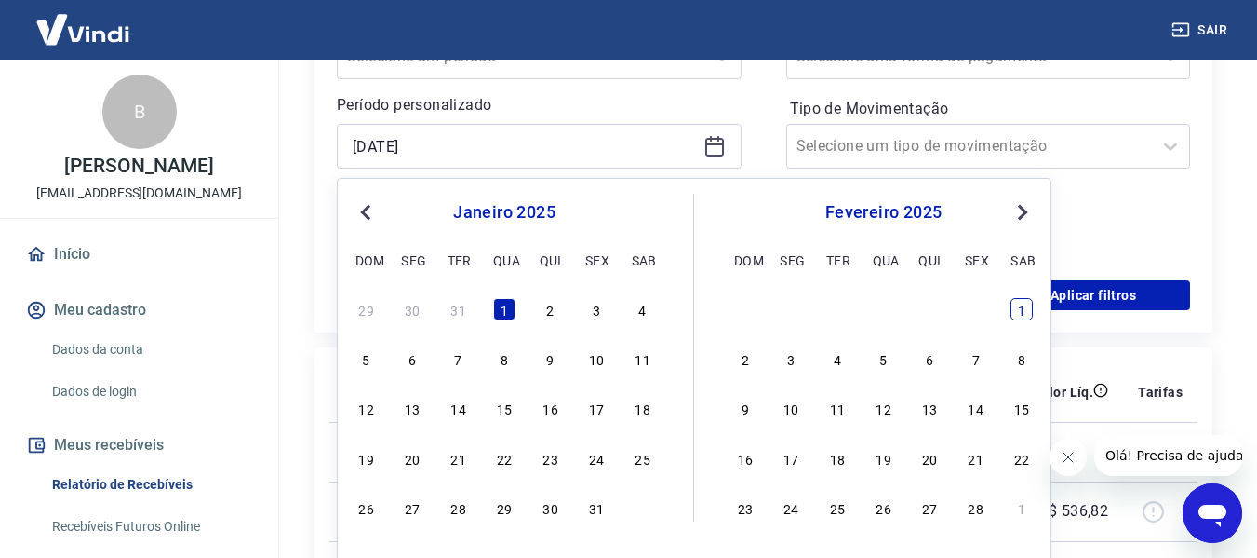
click at [1018, 314] on div "1" at bounding box center [1022, 309] width 22 height 22
type input "[DATE]"
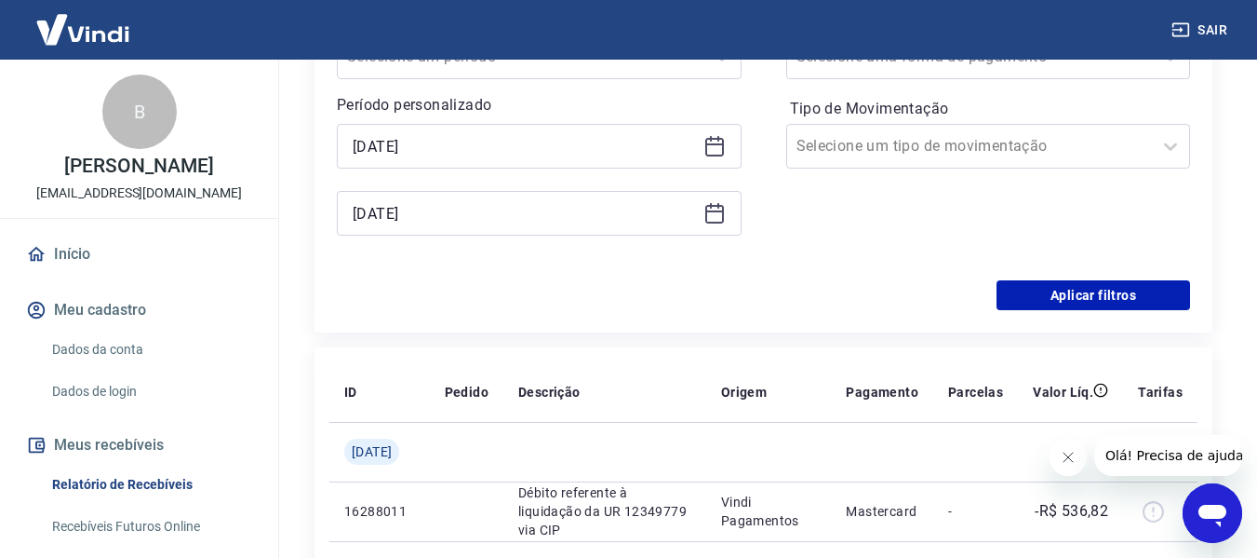
click at [721, 212] on icon at bounding box center [715, 211] width 19 height 2
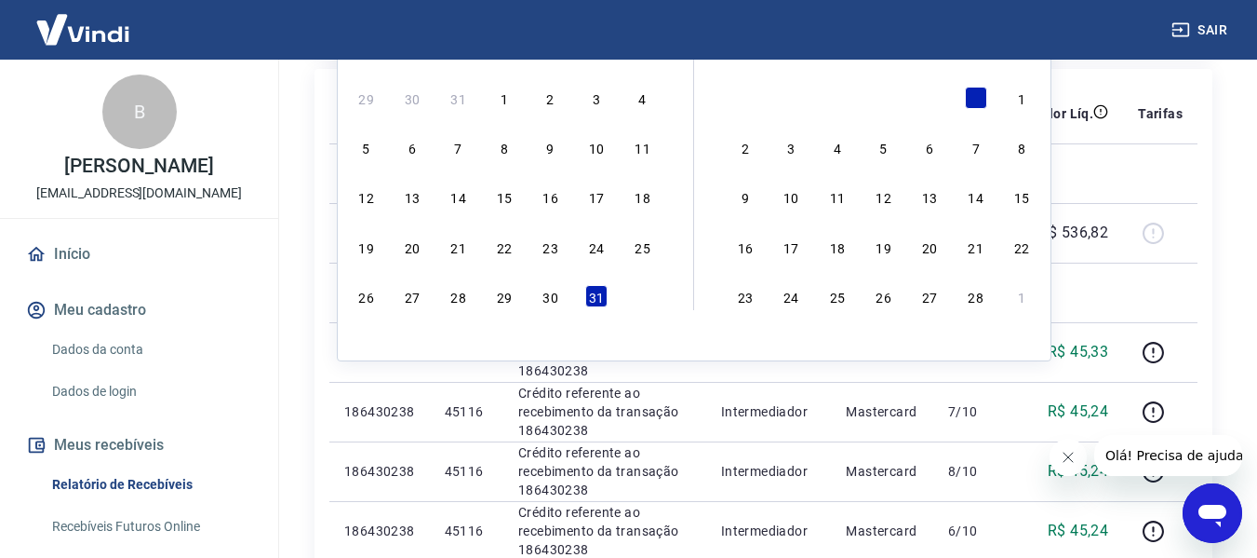
scroll to position [652, 0]
click at [975, 300] on div "28" at bounding box center [976, 295] width 22 height 22
type input "[DATE]"
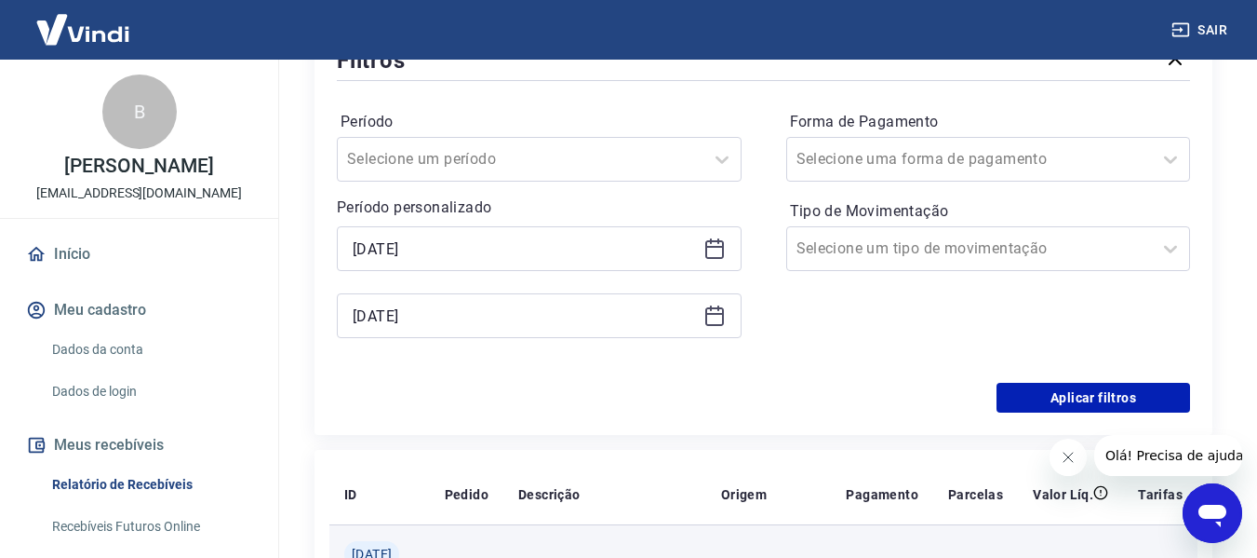
scroll to position [372, 0]
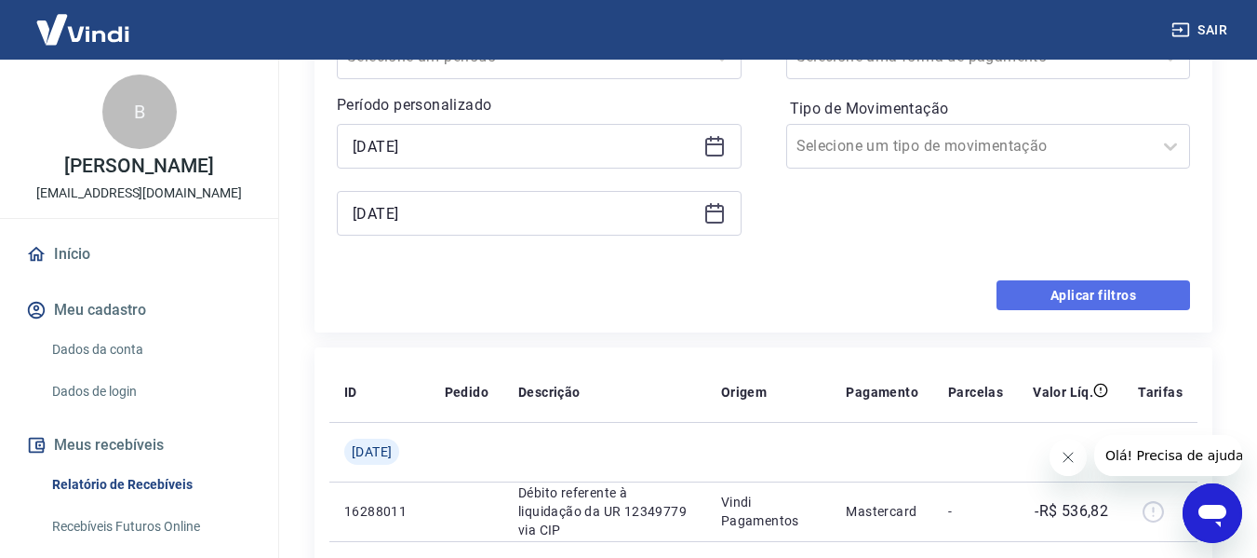
click at [1107, 294] on button "Aplicar filtros" at bounding box center [1094, 295] width 194 height 30
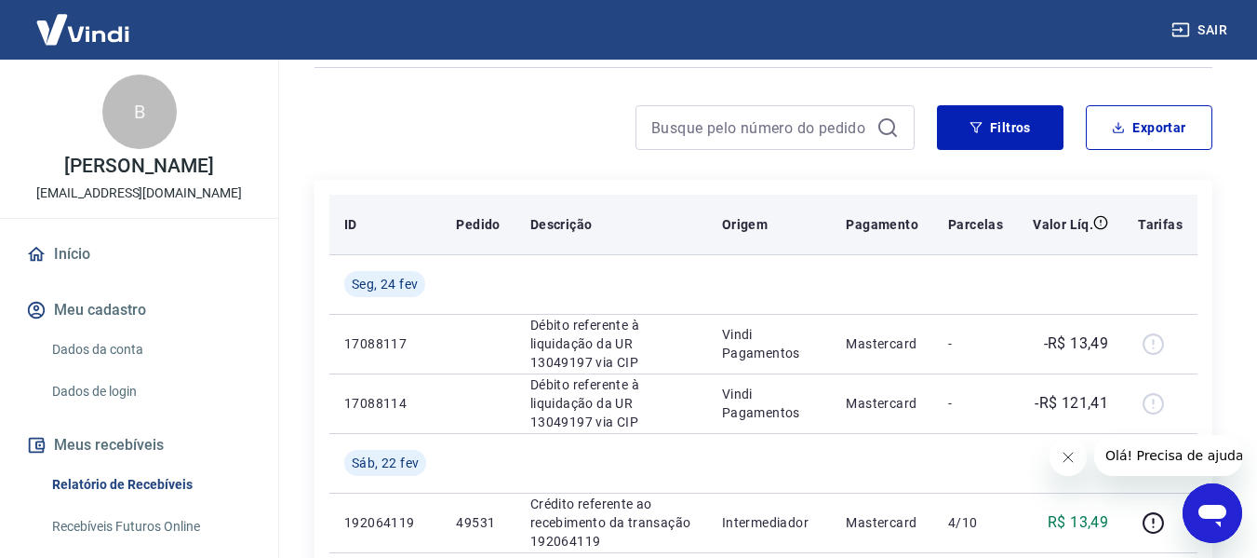
scroll to position [93, 0]
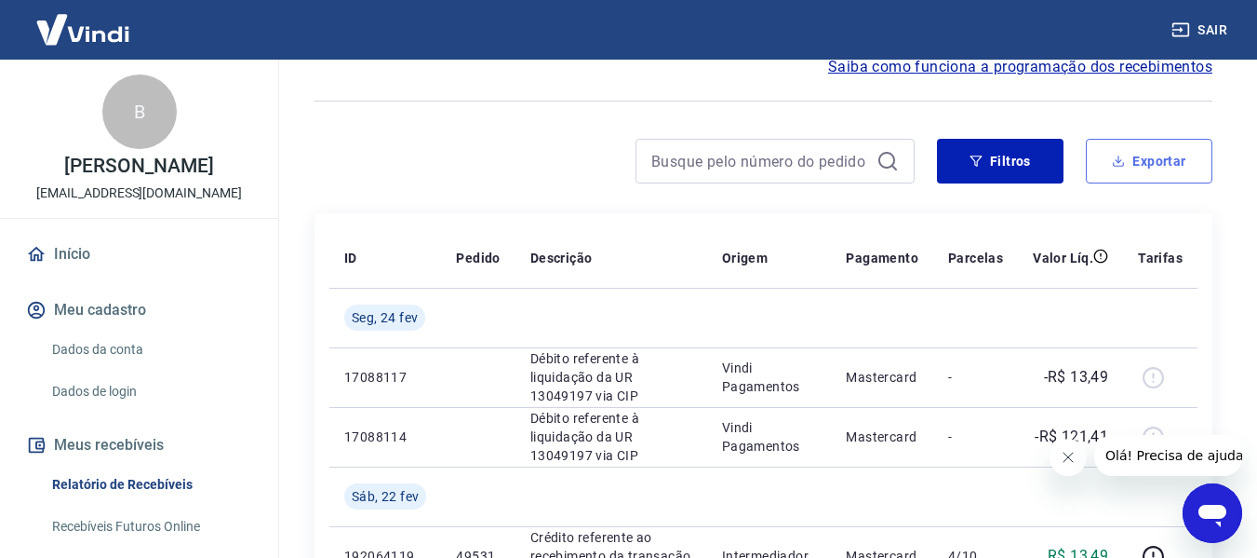
click at [1164, 162] on button "Exportar" at bounding box center [1149, 161] width 127 height 45
type input "[DATE]"
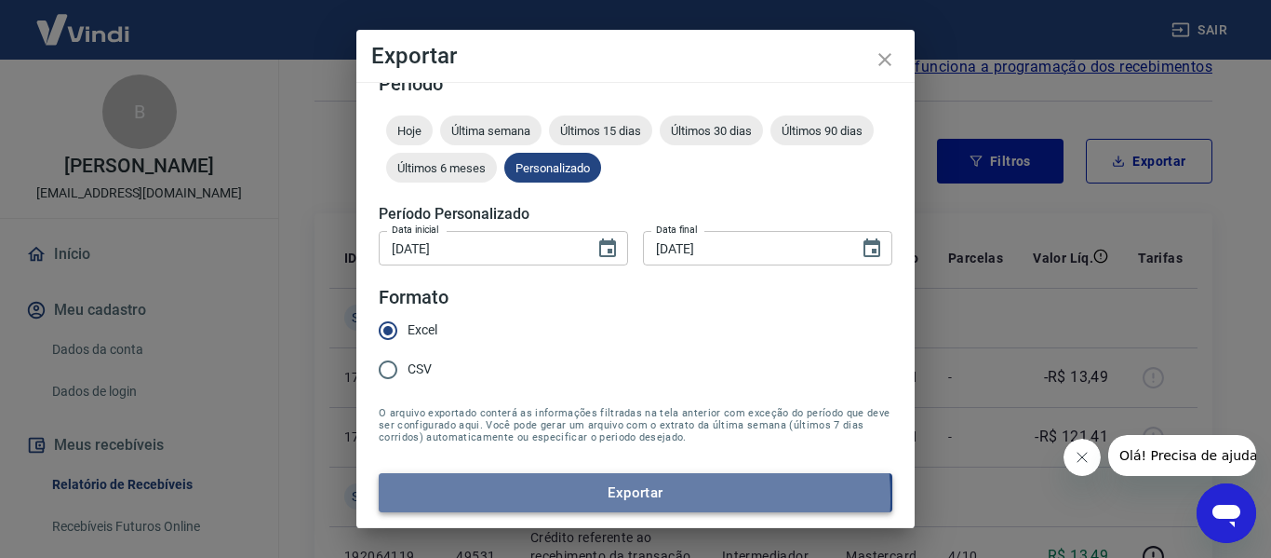
click at [634, 498] on button "Exportar" at bounding box center [636, 492] width 514 height 39
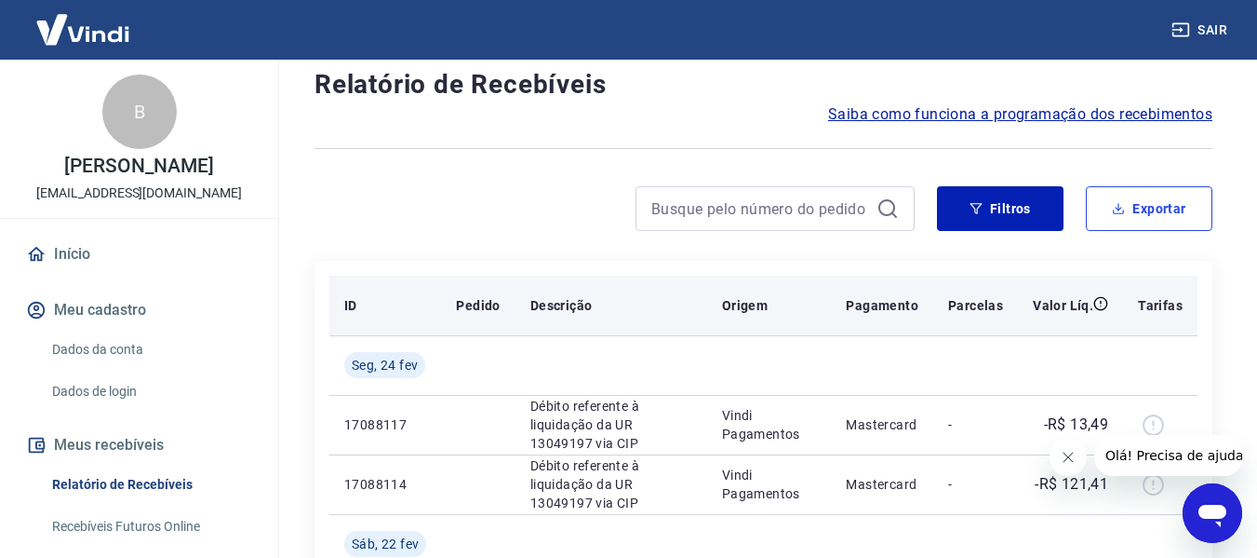
scroll to position [0, 0]
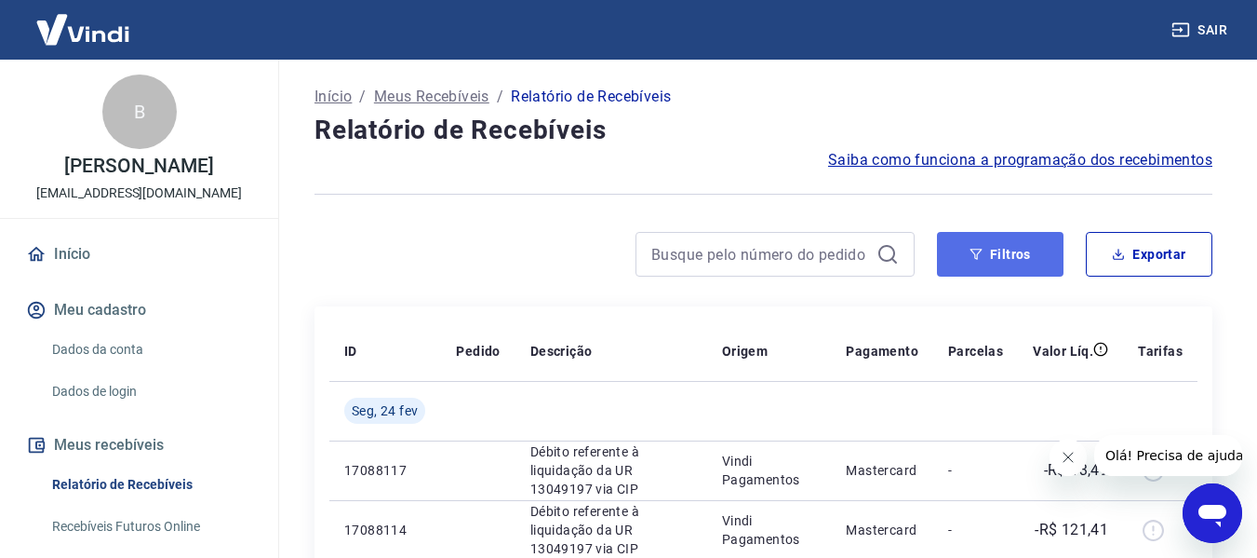
click at [989, 261] on button "Filtros" at bounding box center [1000, 254] width 127 height 45
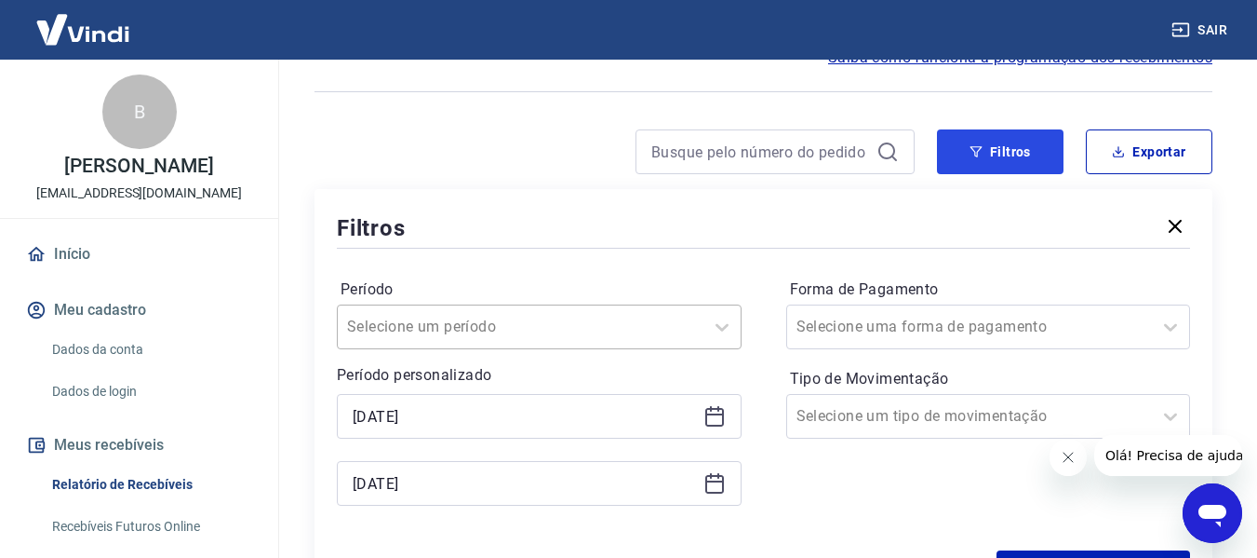
scroll to position [279, 0]
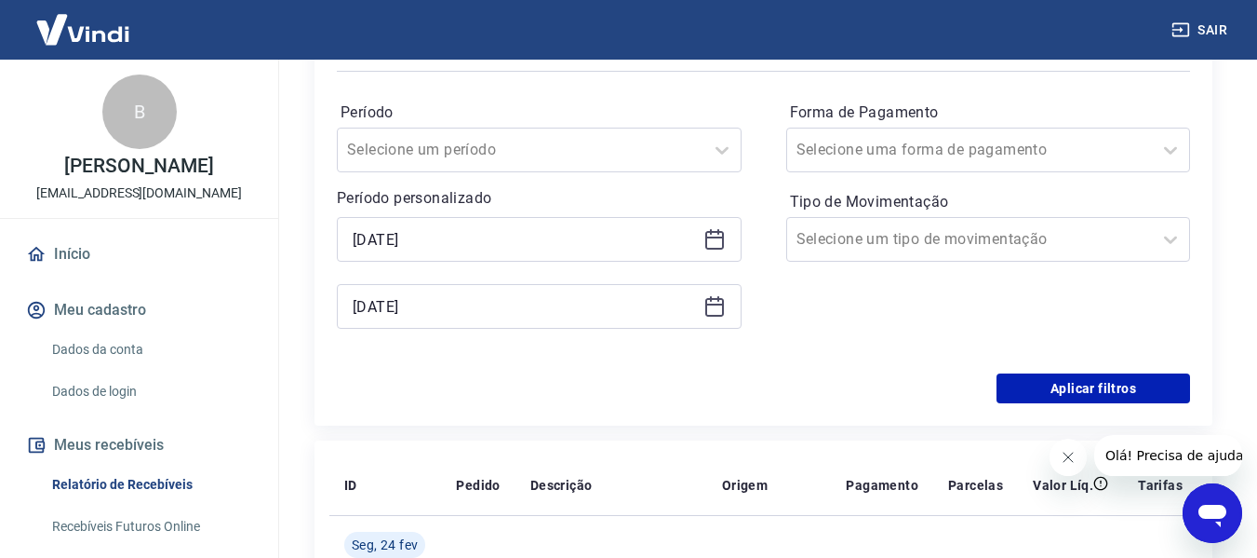
click at [719, 239] on icon at bounding box center [715, 239] width 22 height 22
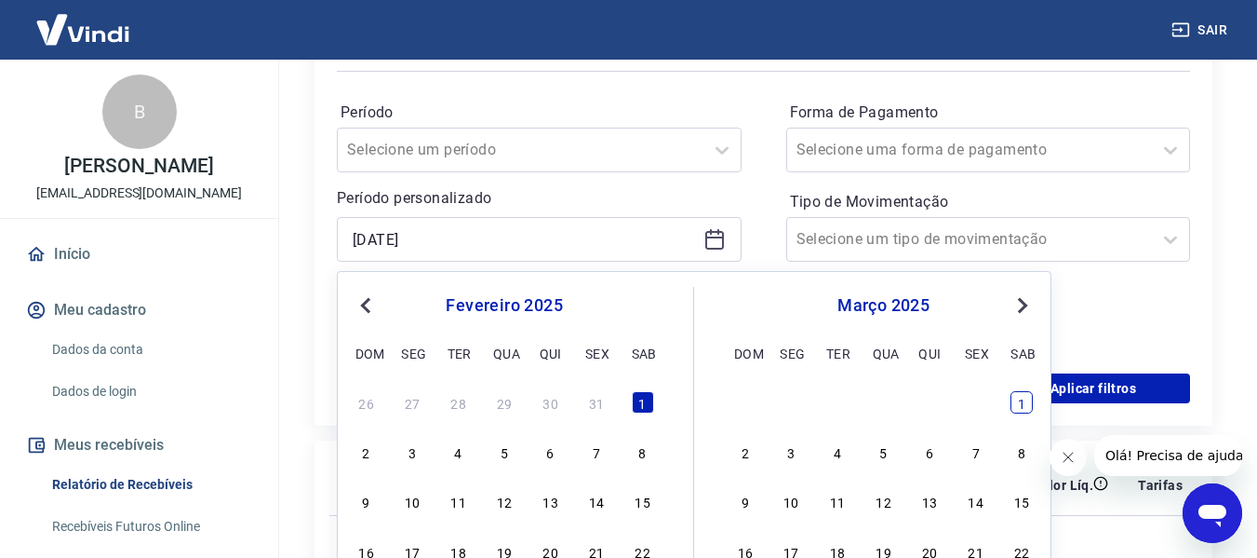
click at [1017, 407] on div "1" at bounding box center [1022, 402] width 22 height 22
type input "[DATE]"
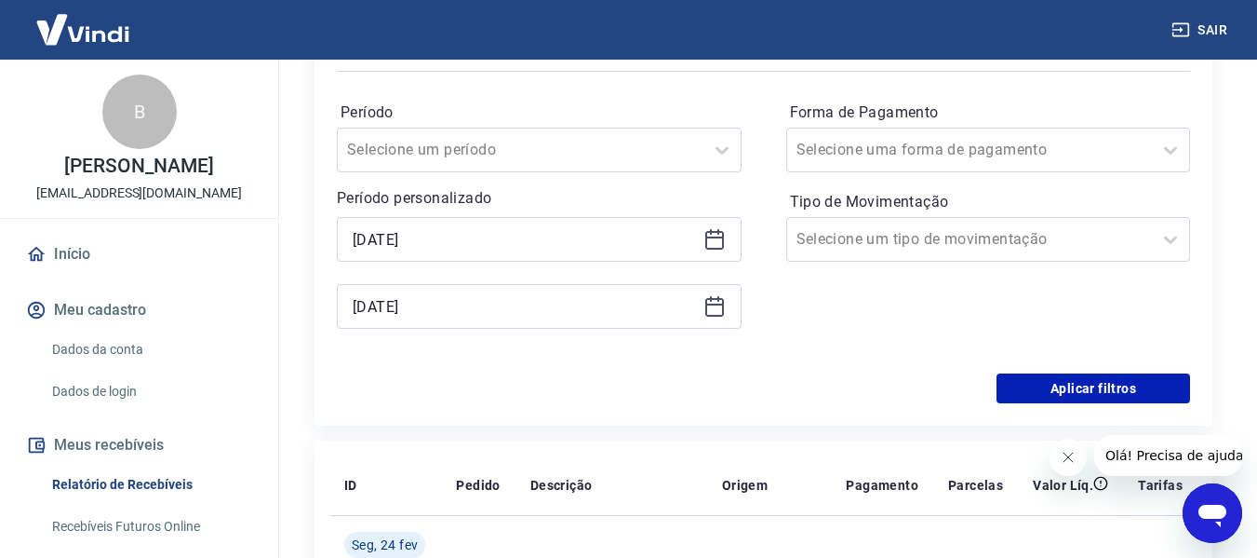
click at [706, 305] on icon at bounding box center [715, 307] width 19 height 19
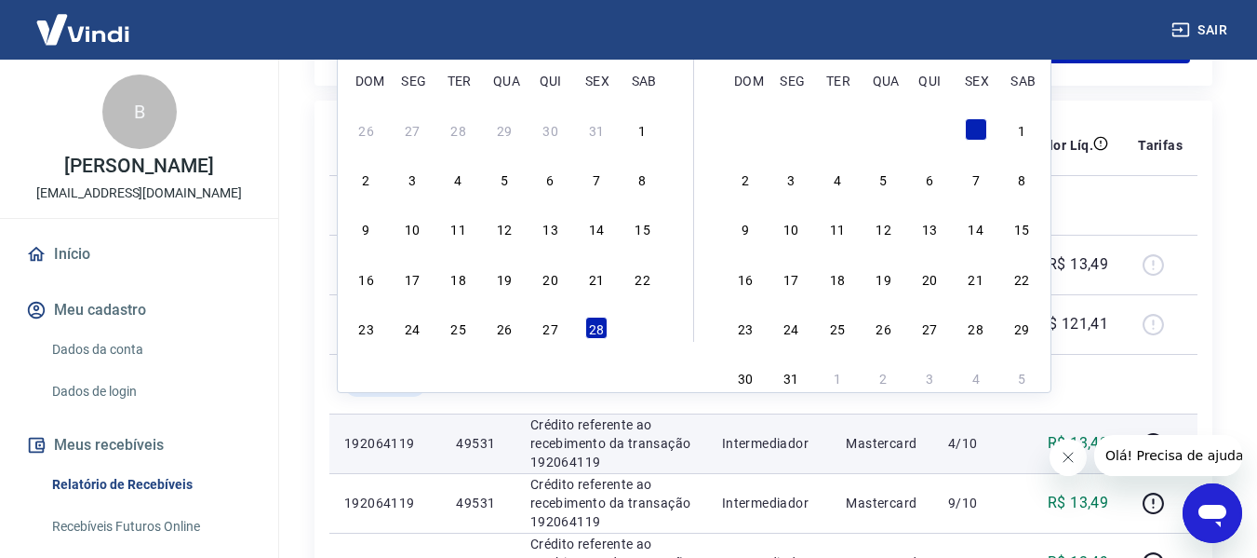
scroll to position [652, 0]
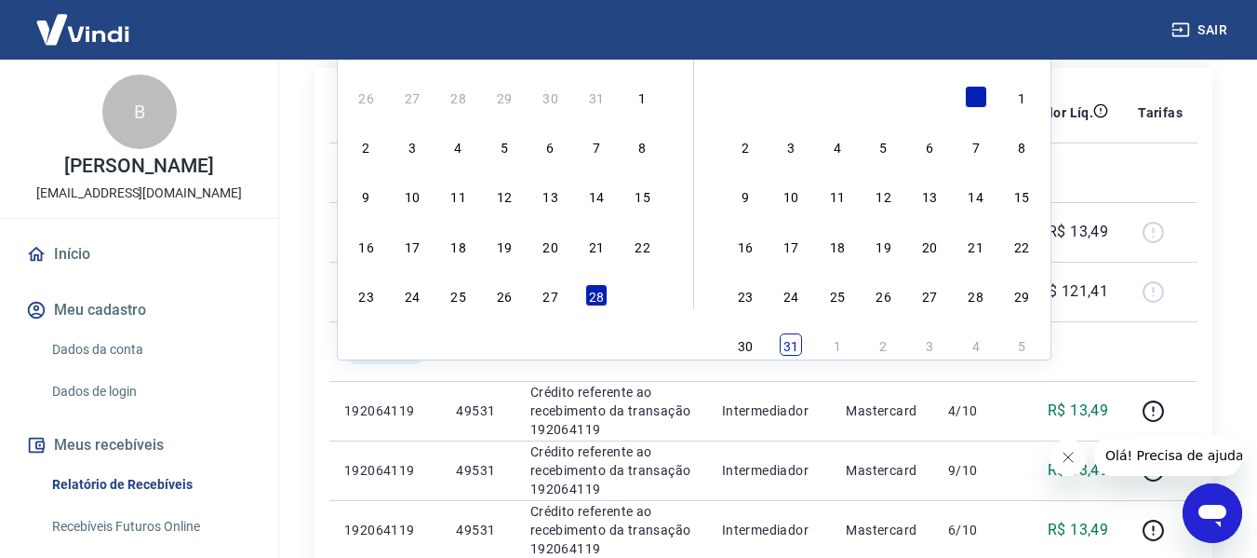
click at [791, 349] on div "31" at bounding box center [791, 344] width 22 height 22
type input "[DATE]"
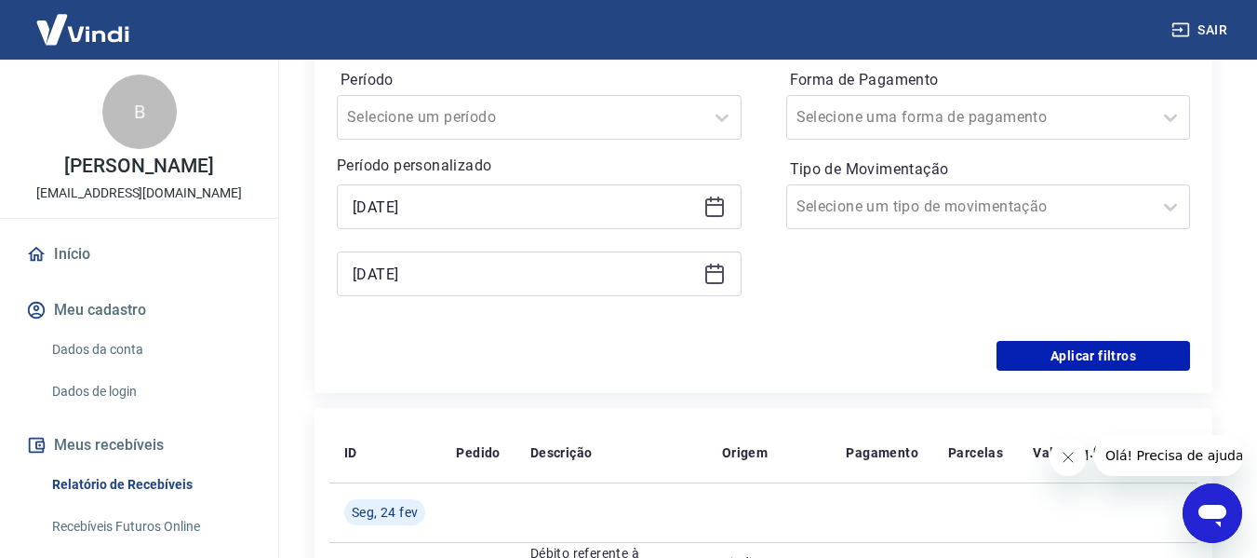
scroll to position [279, 0]
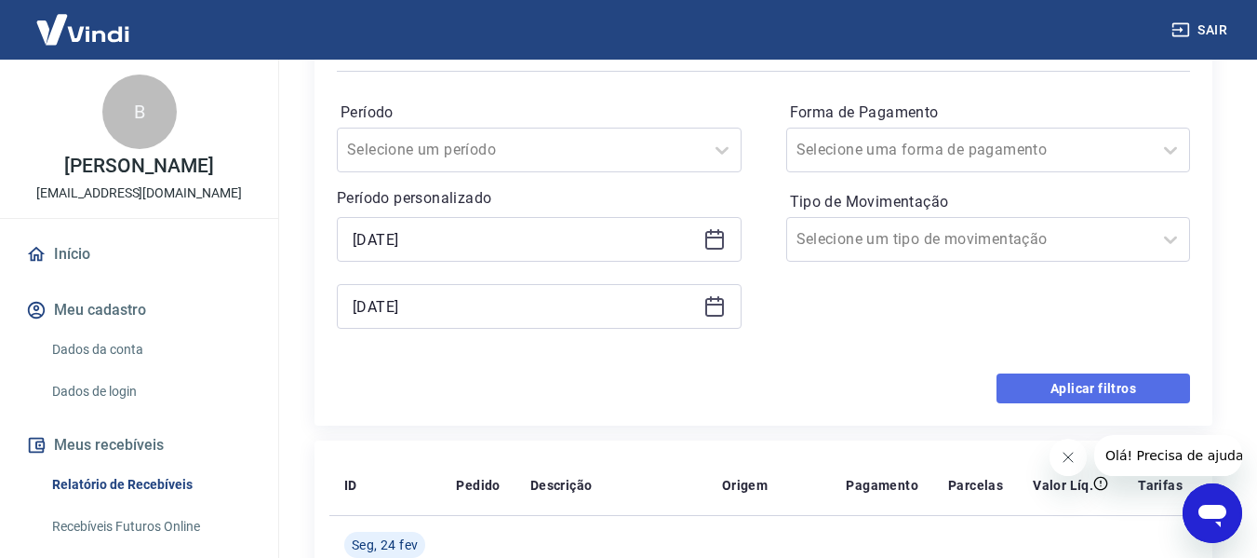
click at [1076, 382] on button "Aplicar filtros" at bounding box center [1094, 388] width 194 height 30
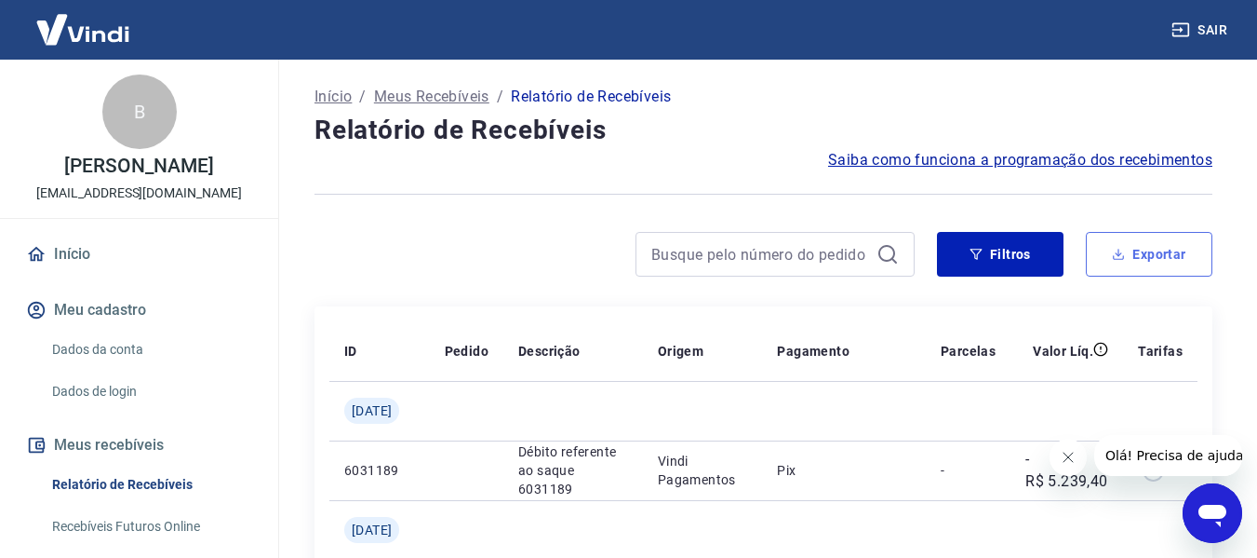
click at [1163, 247] on button "Exportar" at bounding box center [1149, 254] width 127 height 45
type input "[DATE]"
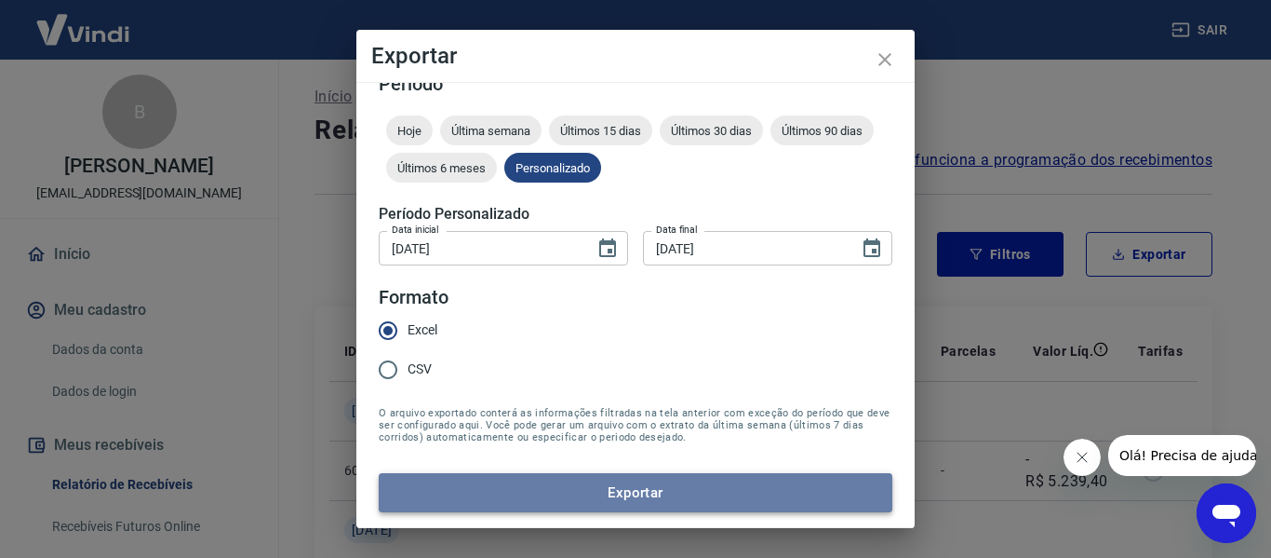
click at [638, 484] on button "Exportar" at bounding box center [636, 492] width 514 height 39
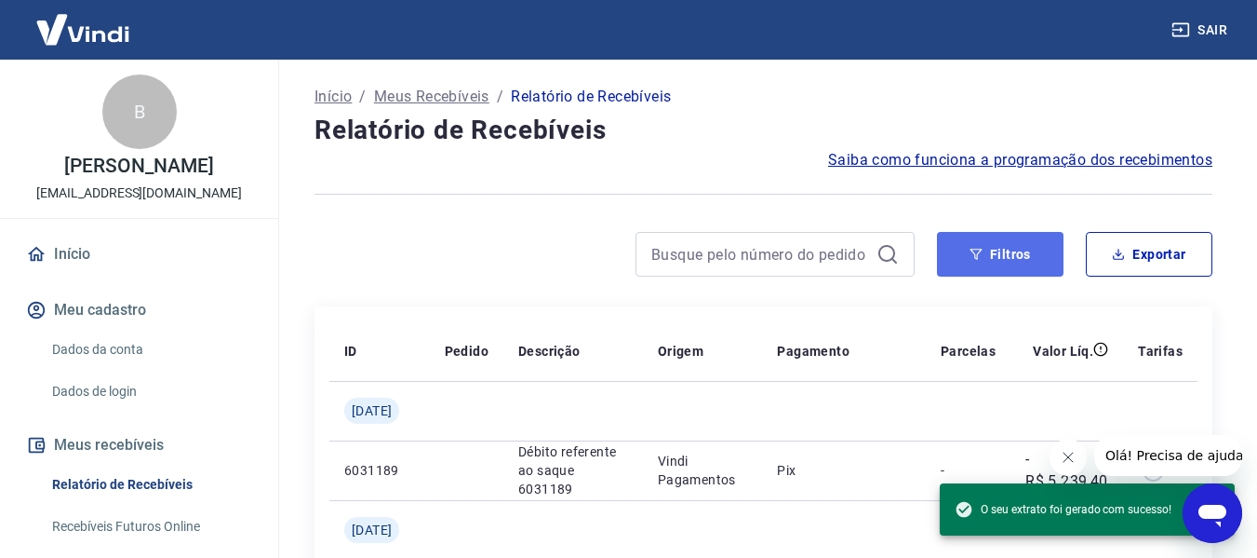
click at [1005, 257] on button "Filtros" at bounding box center [1000, 254] width 127 height 45
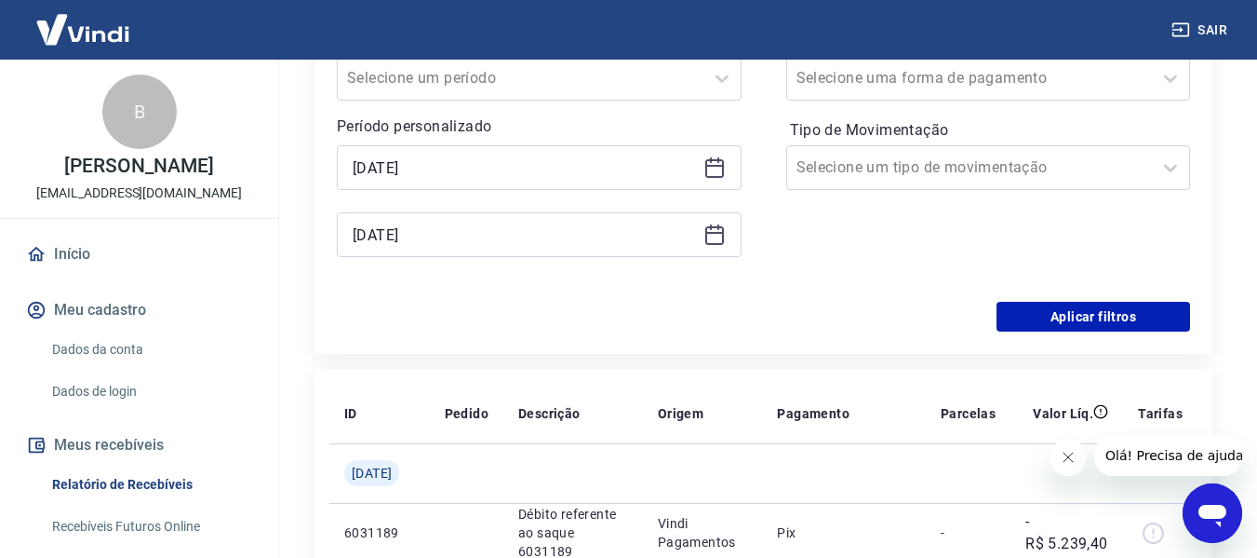
scroll to position [372, 0]
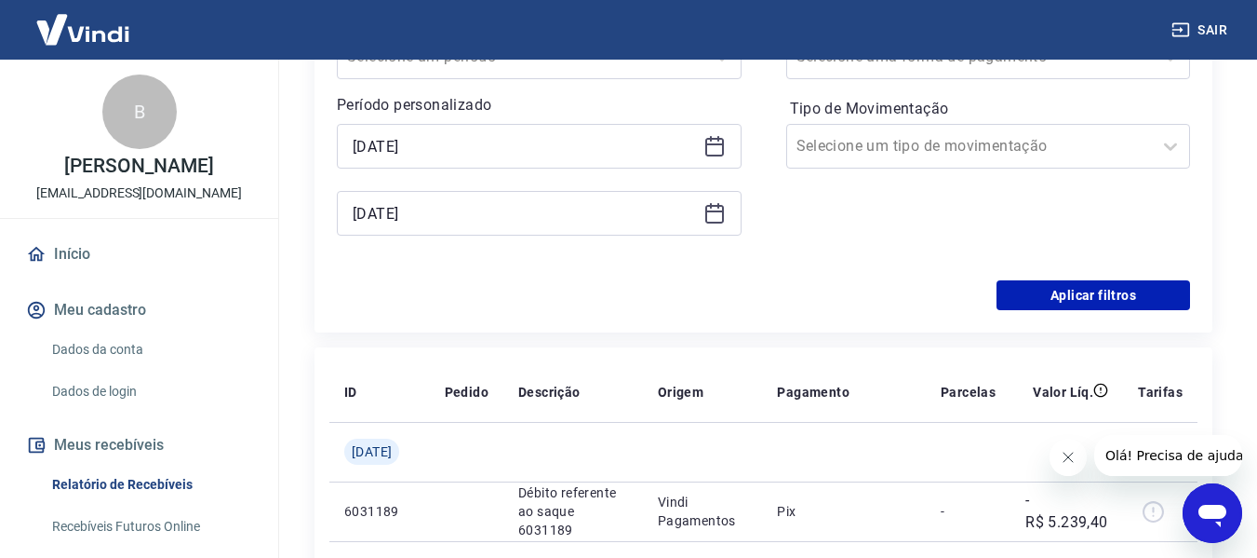
click at [712, 153] on icon at bounding box center [715, 146] width 22 height 22
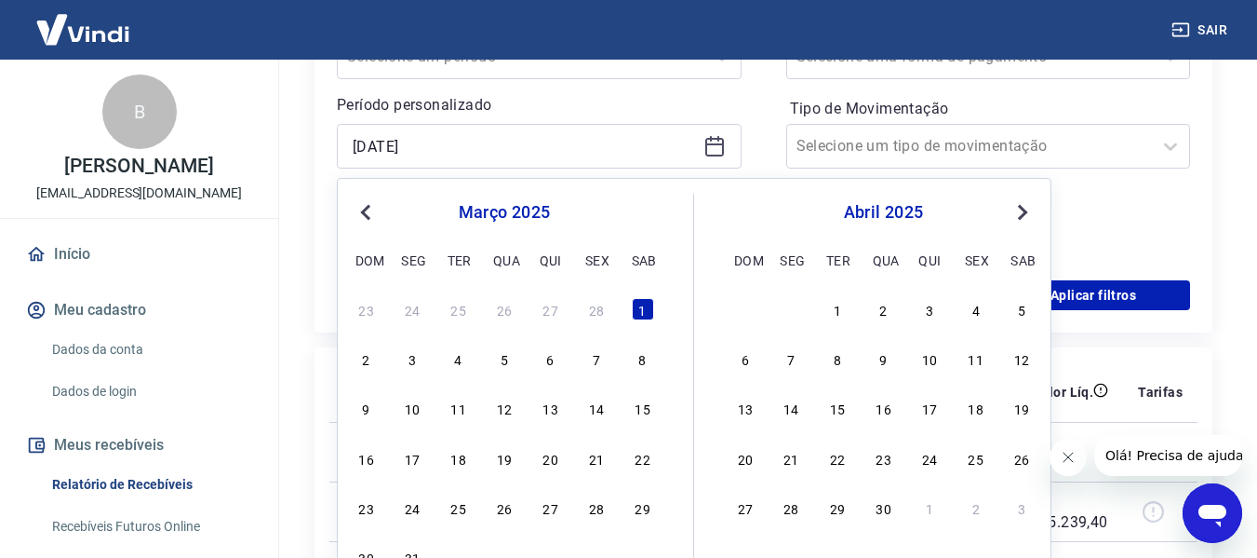
drag, startPoint x: 841, startPoint y: 300, endPoint x: 688, endPoint y: 243, distance: 163.7
click at [840, 300] on div "1" at bounding box center [838, 309] width 22 height 22
type input "[DATE]"
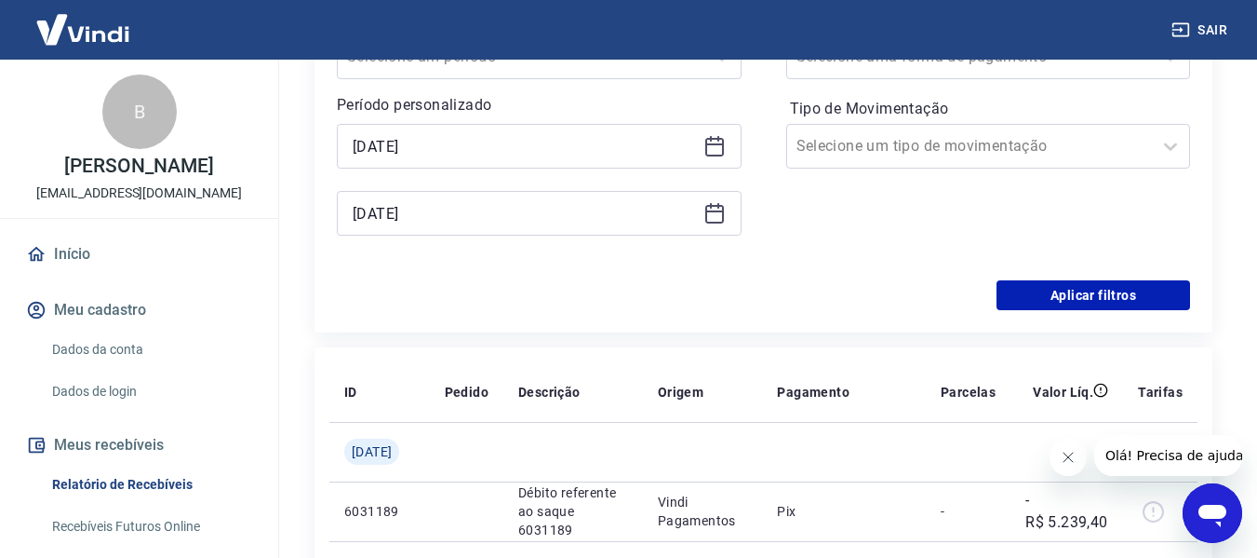
click at [711, 222] on icon at bounding box center [715, 214] width 19 height 19
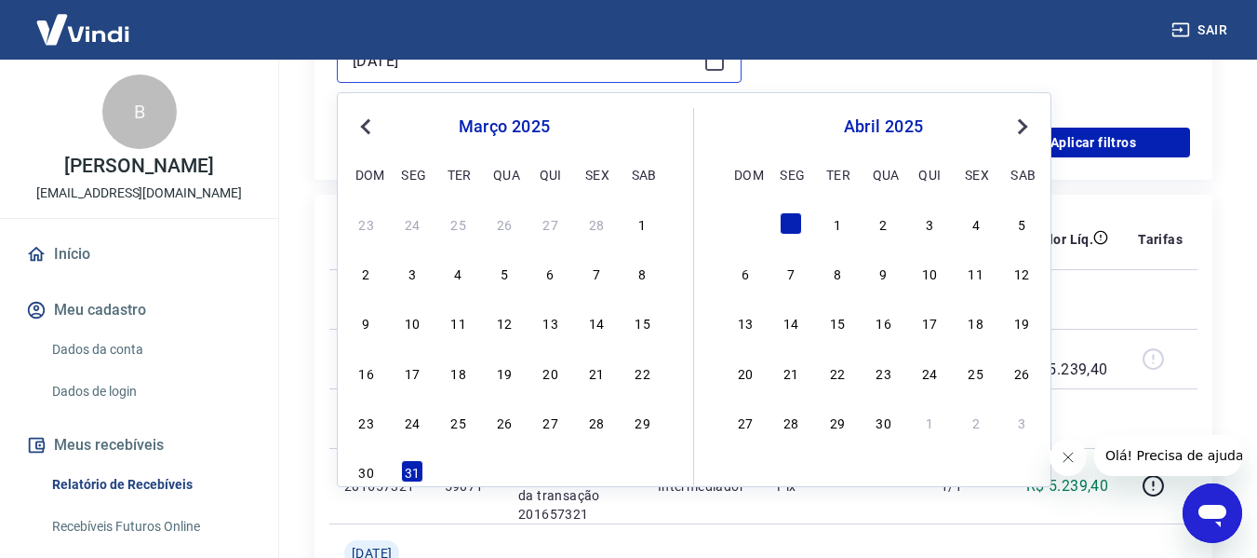
scroll to position [558, 0]
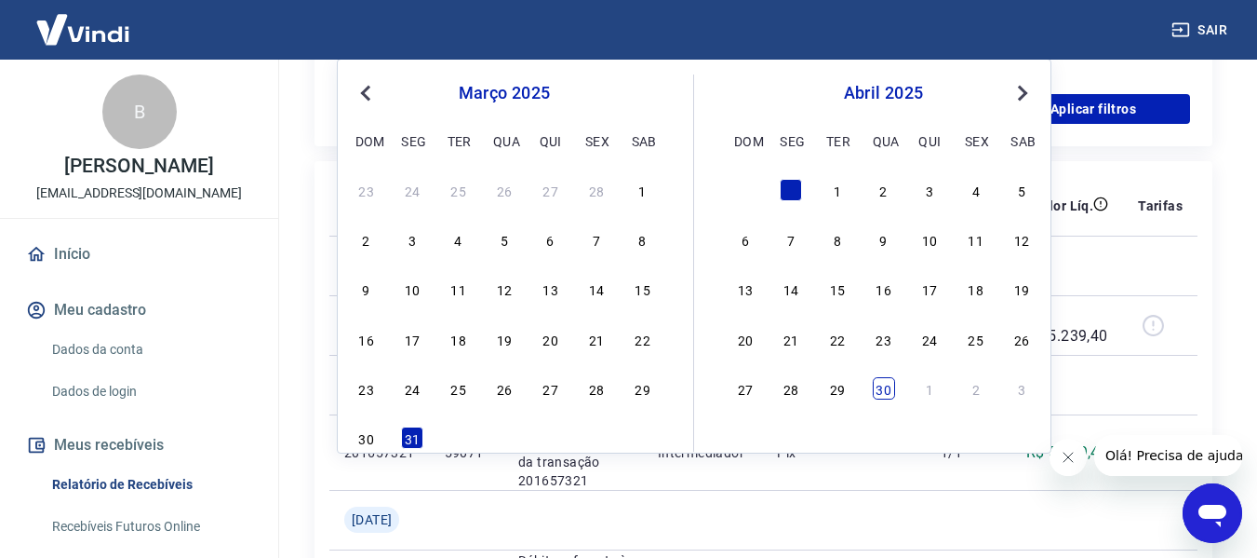
click at [880, 396] on div "30" at bounding box center [884, 388] width 22 height 22
type input "[DATE]"
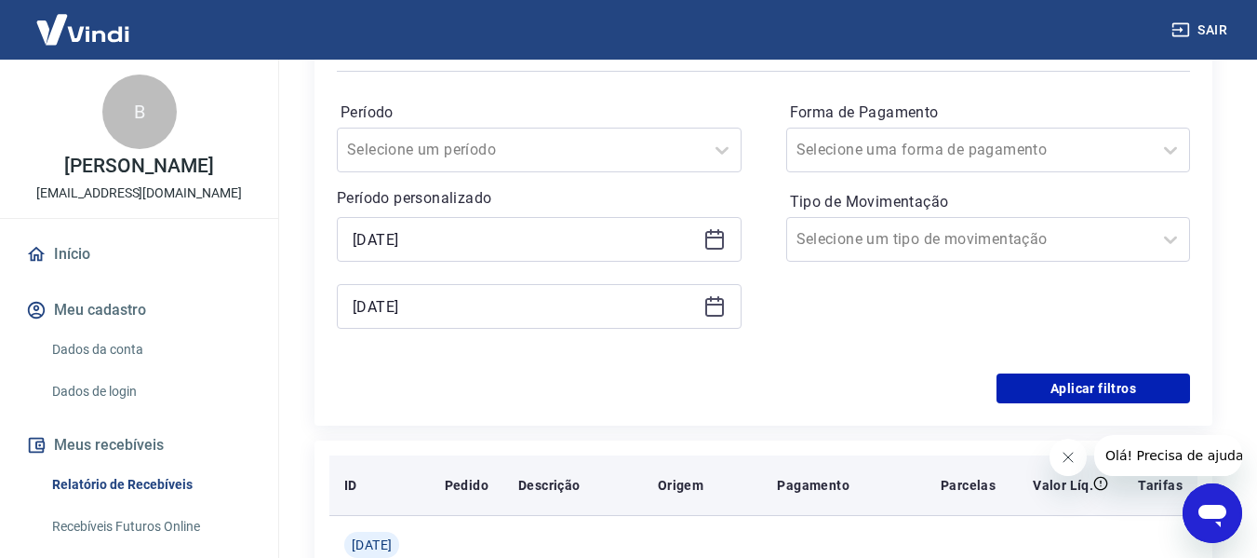
scroll to position [372, 0]
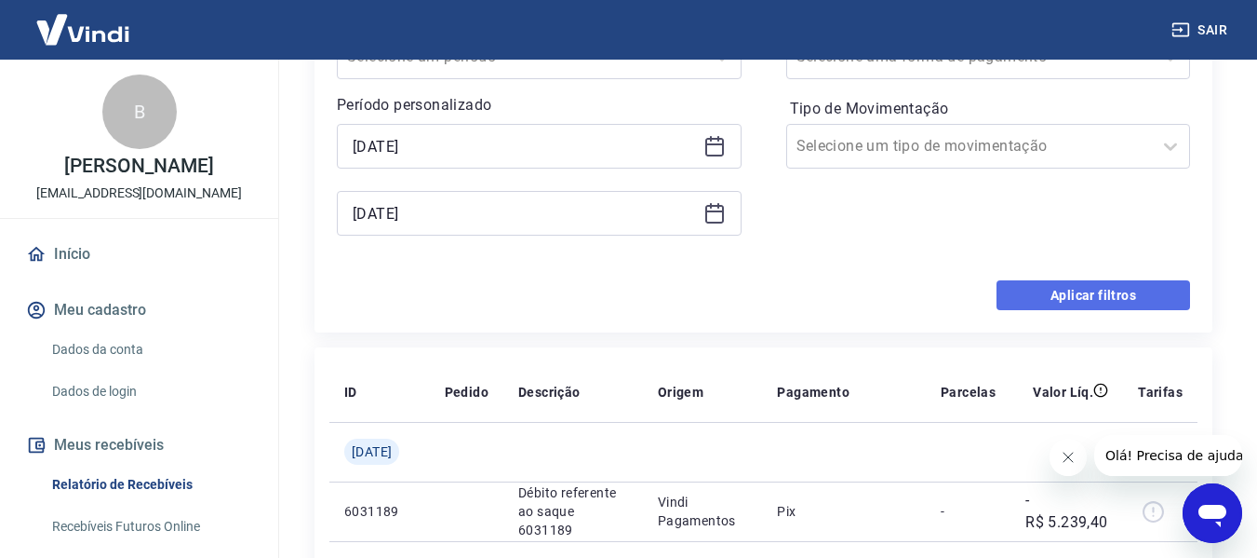
click at [1086, 297] on button "Aplicar filtros" at bounding box center [1094, 295] width 194 height 30
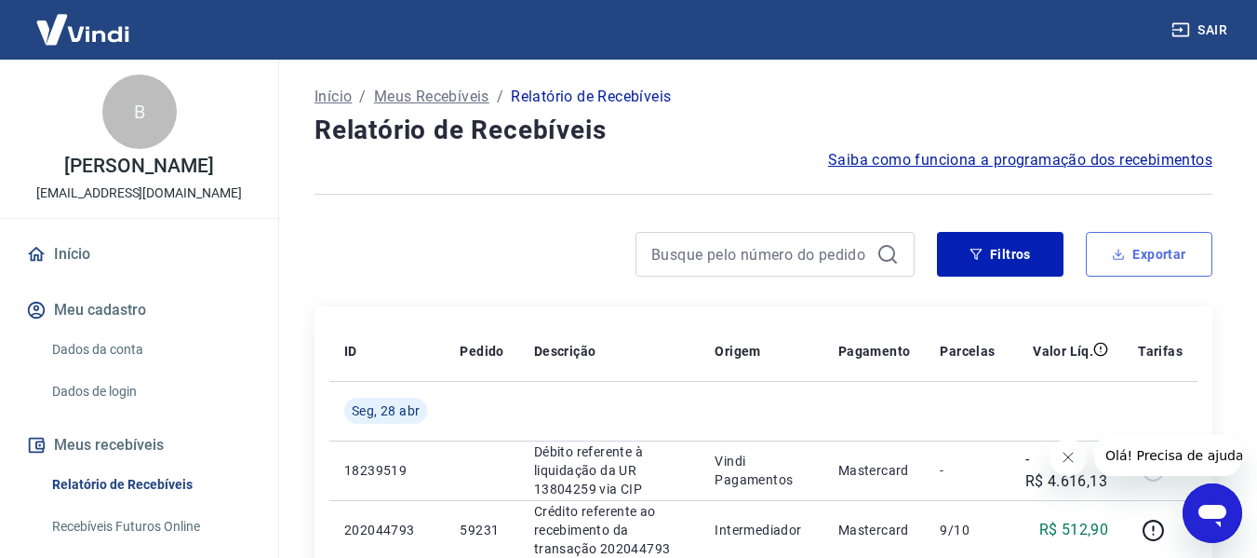
click at [1149, 258] on button "Exportar" at bounding box center [1149, 254] width 127 height 45
type input "[DATE]"
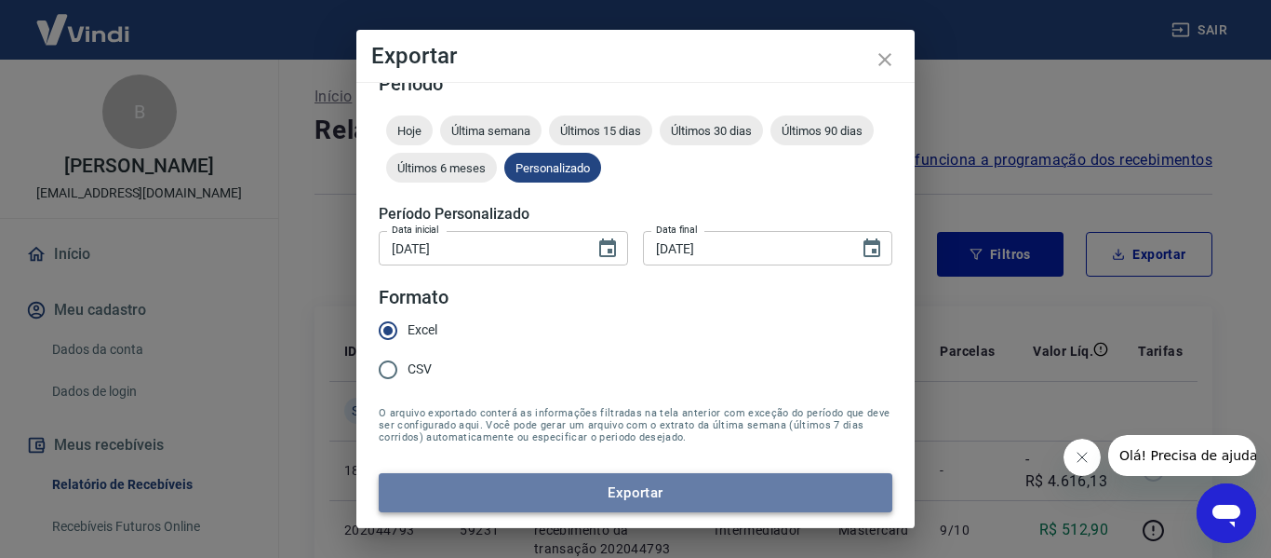
click at [647, 493] on button "Exportar" at bounding box center [636, 492] width 514 height 39
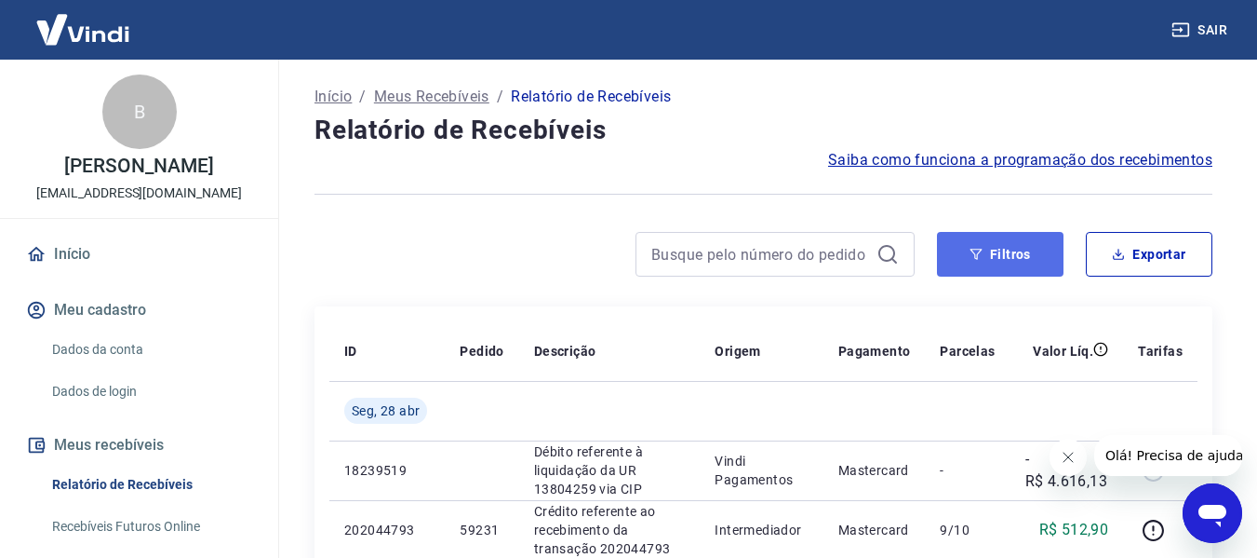
click at [1009, 262] on button "Filtros" at bounding box center [1000, 254] width 127 height 45
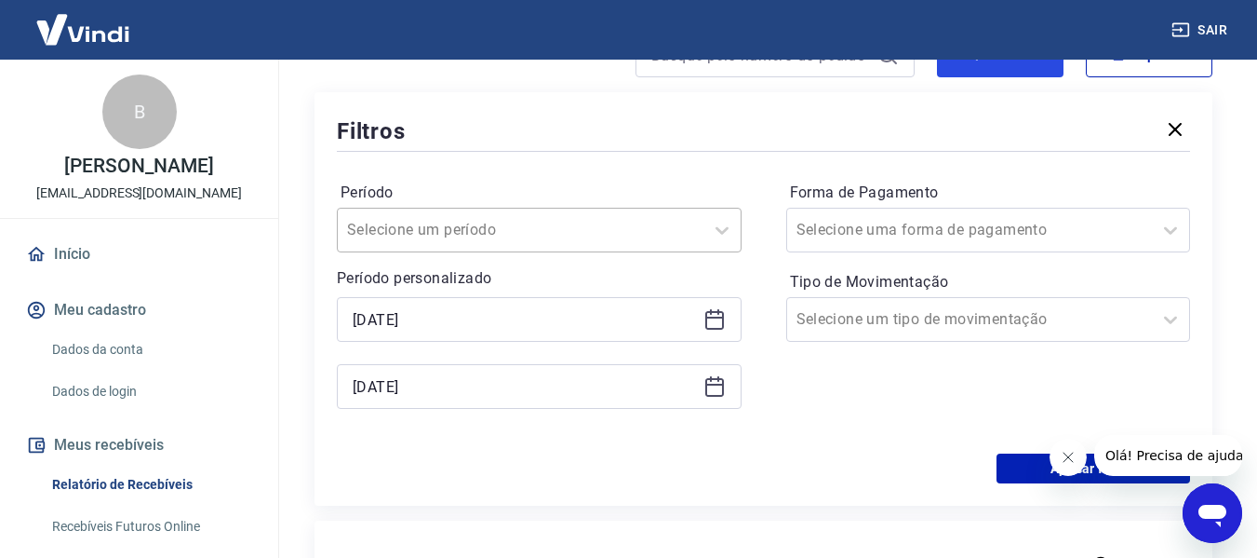
scroll to position [186, 0]
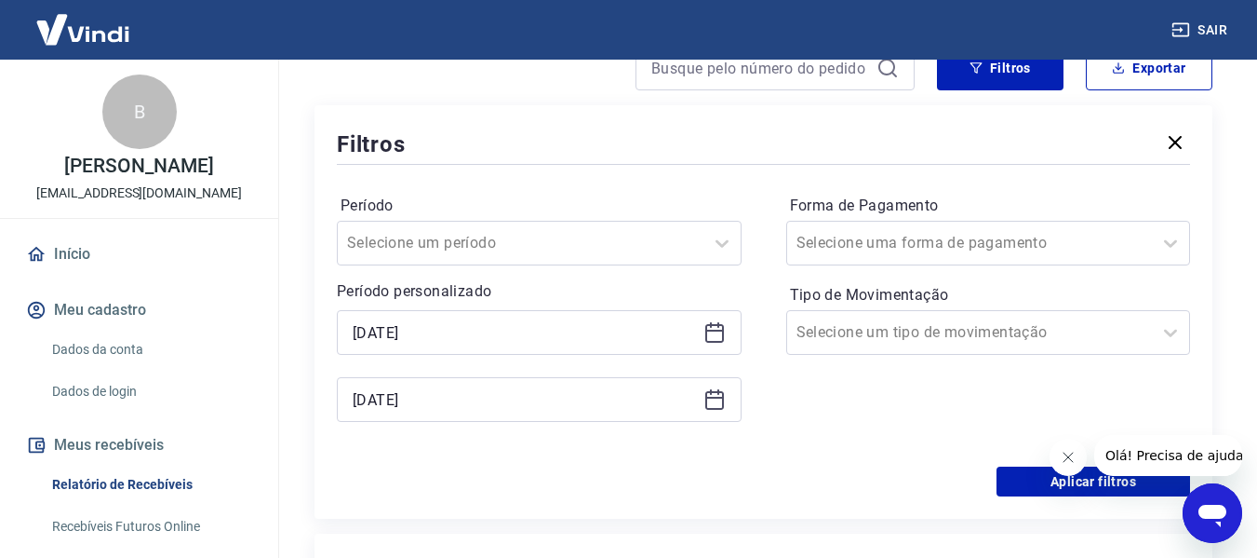
click at [708, 333] on icon at bounding box center [715, 332] width 22 height 22
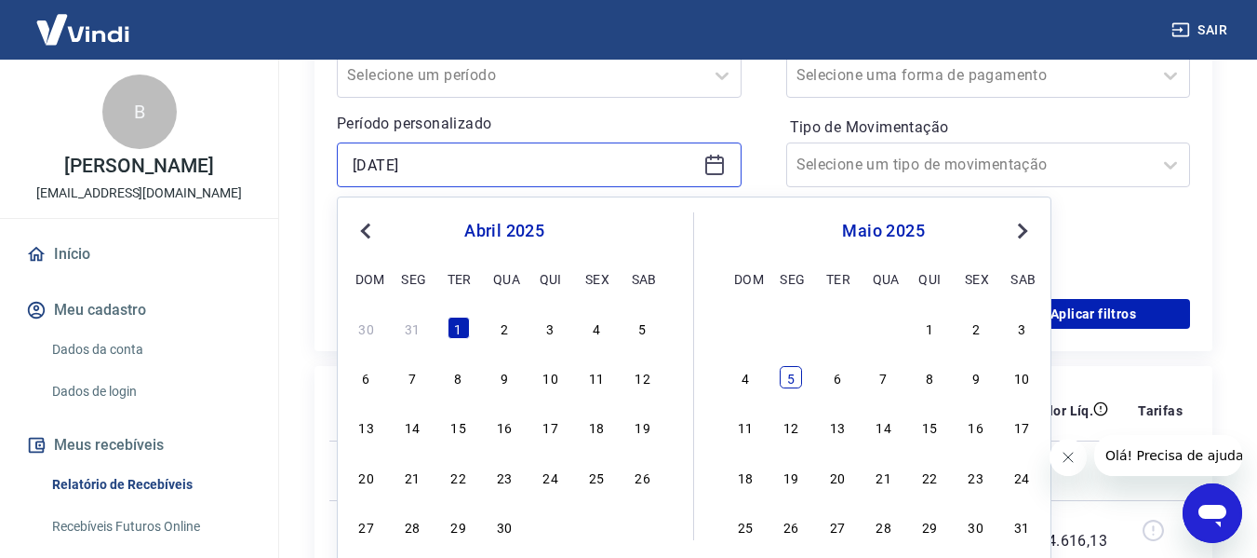
scroll to position [372, 0]
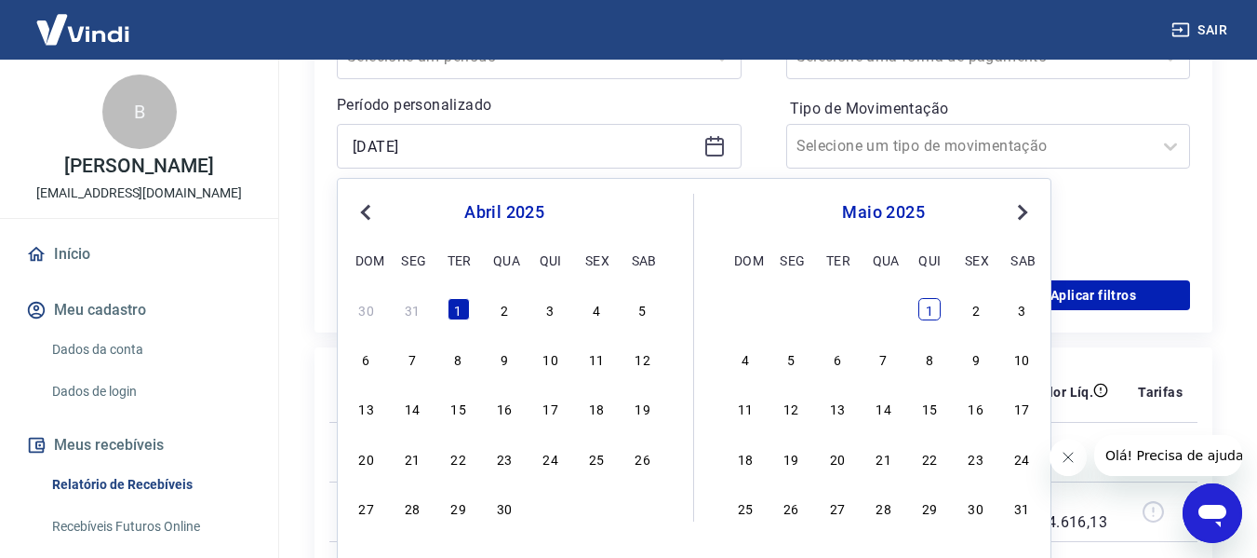
click at [932, 316] on div "1" at bounding box center [930, 309] width 22 height 22
type input "[DATE]"
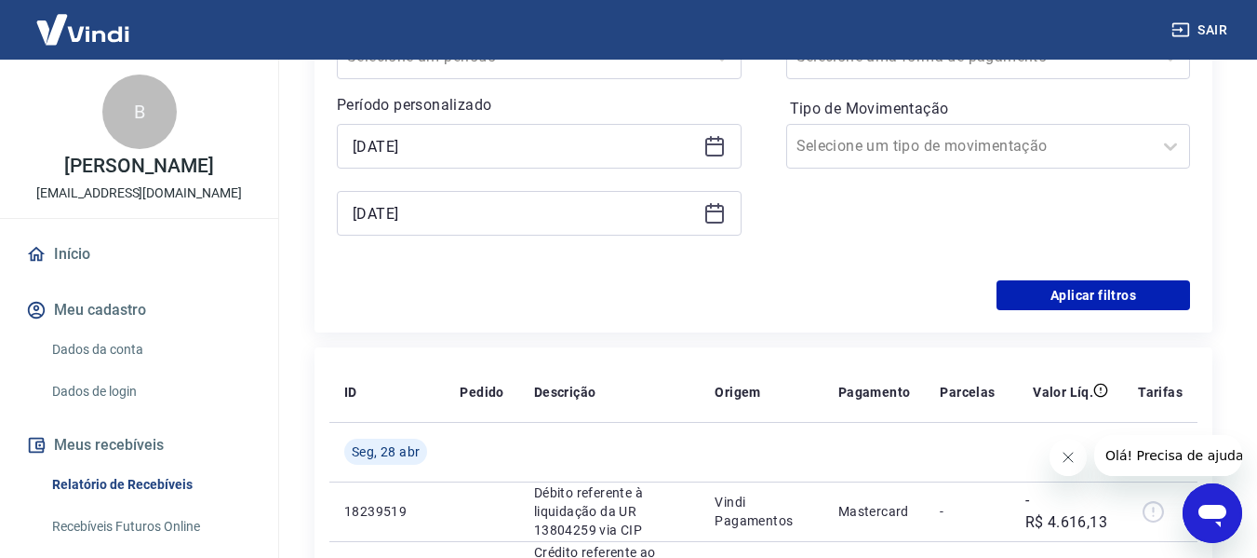
click at [710, 212] on icon at bounding box center [715, 211] width 19 height 2
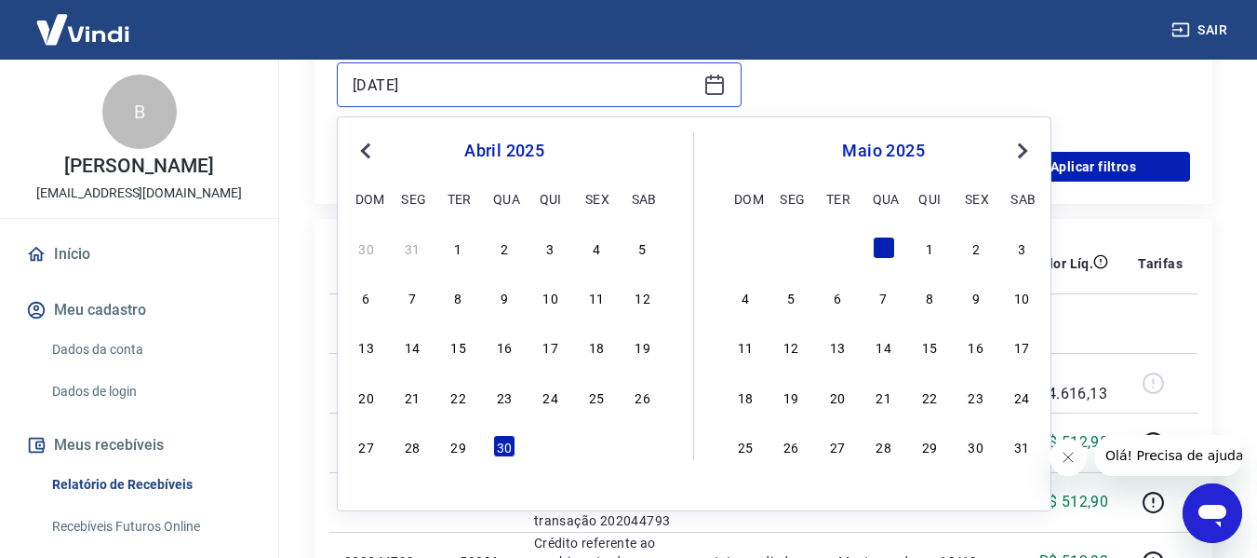
scroll to position [558, 0]
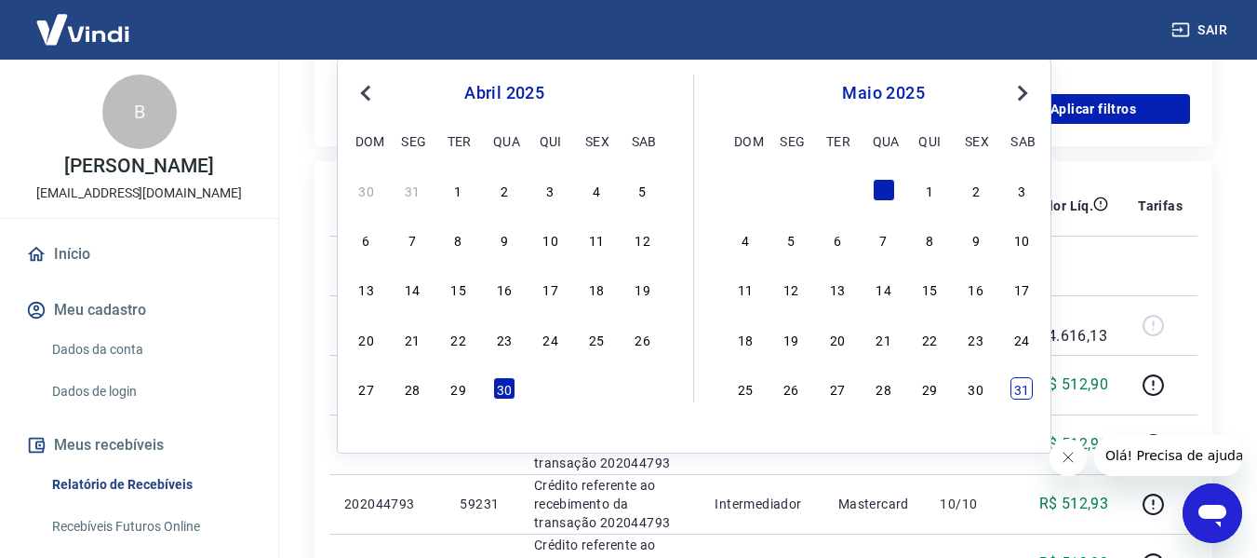
click at [1026, 394] on div "31" at bounding box center [1022, 388] width 22 height 22
type input "[DATE]"
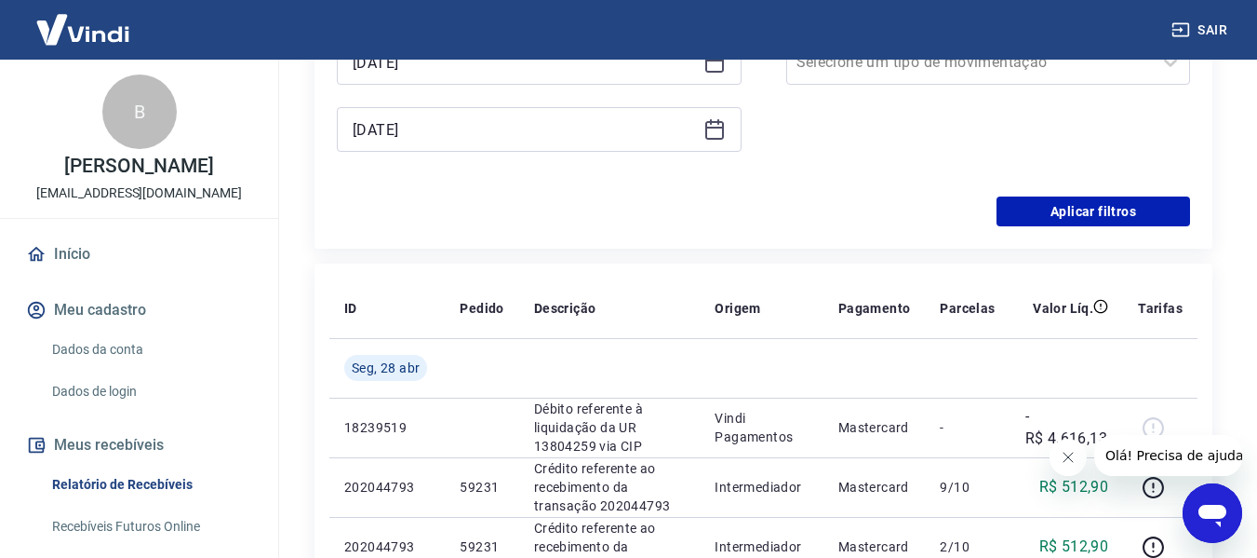
scroll to position [372, 0]
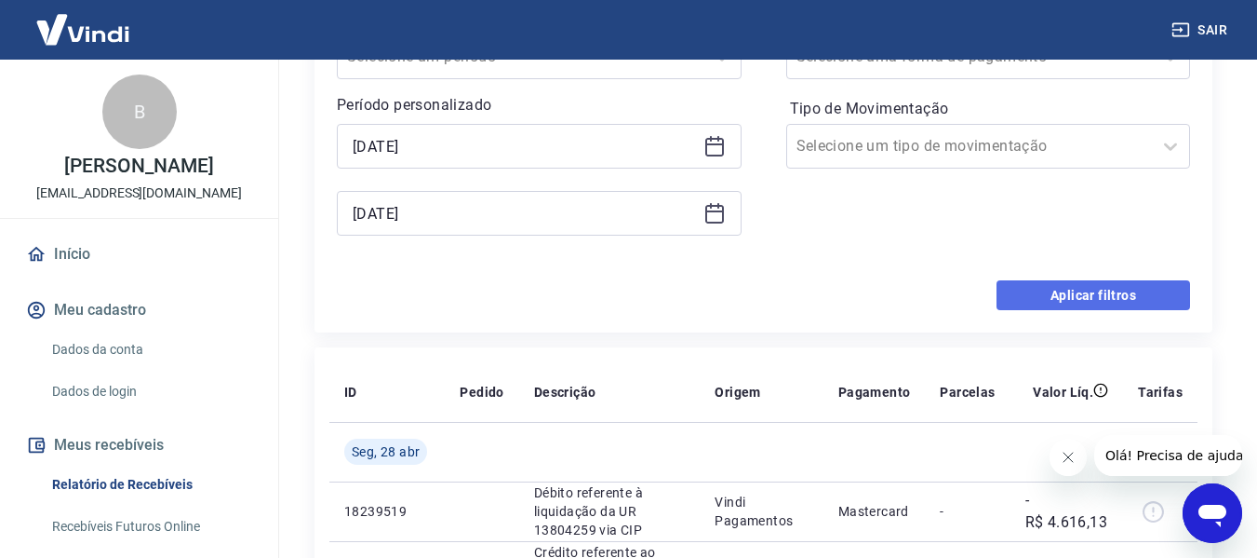
click at [1105, 298] on button "Aplicar filtros" at bounding box center [1094, 295] width 194 height 30
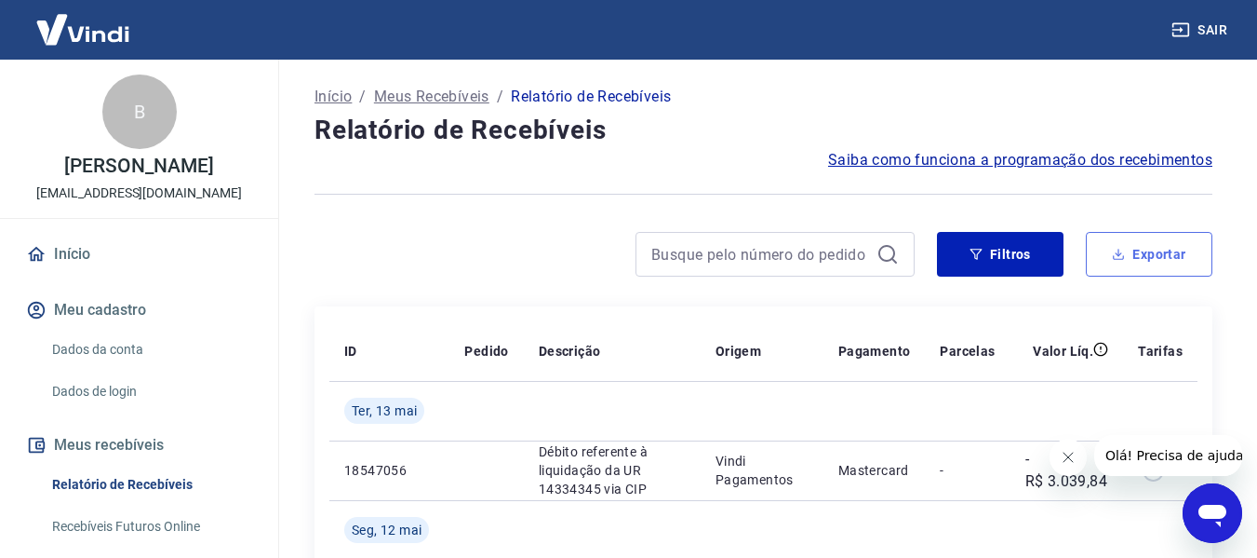
click at [1149, 253] on button "Exportar" at bounding box center [1149, 254] width 127 height 45
type input "[DATE]"
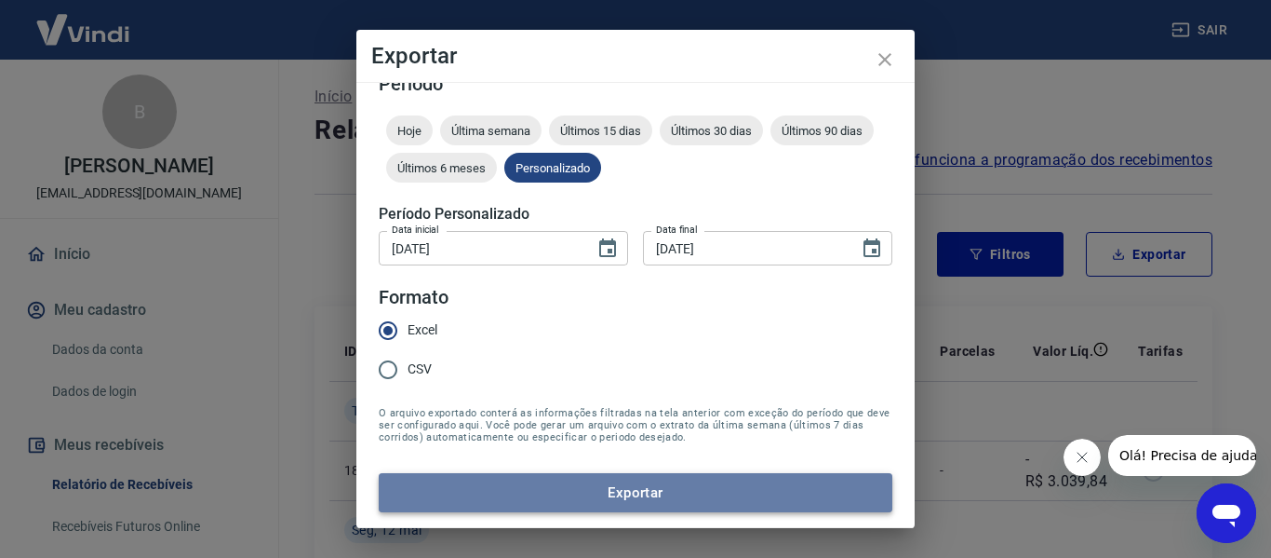
click at [675, 489] on button "Exportar" at bounding box center [636, 492] width 514 height 39
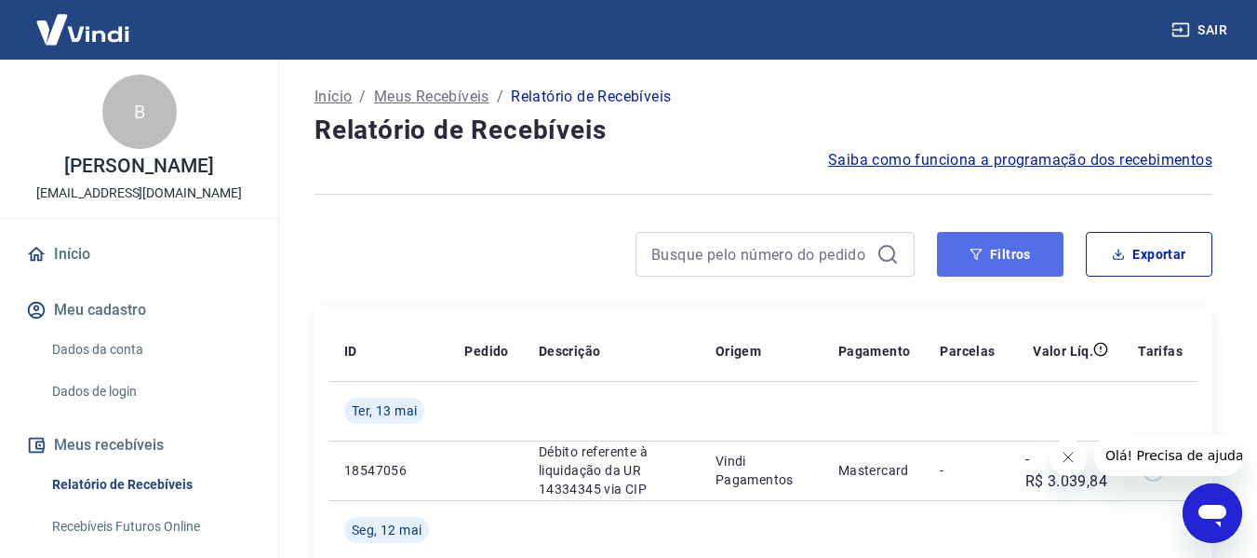
click at [988, 245] on button "Filtros" at bounding box center [1000, 254] width 127 height 45
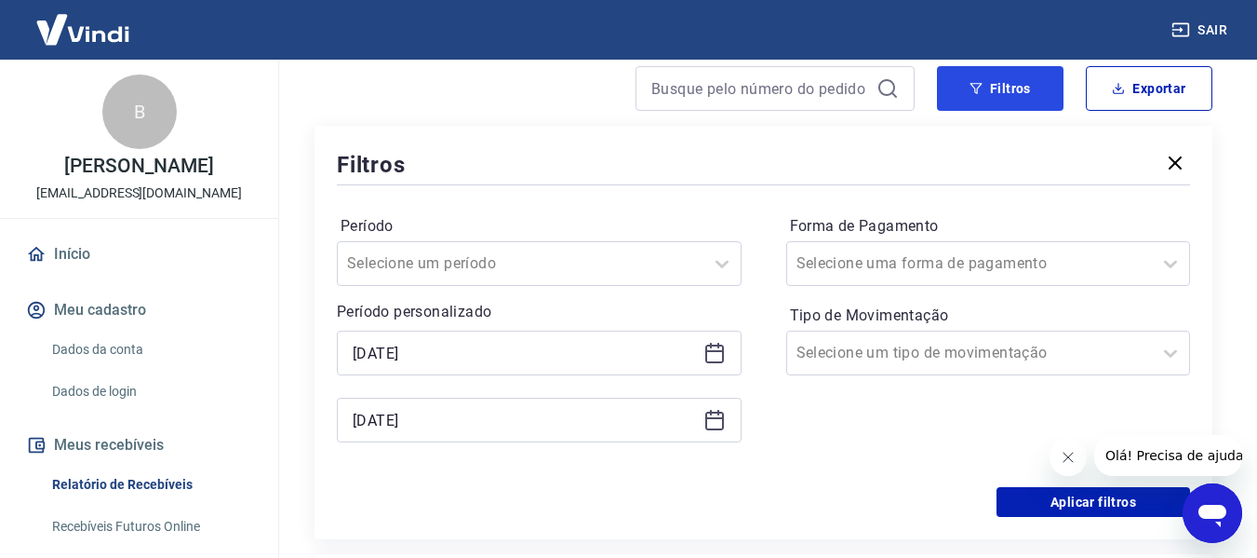
scroll to position [186, 0]
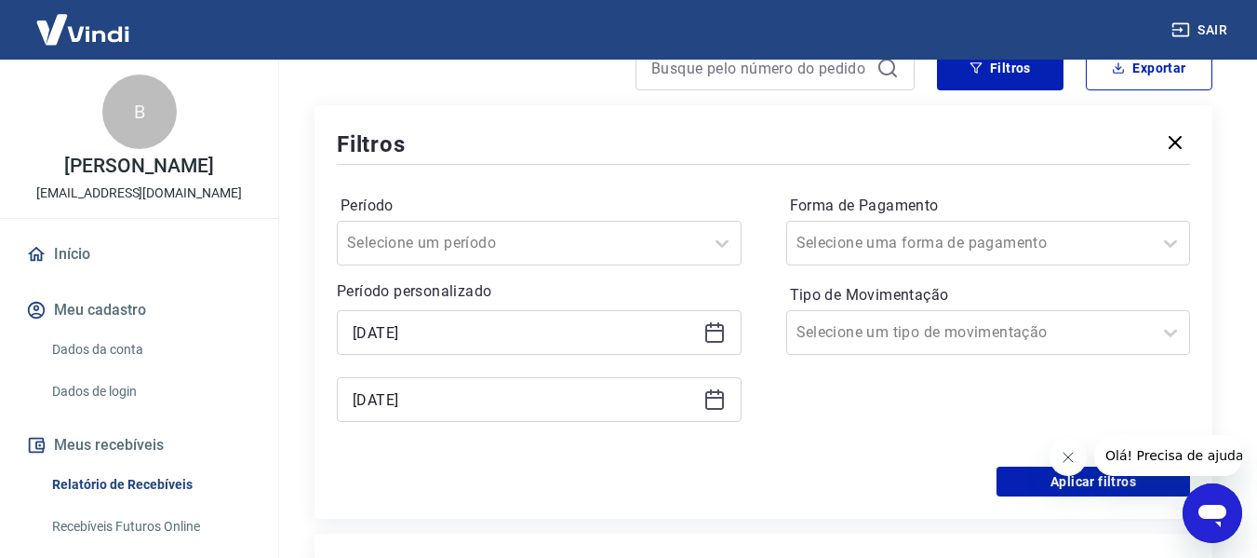
click at [714, 330] on icon at bounding box center [715, 330] width 19 height 2
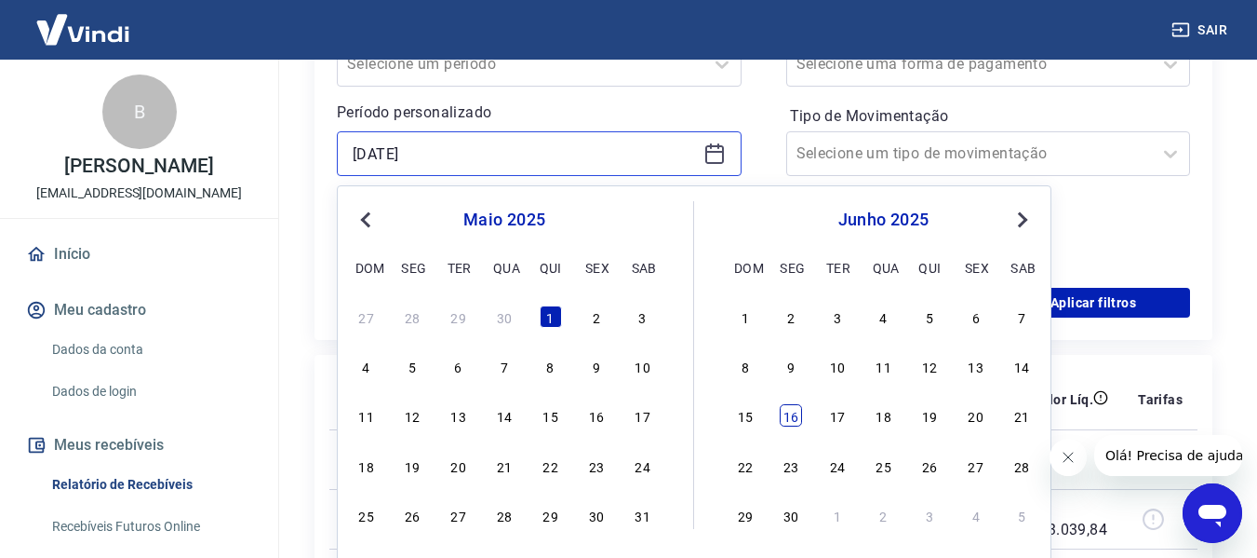
scroll to position [372, 0]
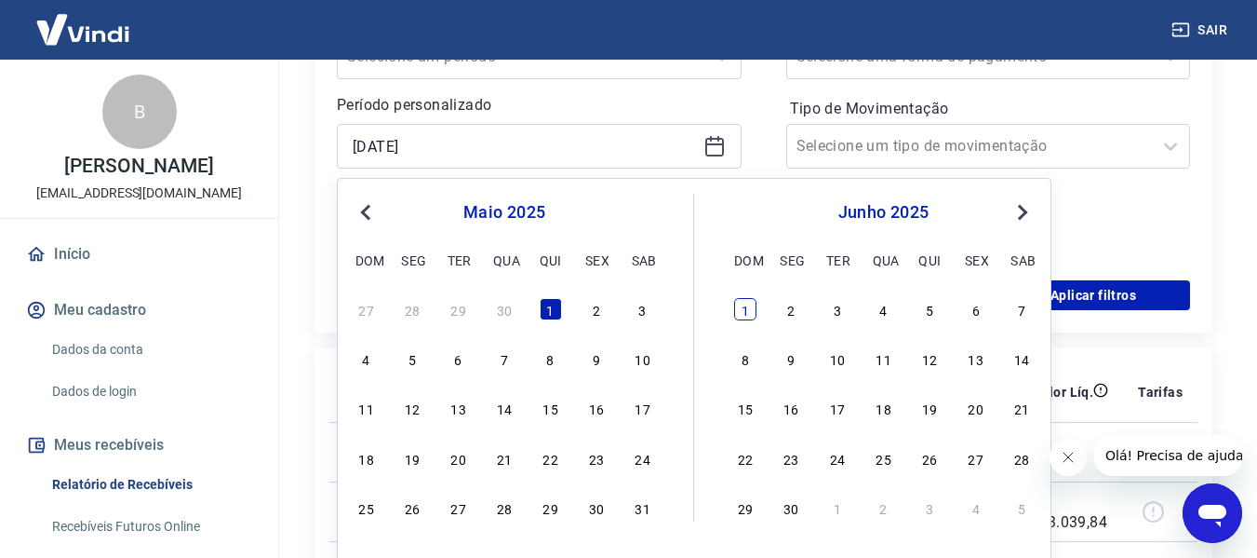
click at [745, 309] on div "1" at bounding box center [745, 309] width 22 height 22
type input "[DATE]"
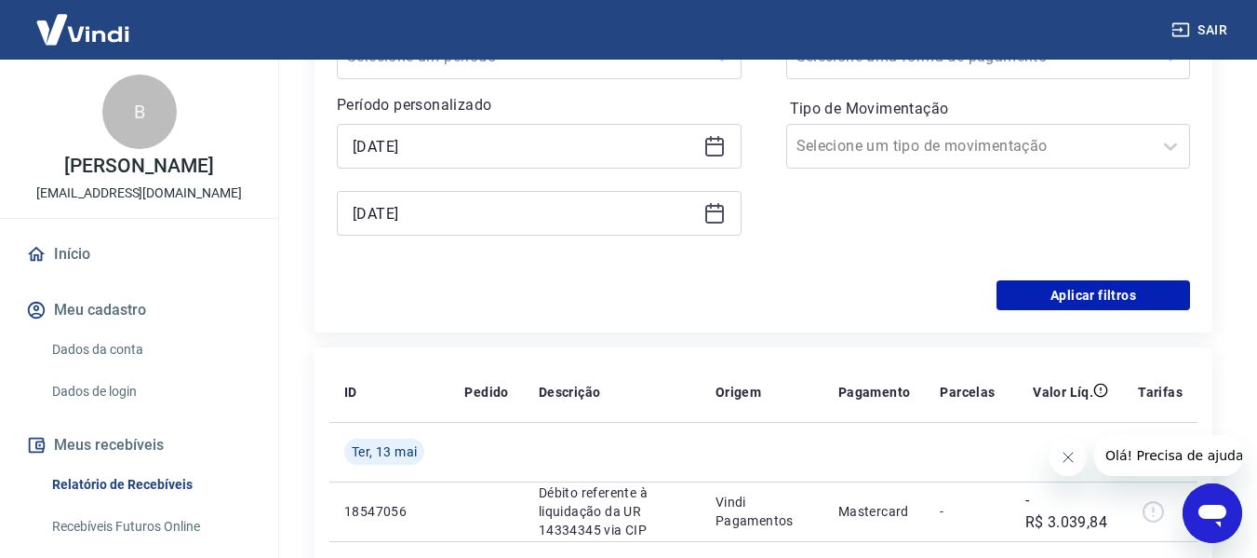
click at [705, 214] on icon at bounding box center [715, 213] width 22 height 22
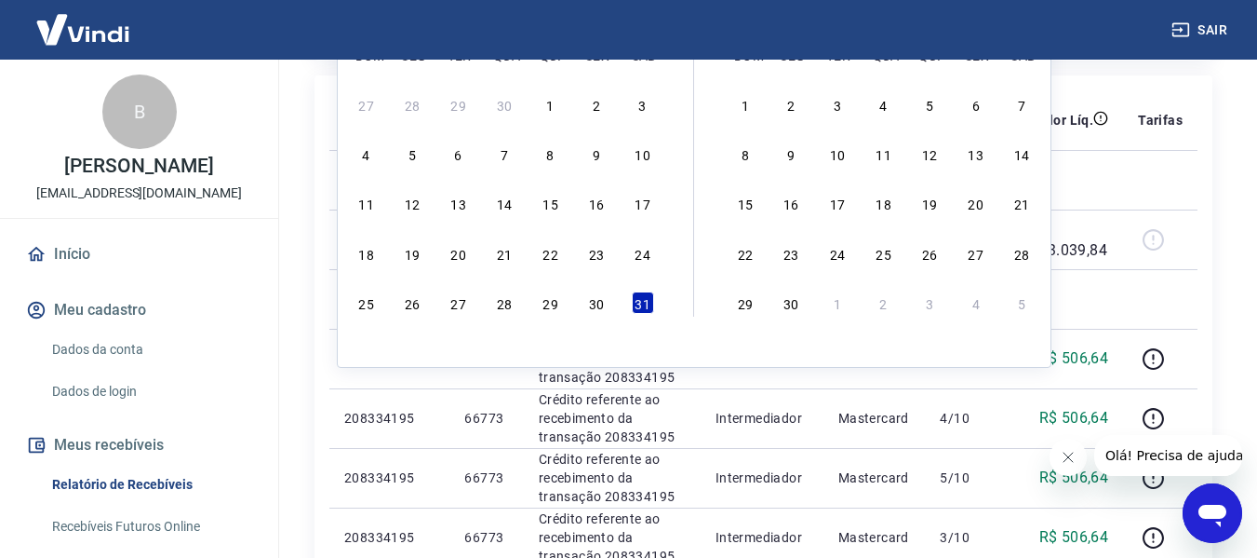
scroll to position [652, 0]
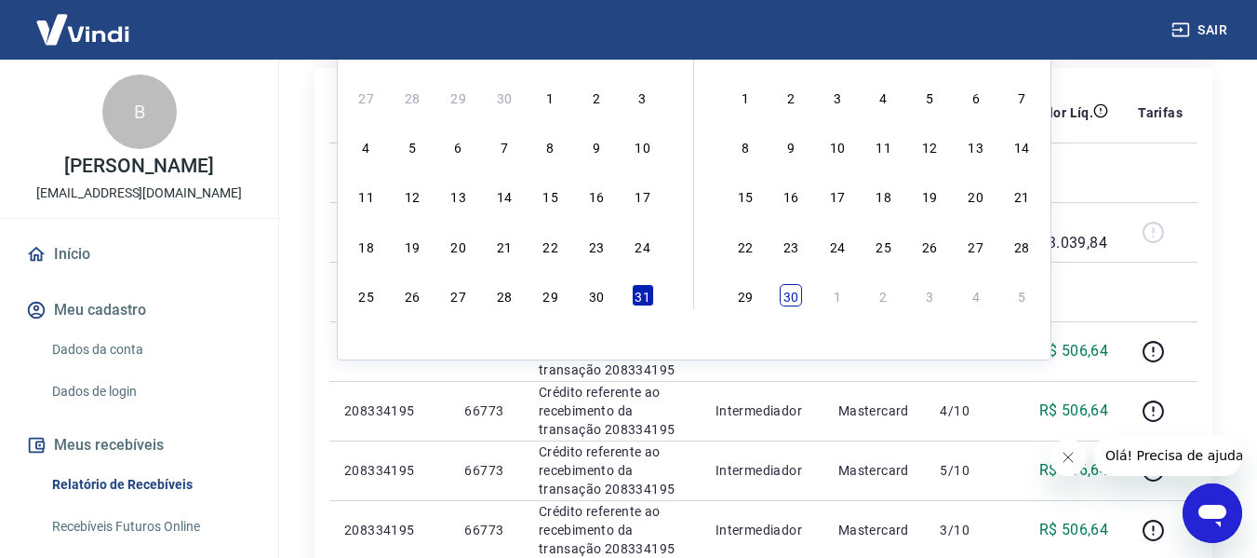
click at [792, 293] on div "30" at bounding box center [791, 295] width 22 height 22
type input "[DATE]"
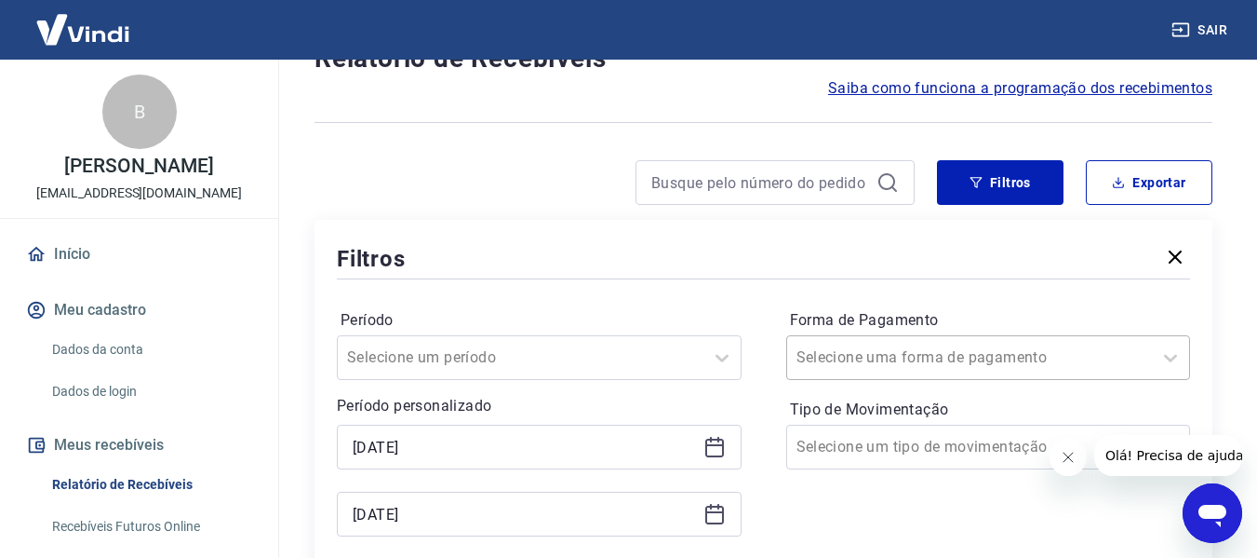
scroll to position [279, 0]
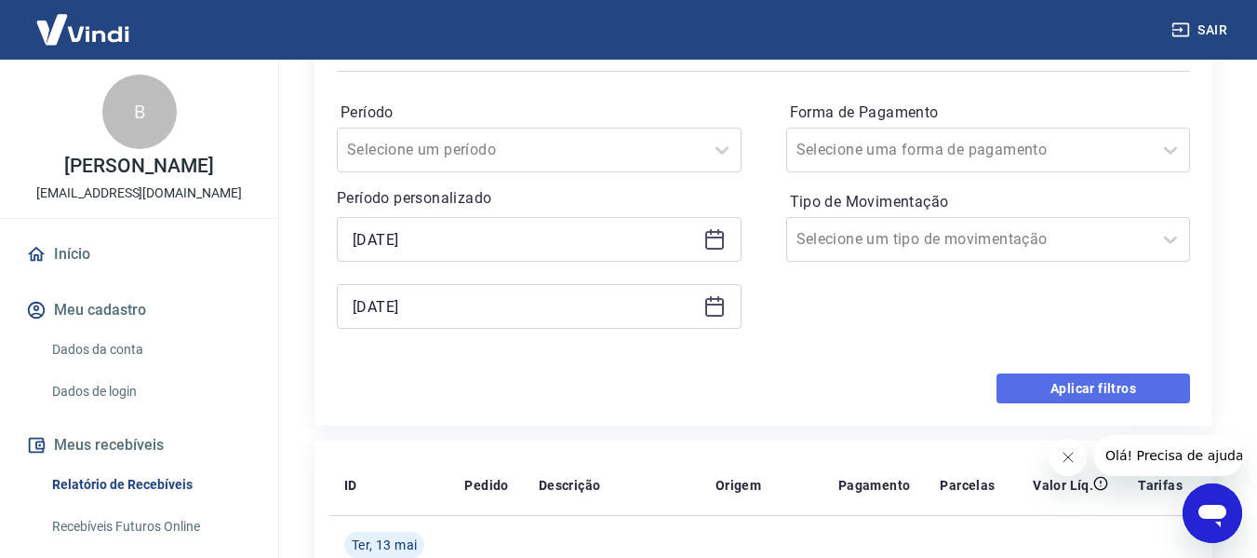
click at [1073, 383] on button "Aplicar filtros" at bounding box center [1094, 388] width 194 height 30
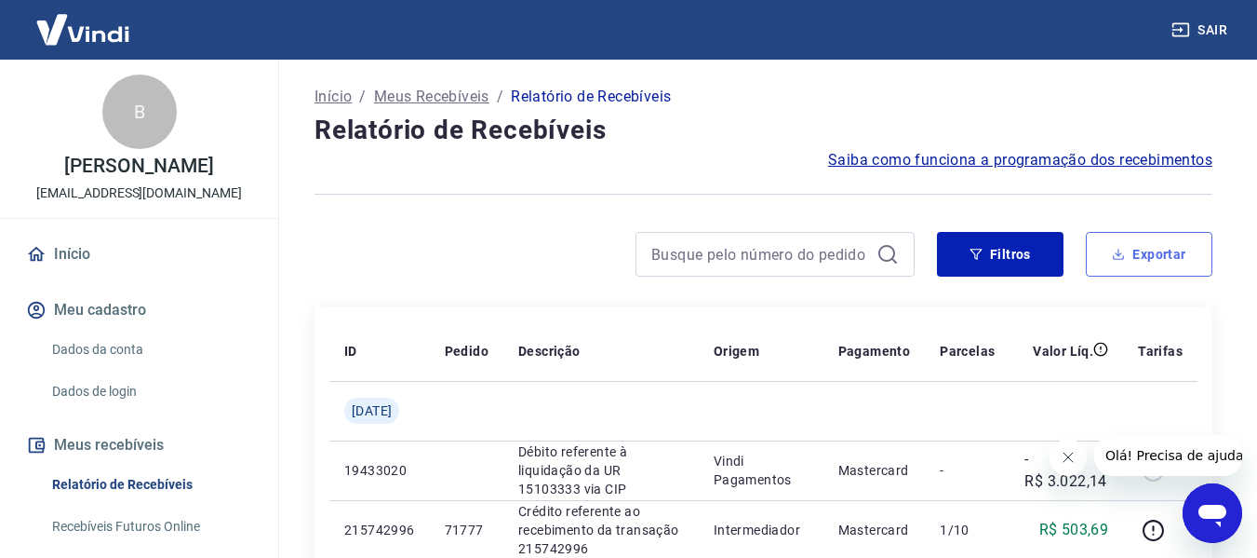
click at [1153, 250] on button "Exportar" at bounding box center [1149, 254] width 127 height 45
type input "[DATE]"
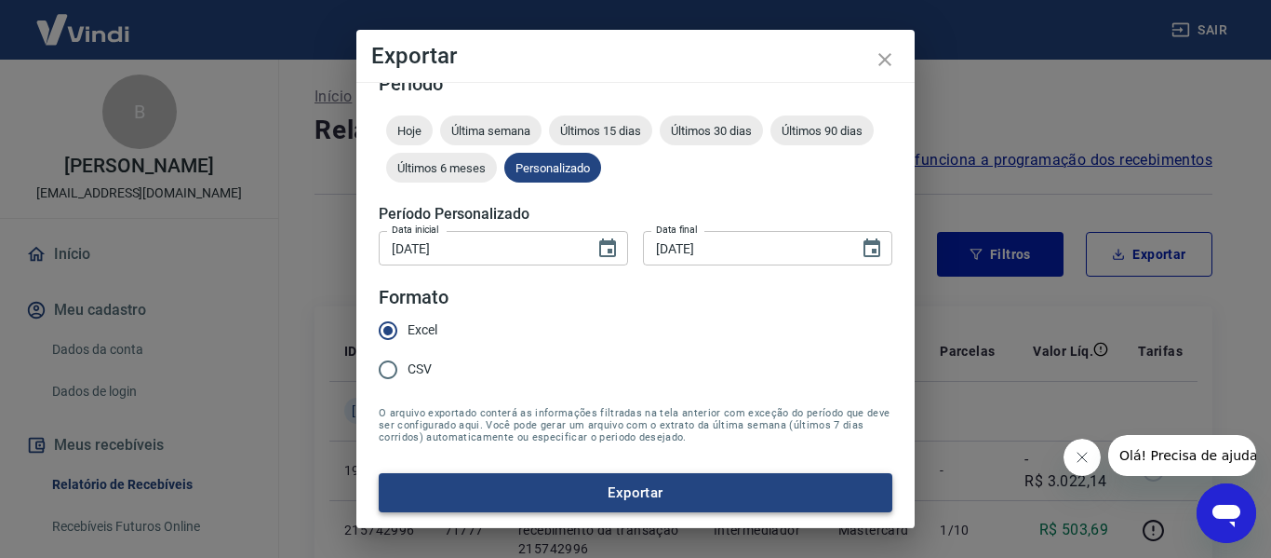
click at [664, 488] on button "Exportar" at bounding box center [636, 492] width 514 height 39
